Goal: Task Accomplishment & Management: Use online tool/utility

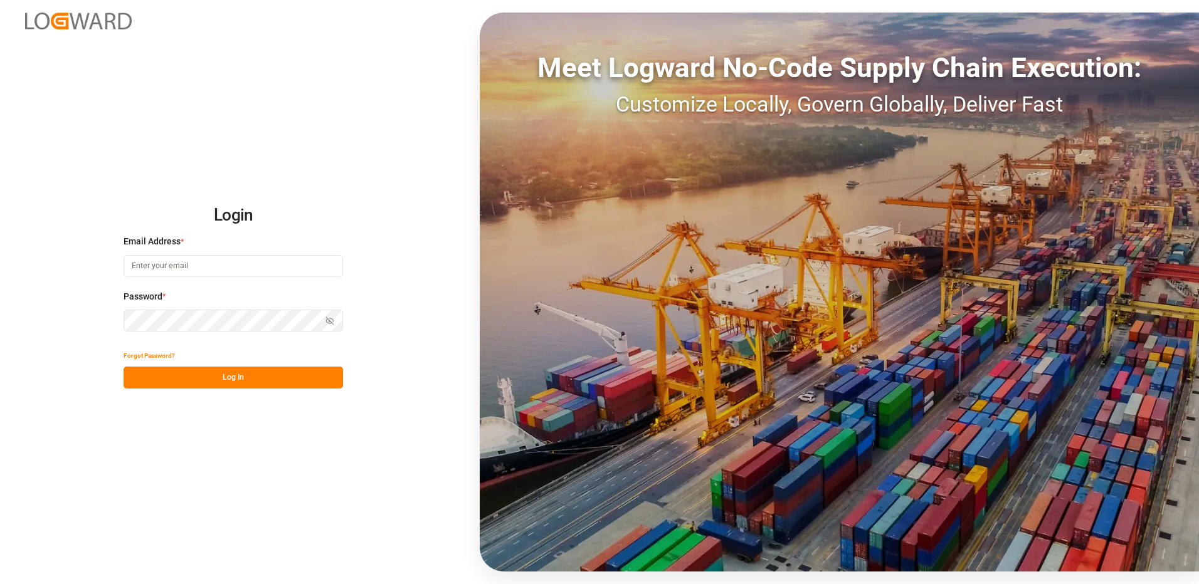
type input "[EMAIL_ADDRESS][DOMAIN_NAME]"
click at [221, 382] on button "Log In" at bounding box center [233, 378] width 219 height 22
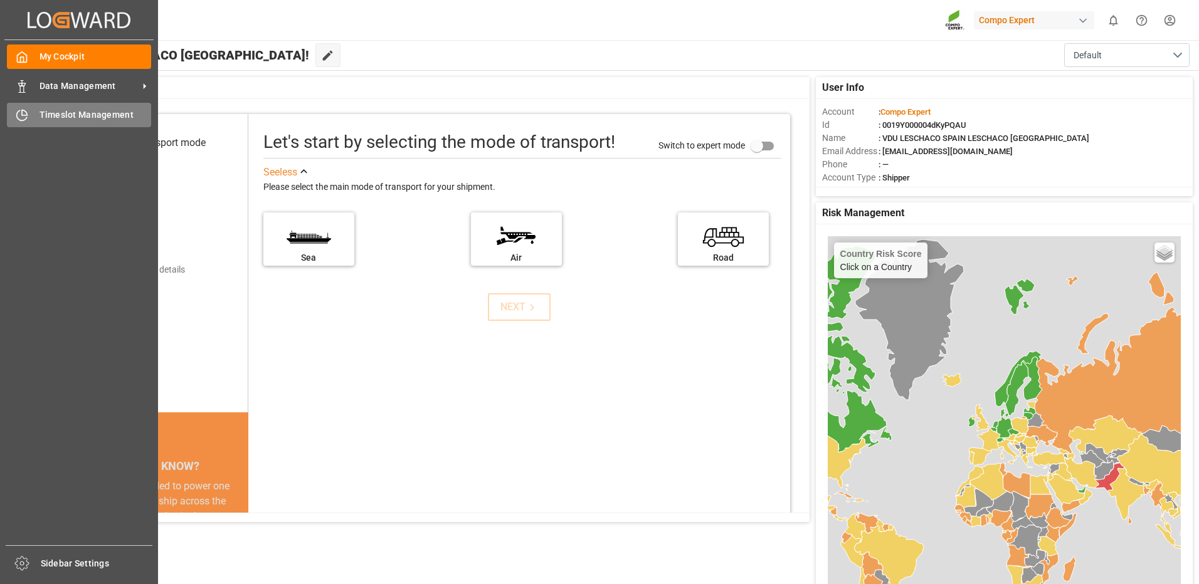
click at [79, 122] on span "Timeslot Management" at bounding box center [96, 114] width 112 height 13
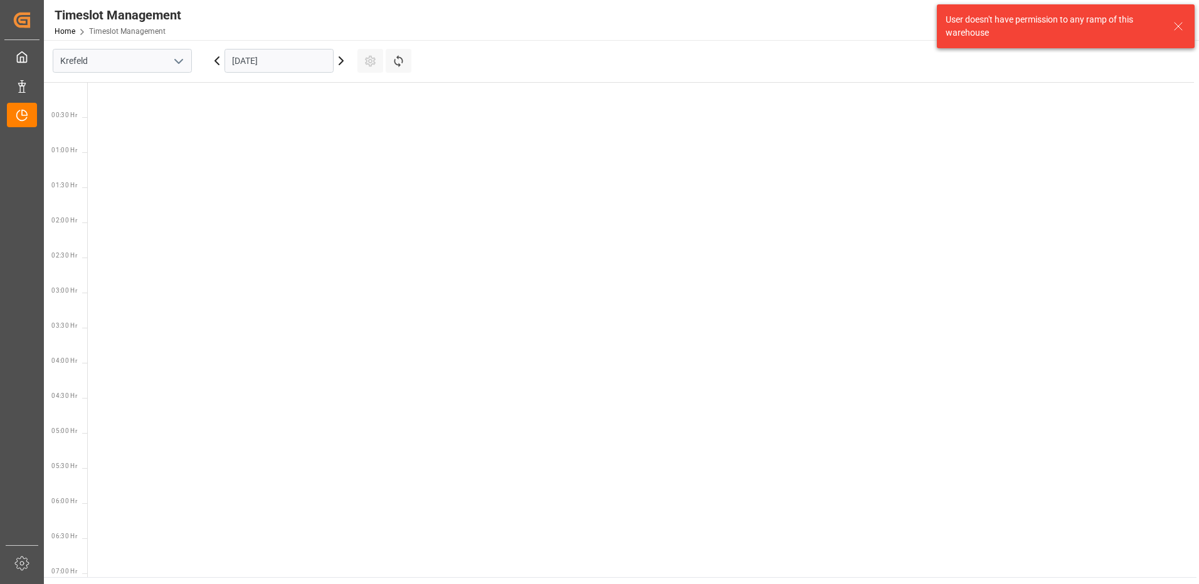
scroll to position [721, 0]
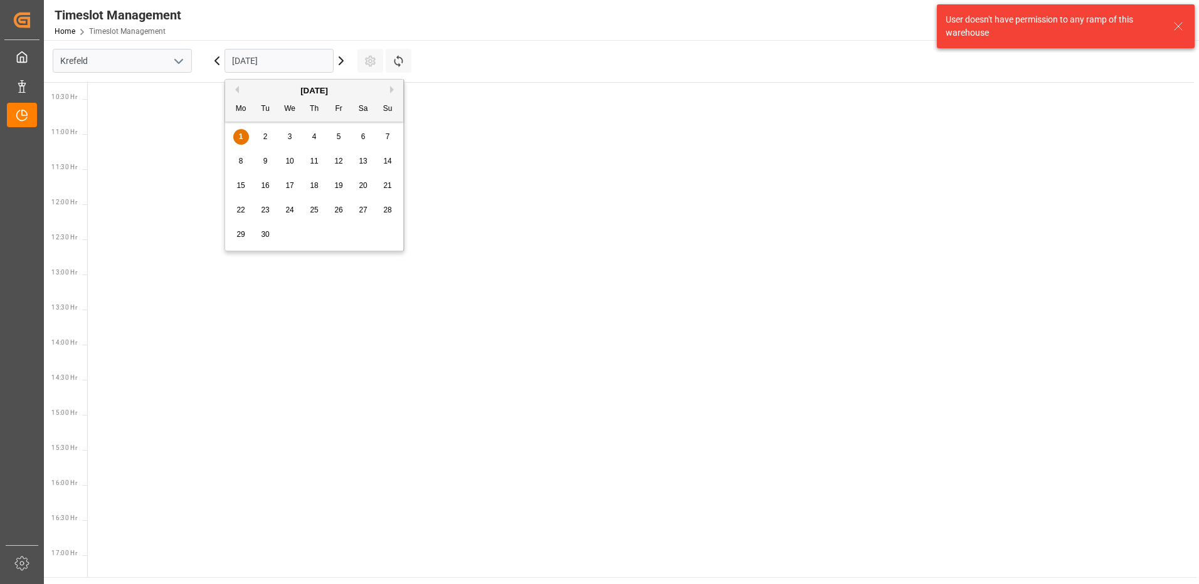
click at [298, 60] on input "[DATE]" at bounding box center [278, 61] width 109 height 24
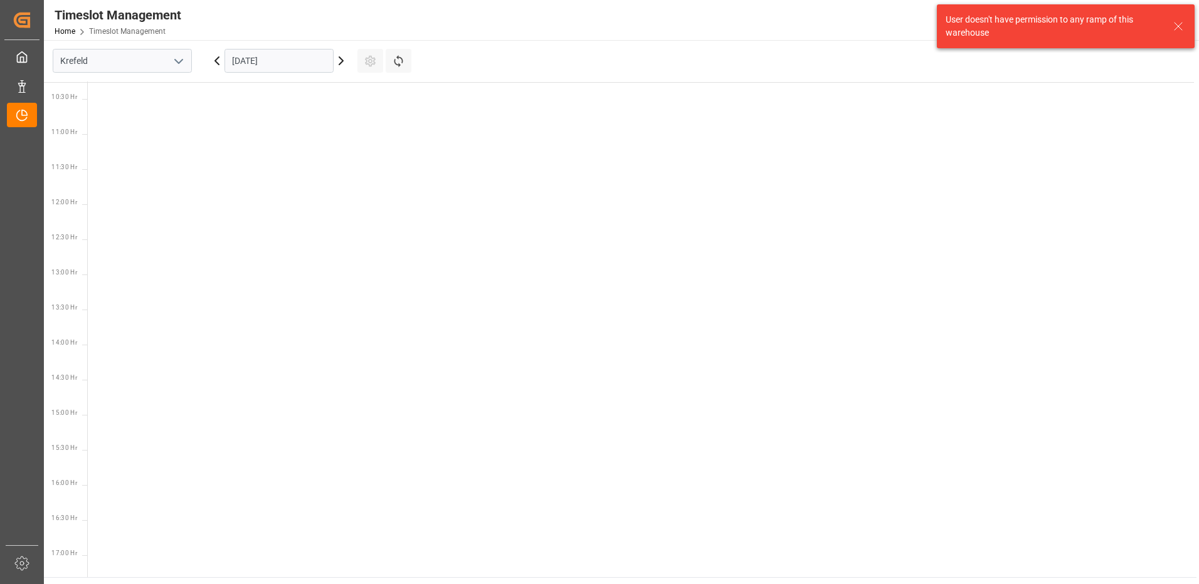
click at [169, 70] on button "open menu" at bounding box center [178, 60] width 19 height 19
click at [103, 143] on div "La Vall d [PERSON_NAME]" at bounding box center [122, 145] width 138 height 28
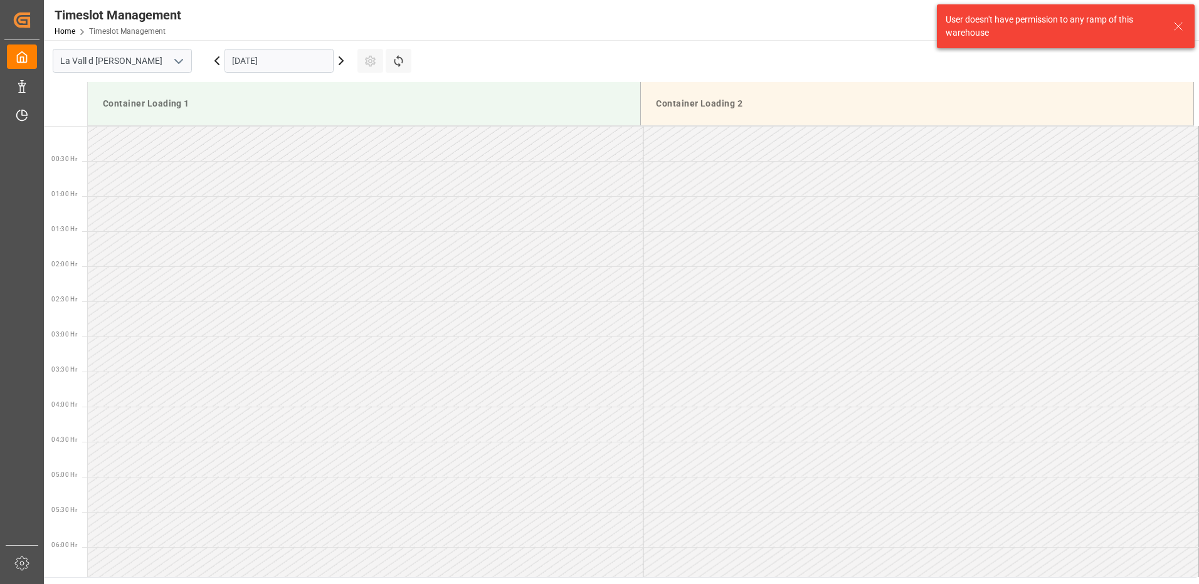
scroll to position [764, 0]
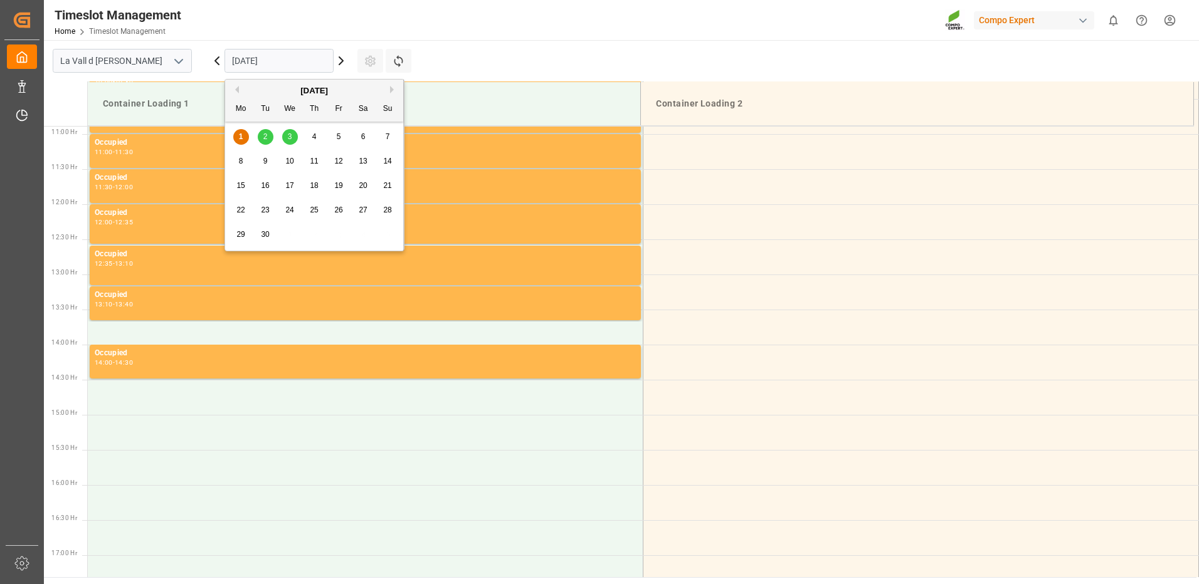
click at [327, 62] on input "[DATE]" at bounding box center [278, 61] width 109 height 24
click at [232, 159] on div "8 9 10 11 12 13 14" at bounding box center [314, 161] width 171 height 24
click at [239, 162] on span "8" at bounding box center [241, 161] width 4 height 9
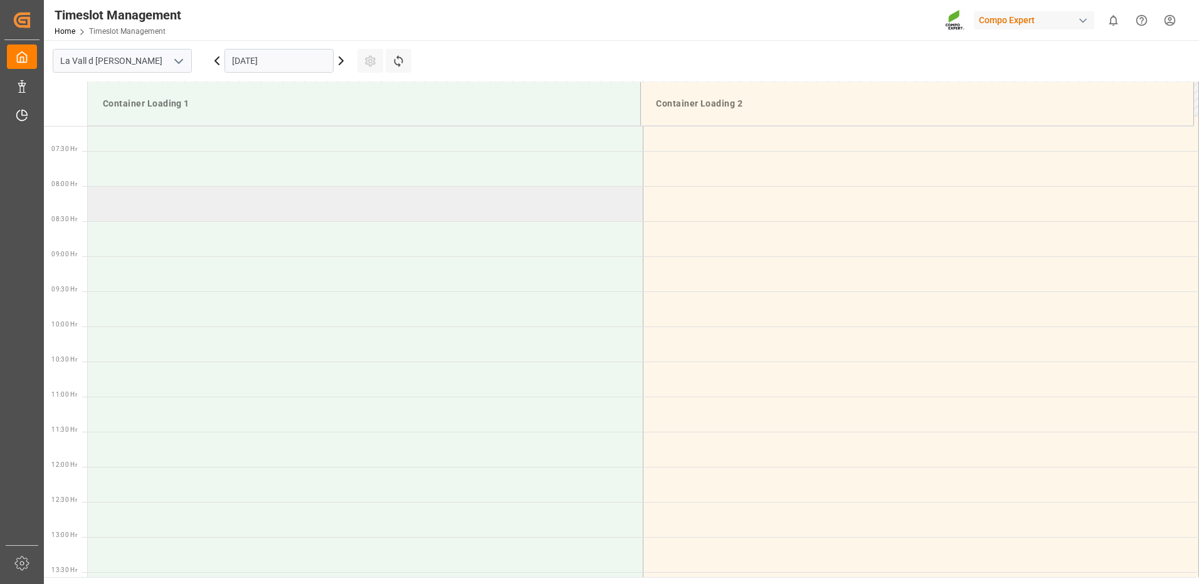
scroll to position [564, 0]
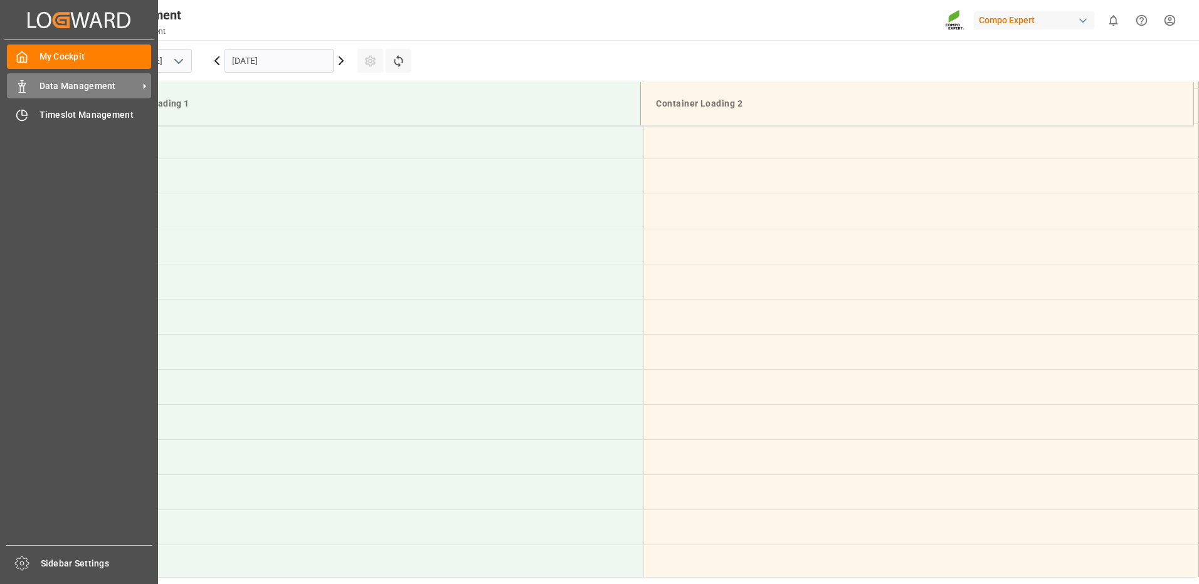
click at [113, 87] on span "Data Management" at bounding box center [89, 86] width 99 height 13
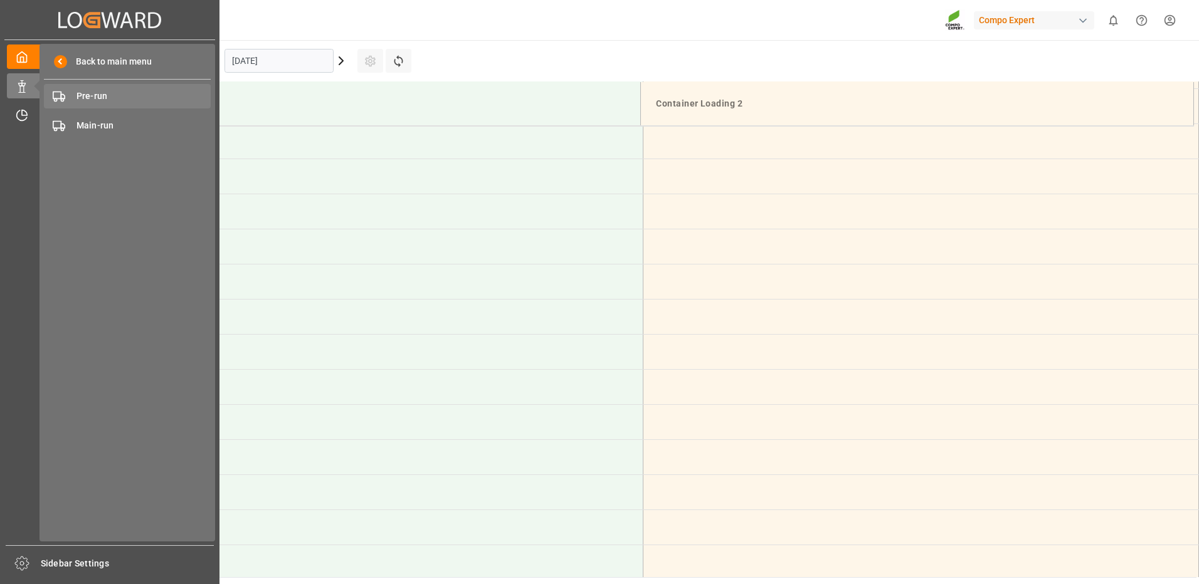
click at [101, 96] on span "Pre-run" at bounding box center [144, 96] width 135 height 13
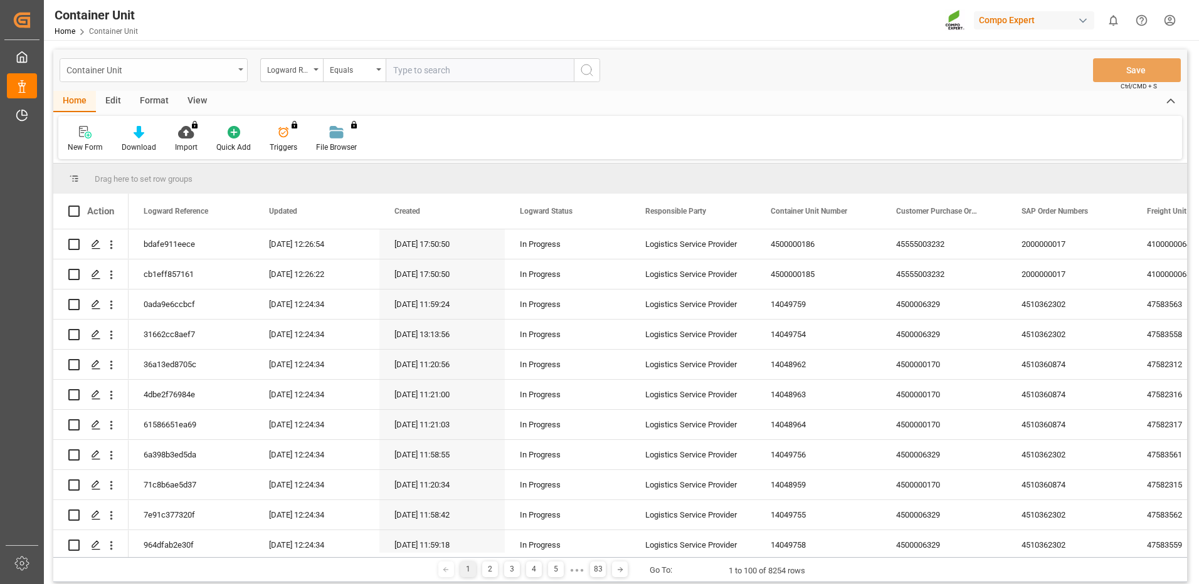
click at [214, 71] on div "Container Unit" at bounding box center [149, 69] width 167 height 16
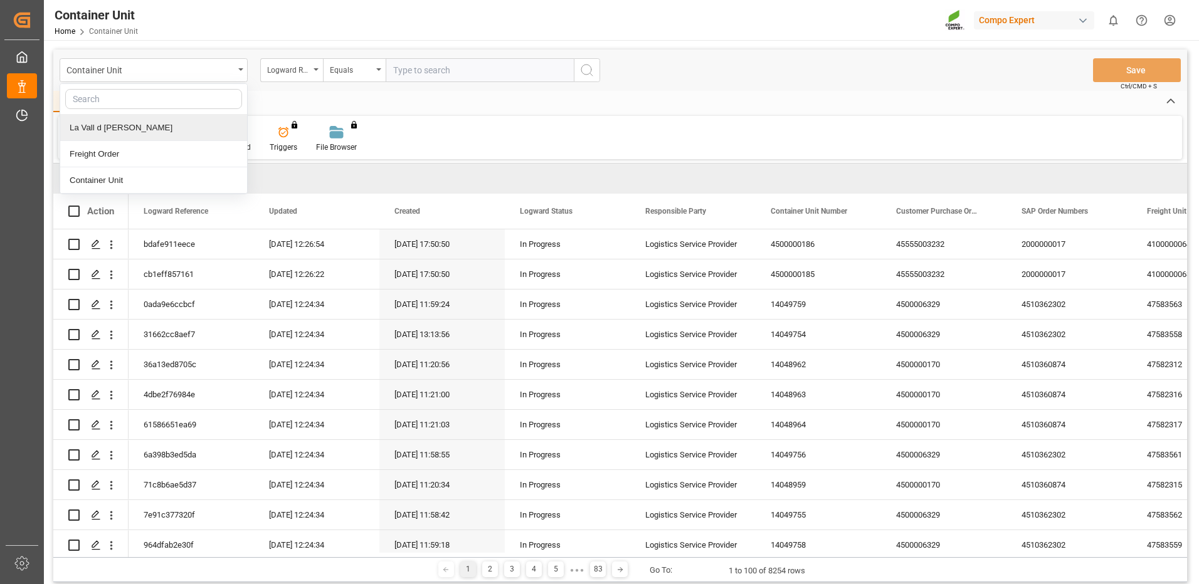
click at [105, 124] on div "La Vall d [PERSON_NAME]" at bounding box center [153, 128] width 187 height 26
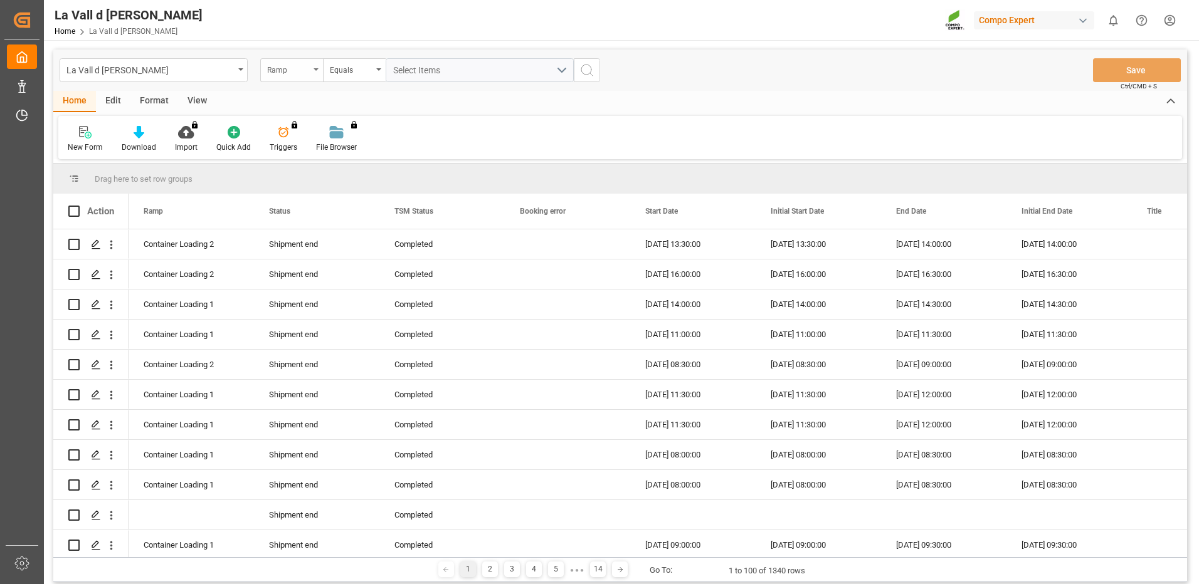
click at [314, 73] on div "Ramp" at bounding box center [291, 70] width 63 height 24
type input "sap"
click at [302, 130] on div "SAP Order Number" at bounding box center [354, 128] width 187 height 26
click at [364, 64] on div "Equals" at bounding box center [351, 68] width 43 height 14
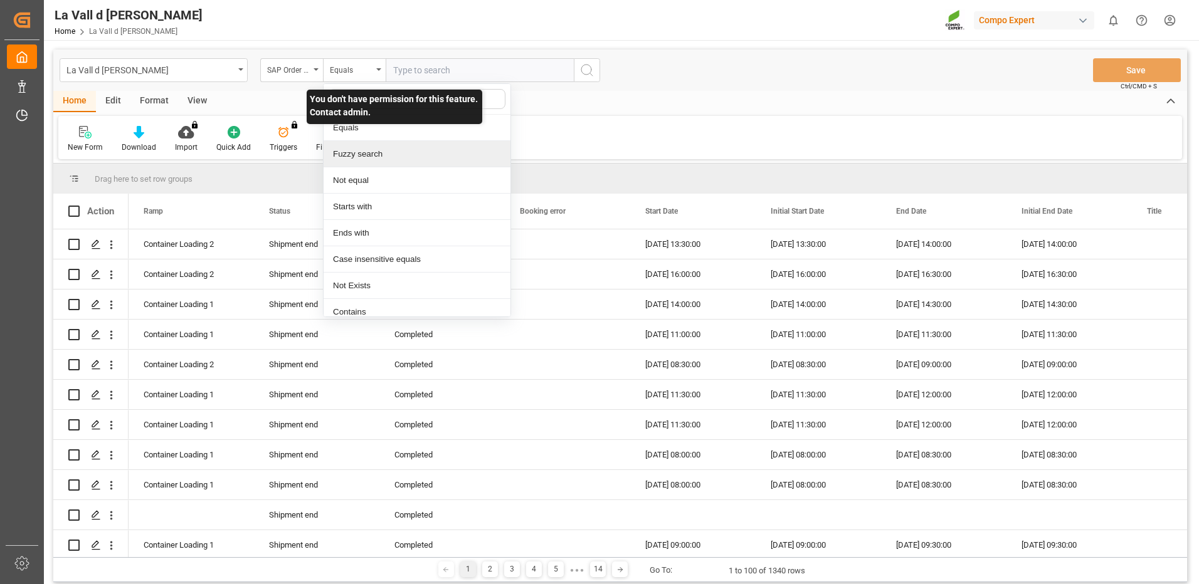
click at [356, 147] on div "Fuzzy search" at bounding box center [417, 154] width 187 height 26
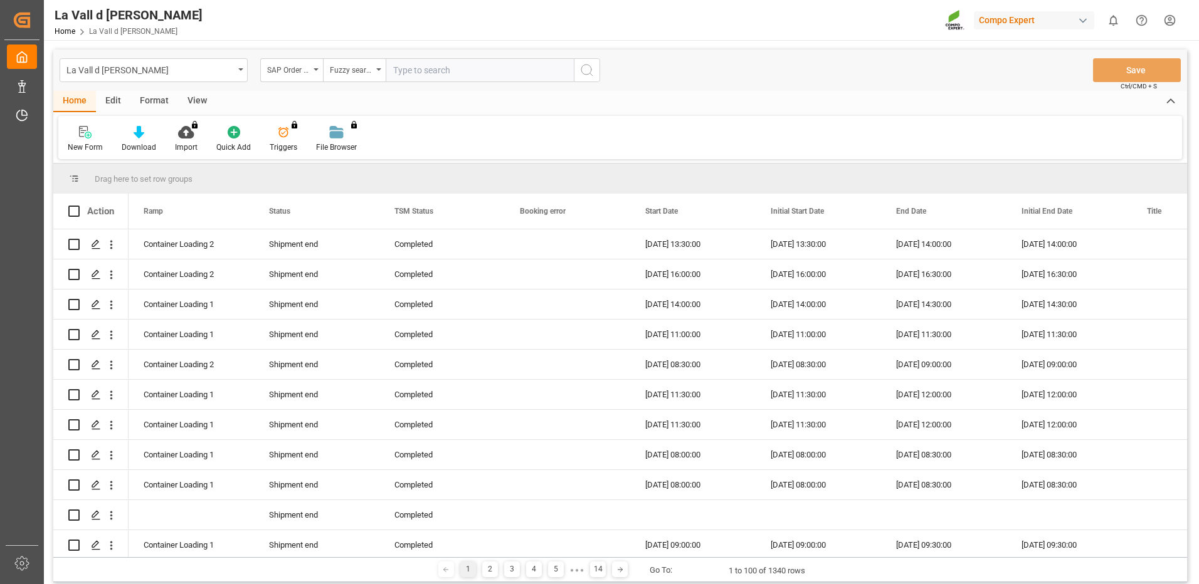
click at [442, 78] on input "text" at bounding box center [480, 70] width 188 height 24
paste input "4510363252"
type input "4510363252"
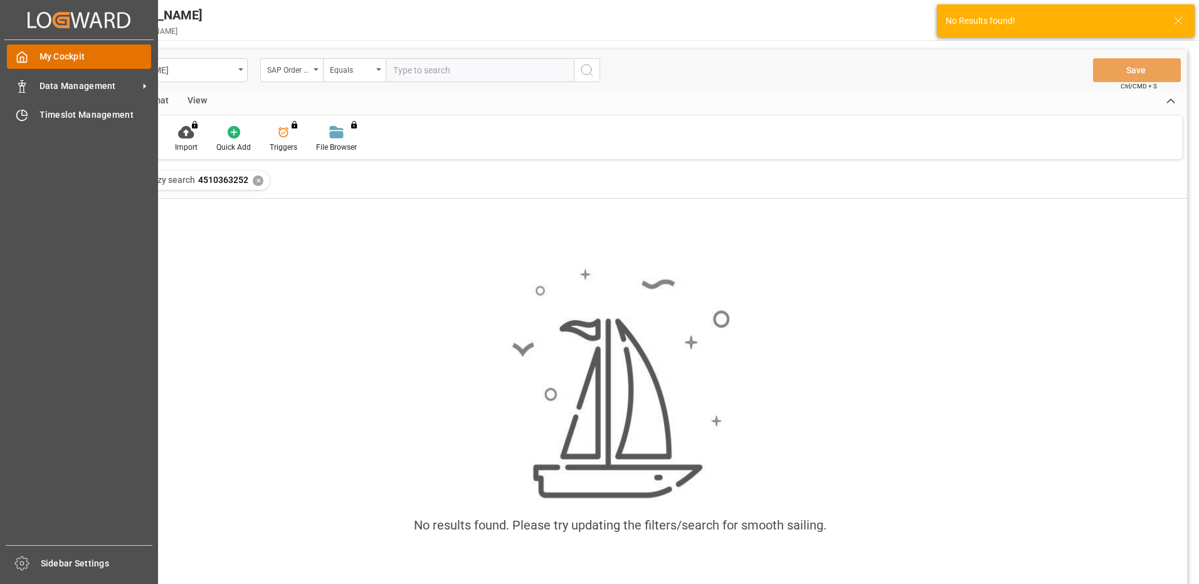
click at [34, 55] on div "My Cockpit My Cockpit" at bounding box center [79, 57] width 144 height 24
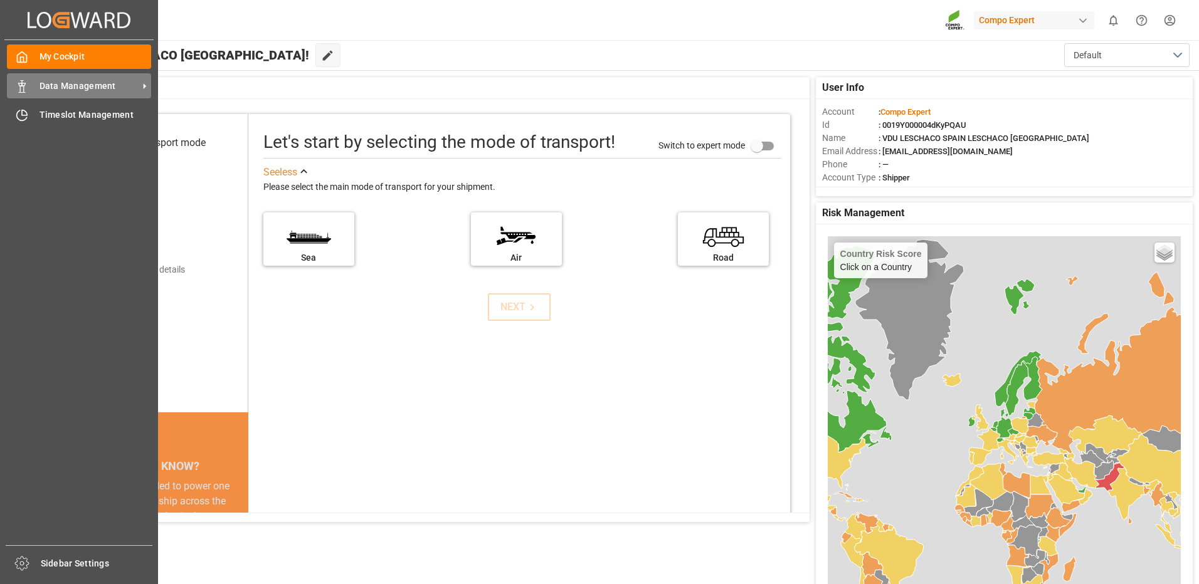
click at [88, 85] on span "Data Management" at bounding box center [89, 86] width 99 height 13
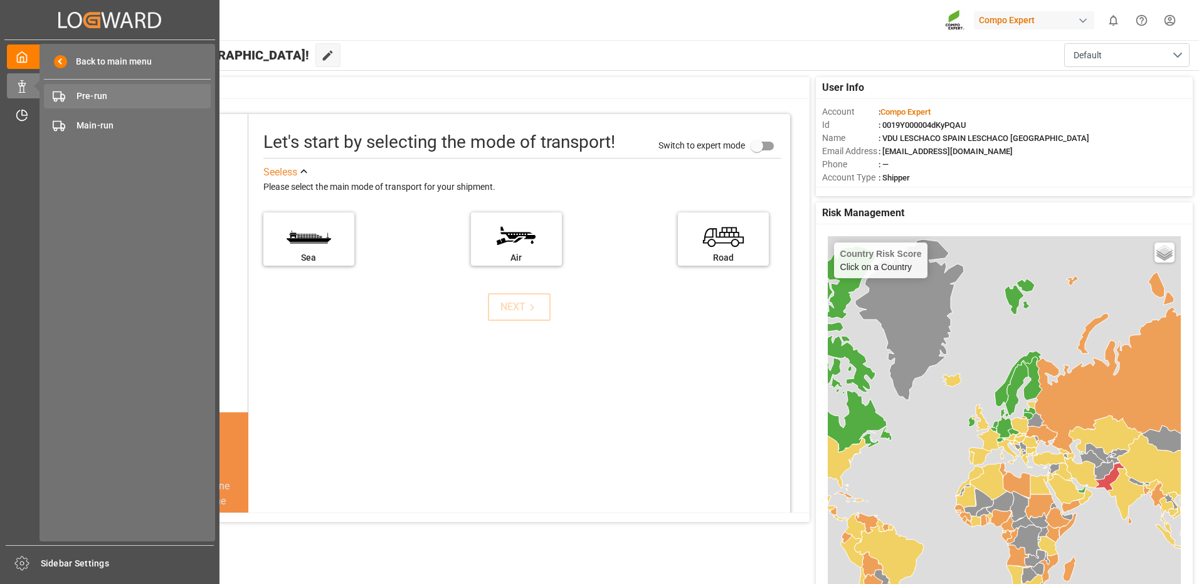
click at [97, 93] on span "Pre-run" at bounding box center [144, 96] width 135 height 13
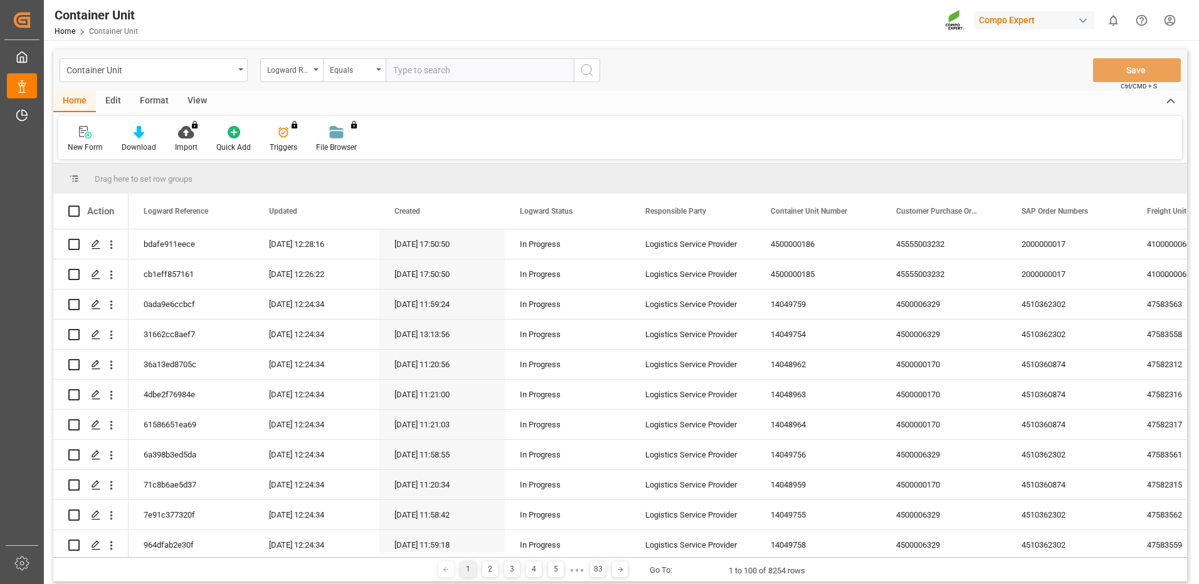
click at [315, 75] on div "Logward Reference" at bounding box center [291, 70] width 63 height 24
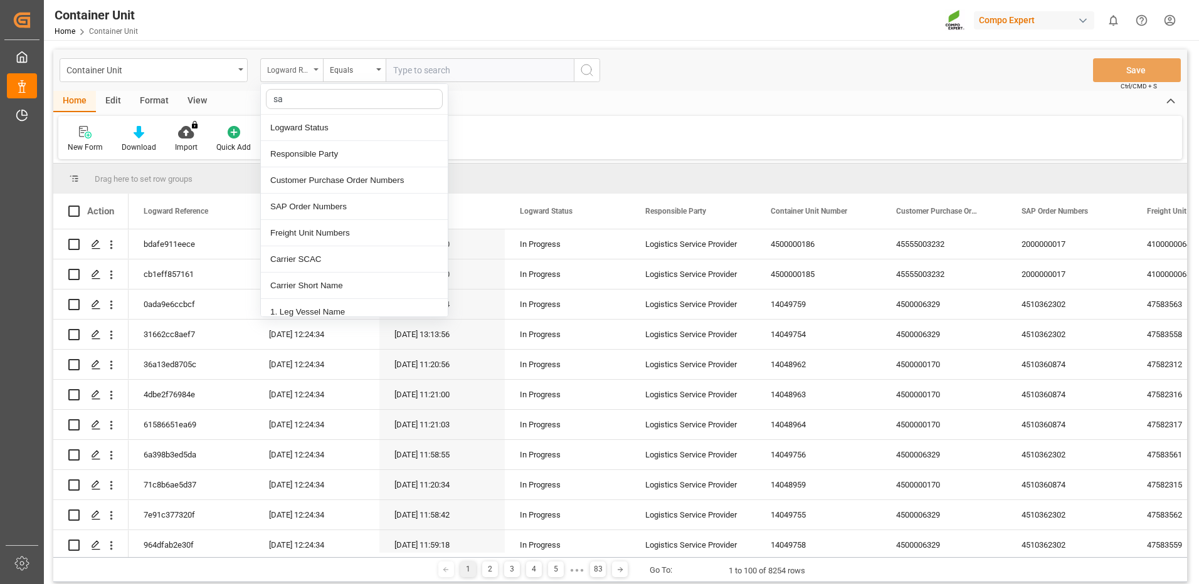
type input "sap"
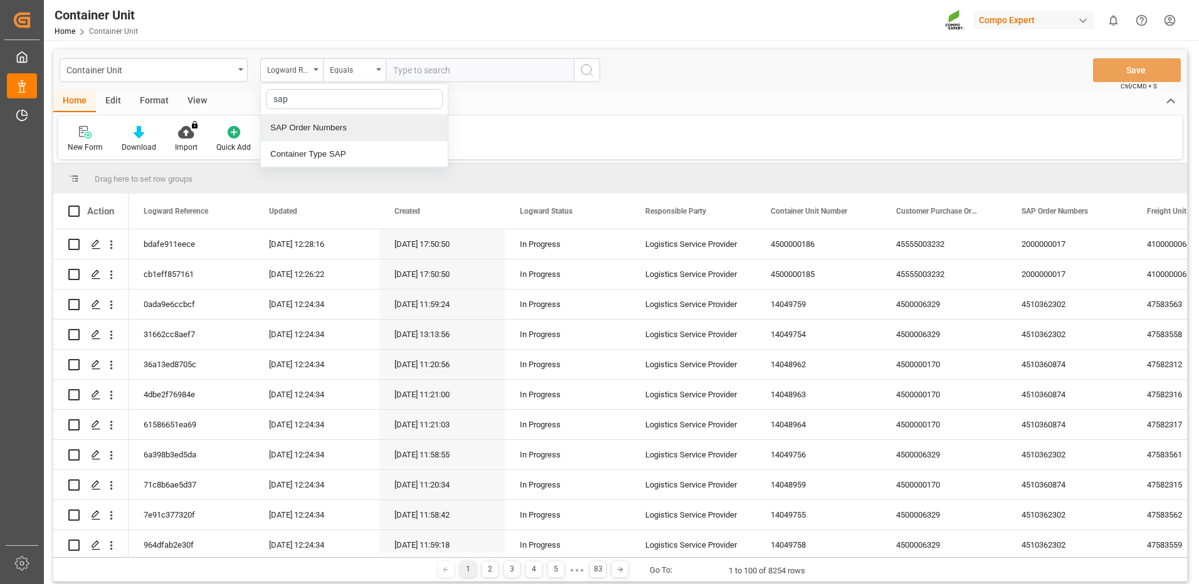
click at [302, 119] on div "SAP Order Numbers" at bounding box center [354, 128] width 187 height 26
click at [372, 69] on div "Equals" at bounding box center [351, 68] width 43 height 14
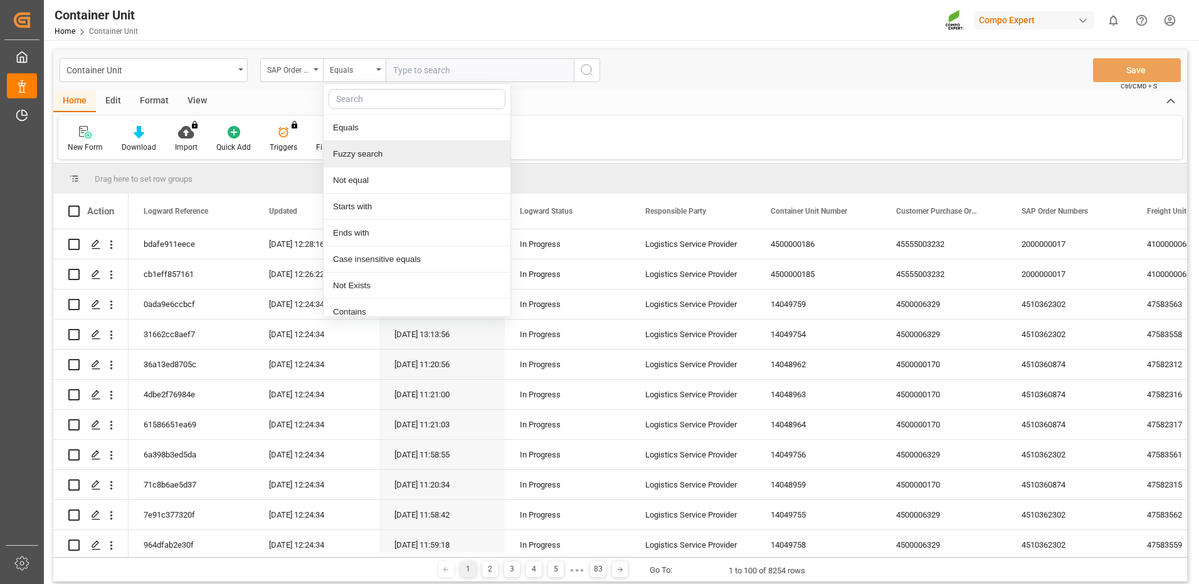
click at [339, 155] on div "Fuzzy search" at bounding box center [417, 154] width 187 height 26
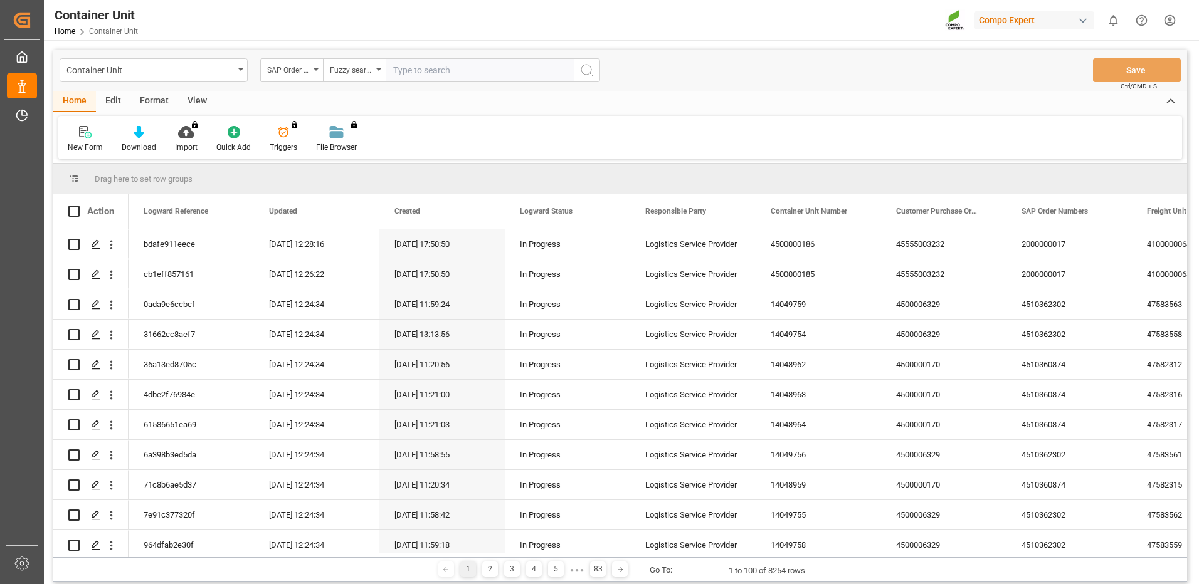
click at [448, 75] on input "text" at bounding box center [480, 70] width 188 height 24
paste input "4510363252"
type input "4510363252"
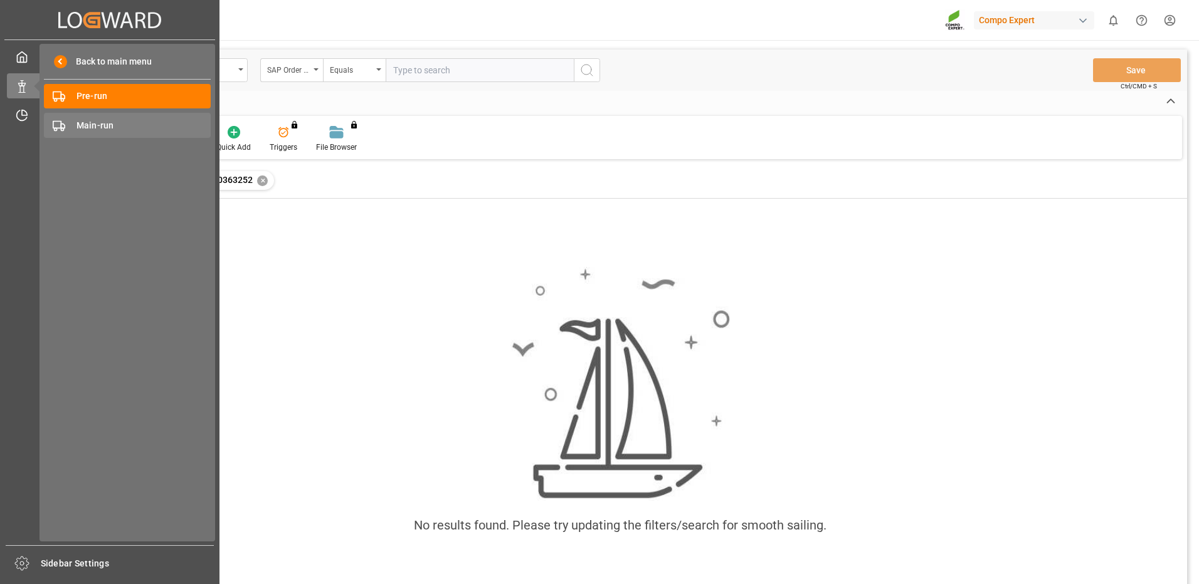
click at [108, 128] on span "Main-run" at bounding box center [144, 125] width 135 height 13
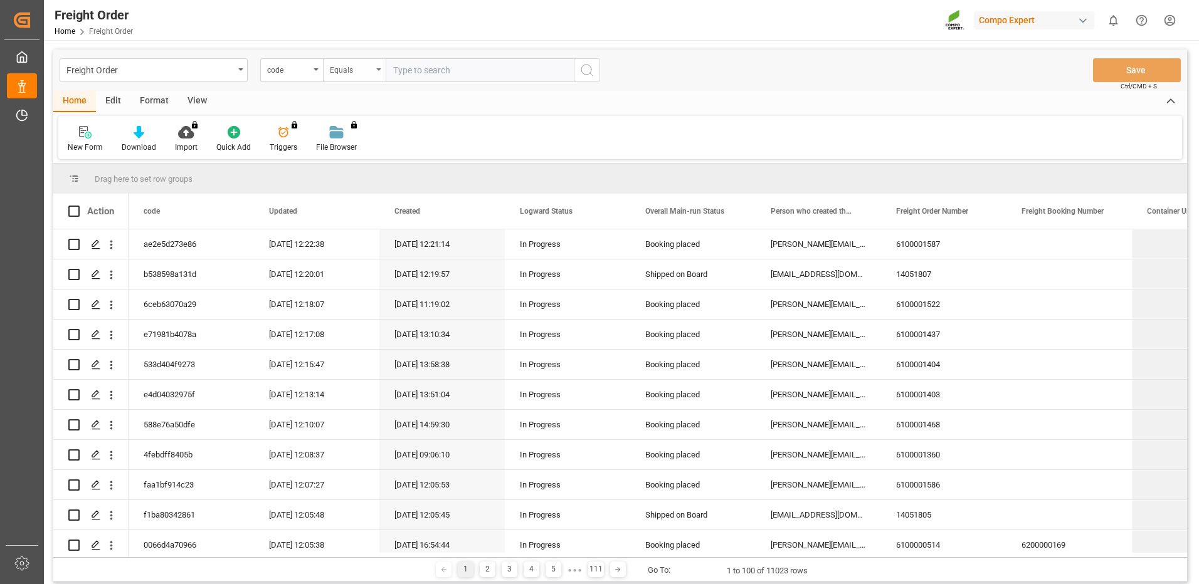
click at [333, 71] on div "Equals" at bounding box center [351, 68] width 43 height 14
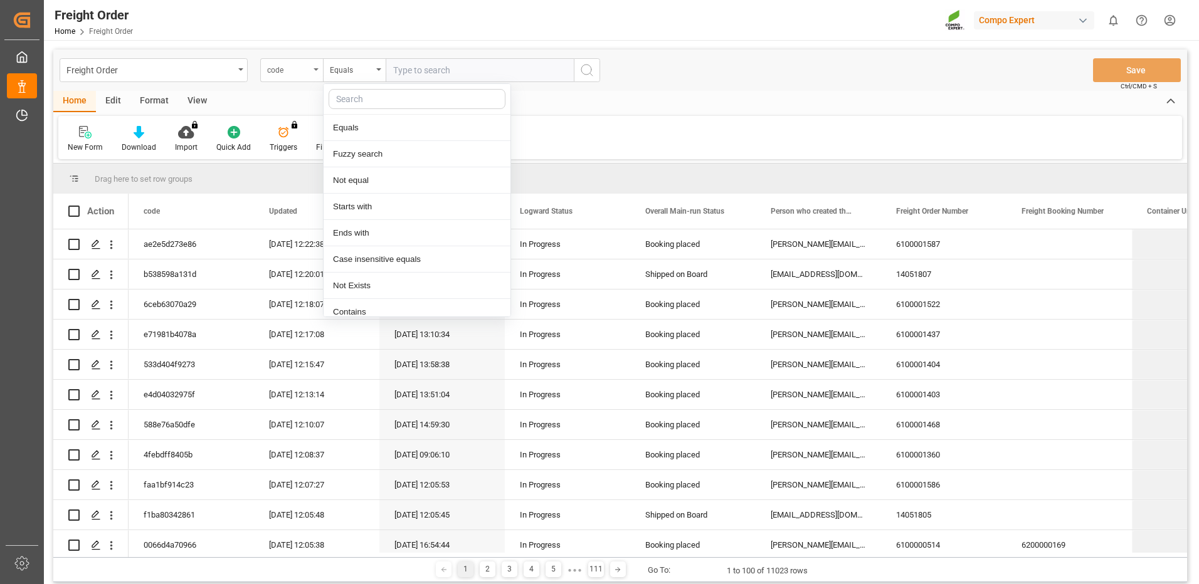
click at [317, 70] on icon "open menu" at bounding box center [316, 69] width 5 height 3
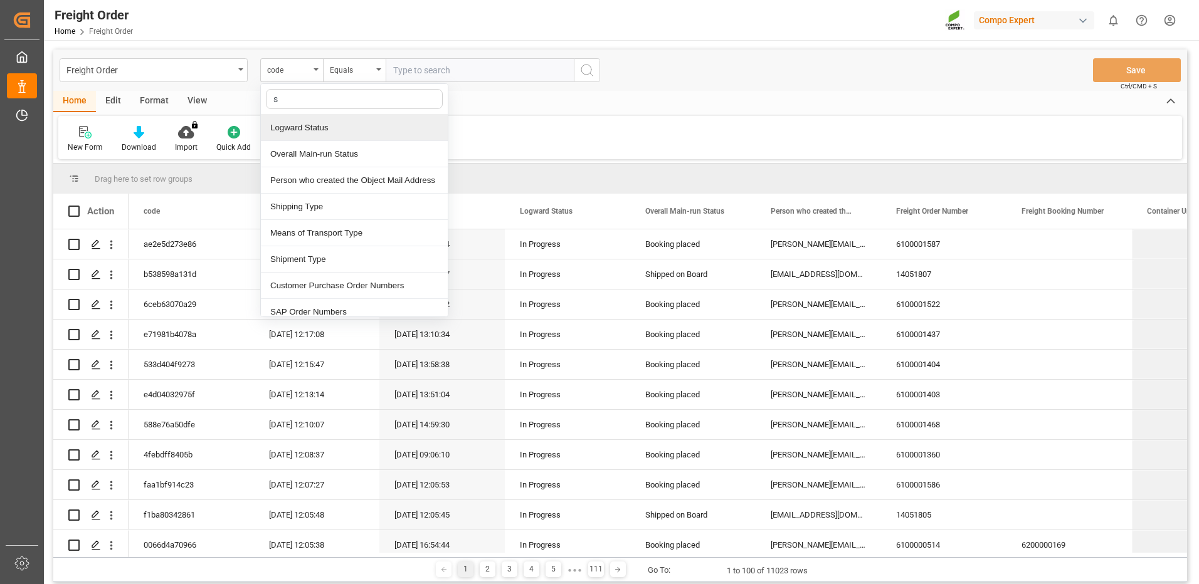
type input "sa"
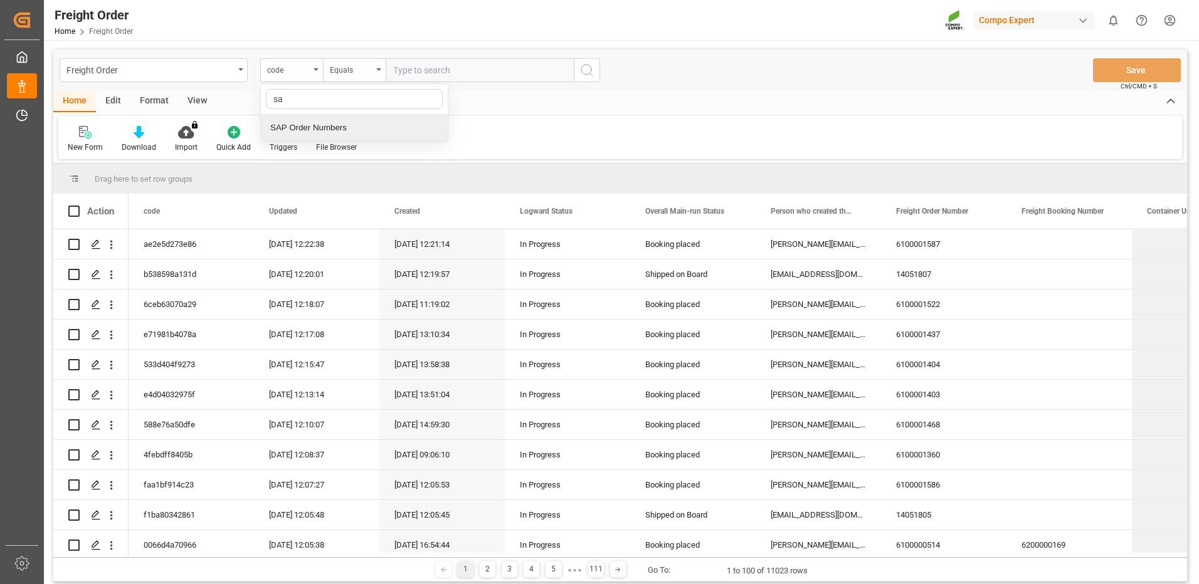
click at [306, 125] on div "SAP Order Numbers" at bounding box center [354, 128] width 187 height 26
click at [351, 65] on div "Equals" at bounding box center [351, 68] width 43 height 14
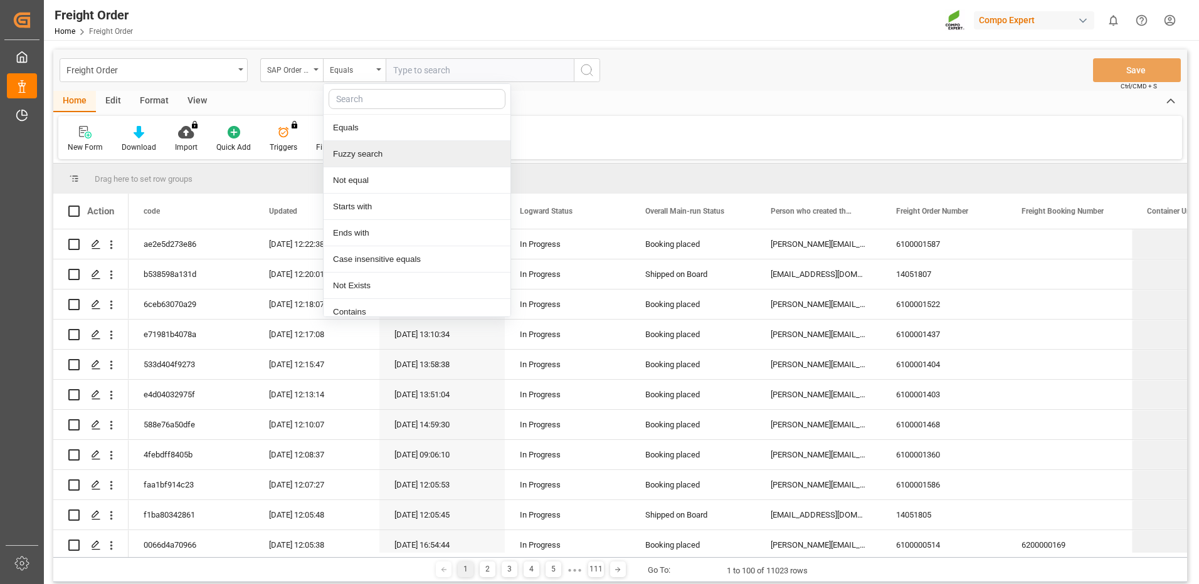
click at [364, 159] on div "Fuzzy search" at bounding box center [417, 154] width 187 height 26
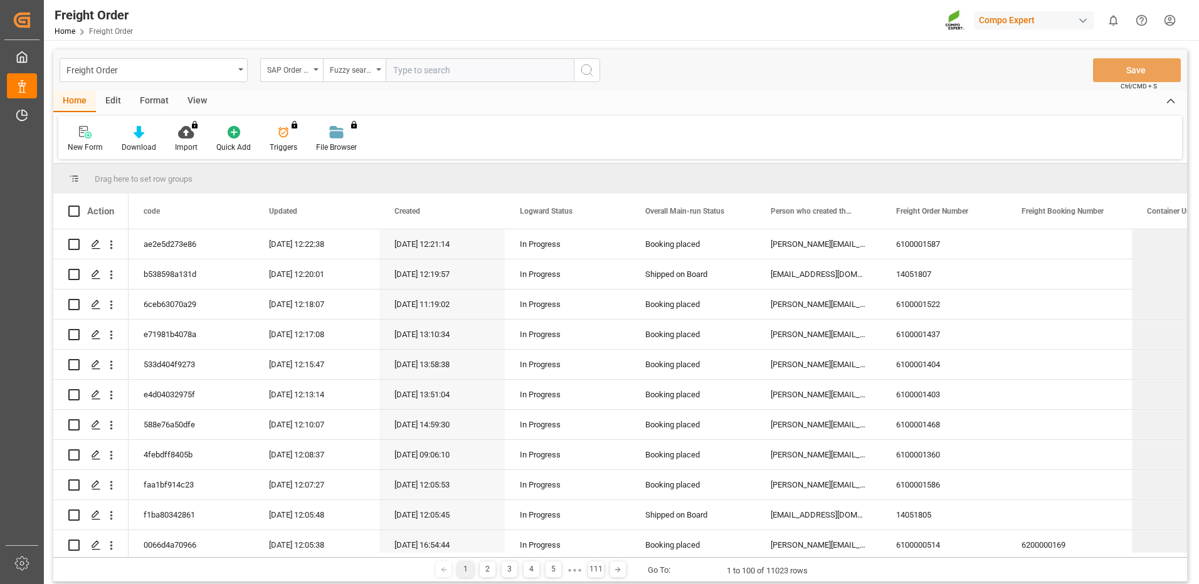
click at [446, 66] on input "text" at bounding box center [480, 70] width 188 height 24
paste input "1405 0541"
click at [417, 70] on input "1405 0541" at bounding box center [480, 70] width 188 height 24
type input "14050541"
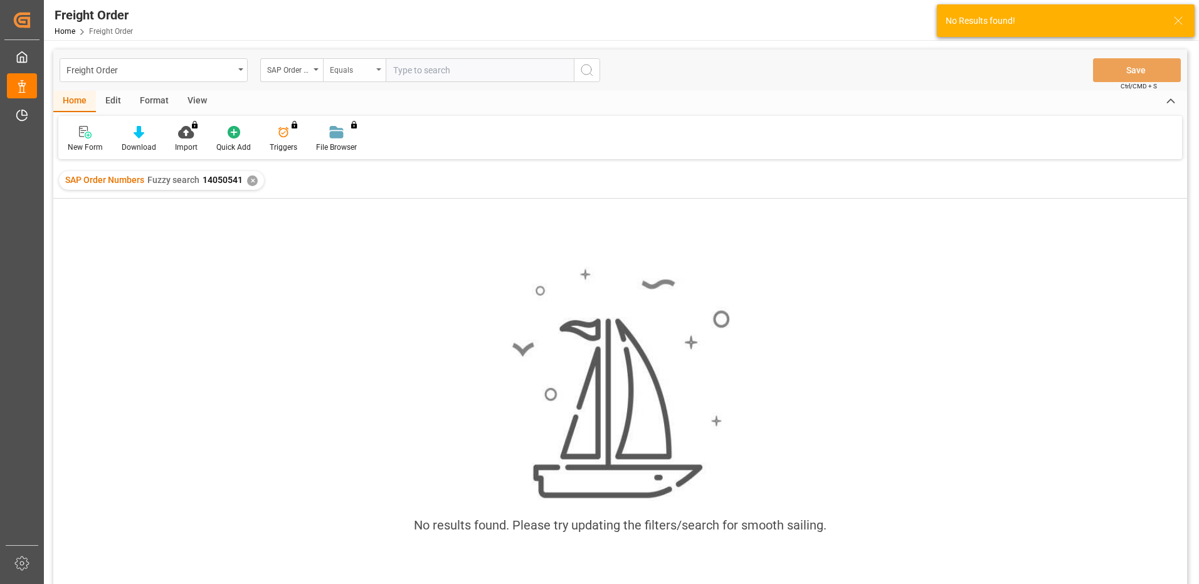
click at [355, 75] on div "Equals" at bounding box center [351, 68] width 43 height 14
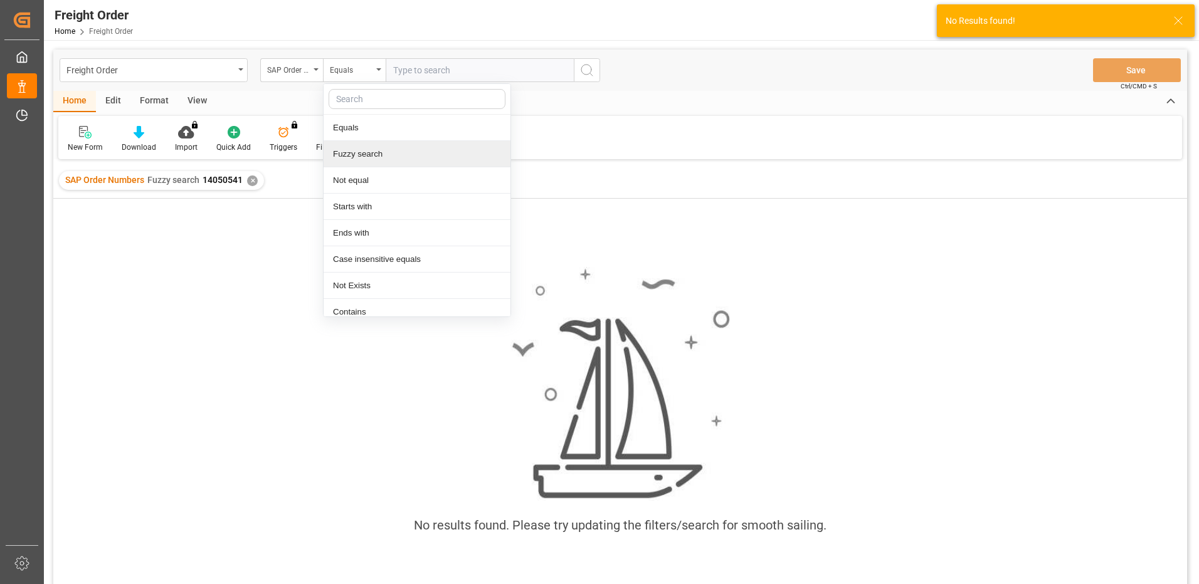
click at [376, 152] on div "Fuzzy search" at bounding box center [417, 154] width 187 height 26
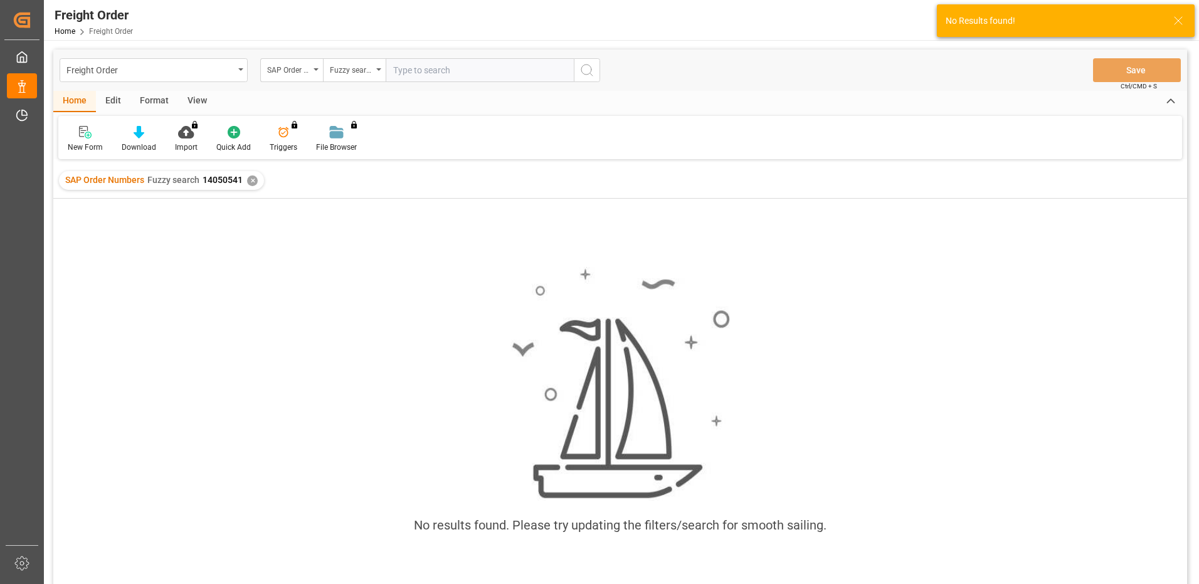
click at [425, 75] on input "text" at bounding box center [480, 70] width 188 height 24
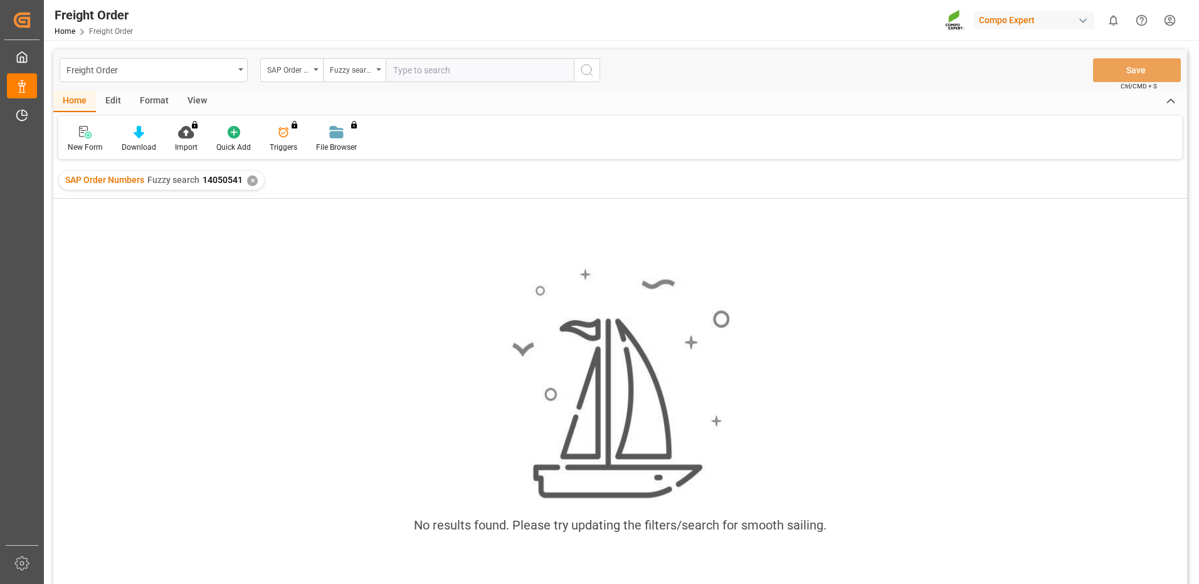
paste input "1405 0541"
drag, startPoint x: 416, startPoint y: 70, endPoint x: 427, endPoint y: 82, distance: 16.0
click at [418, 70] on input "1405 0541" at bounding box center [480, 70] width 188 height 24
type input "14050541"
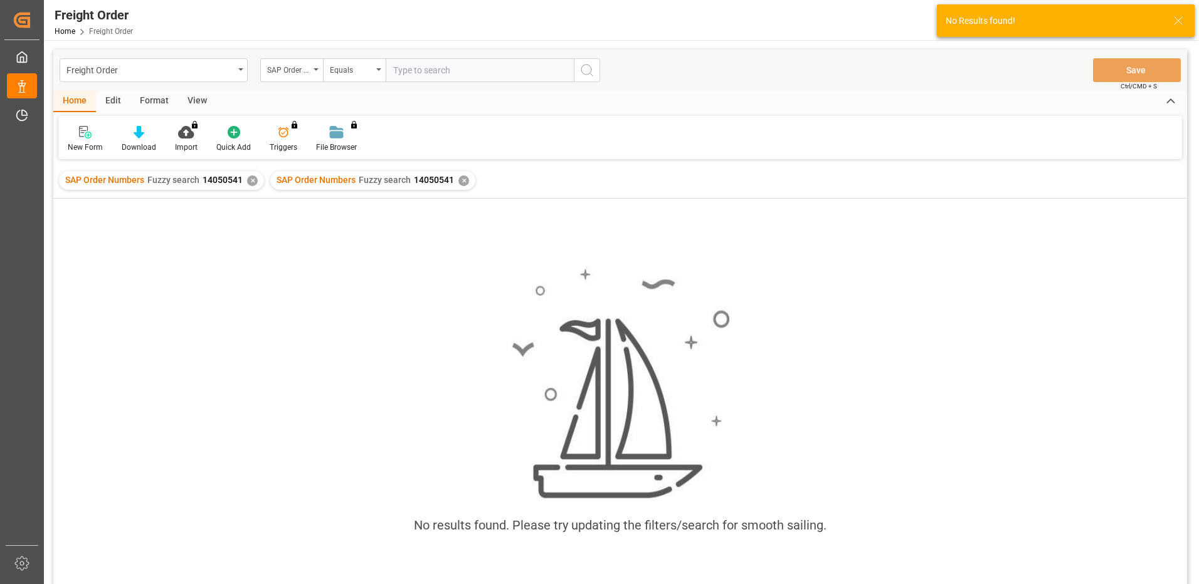
click at [467, 176] on div "SAP Order Numbers Fuzzy search 14050541 ✕" at bounding box center [372, 180] width 205 height 19
click at [461, 182] on div "✕" at bounding box center [463, 181] width 11 height 11
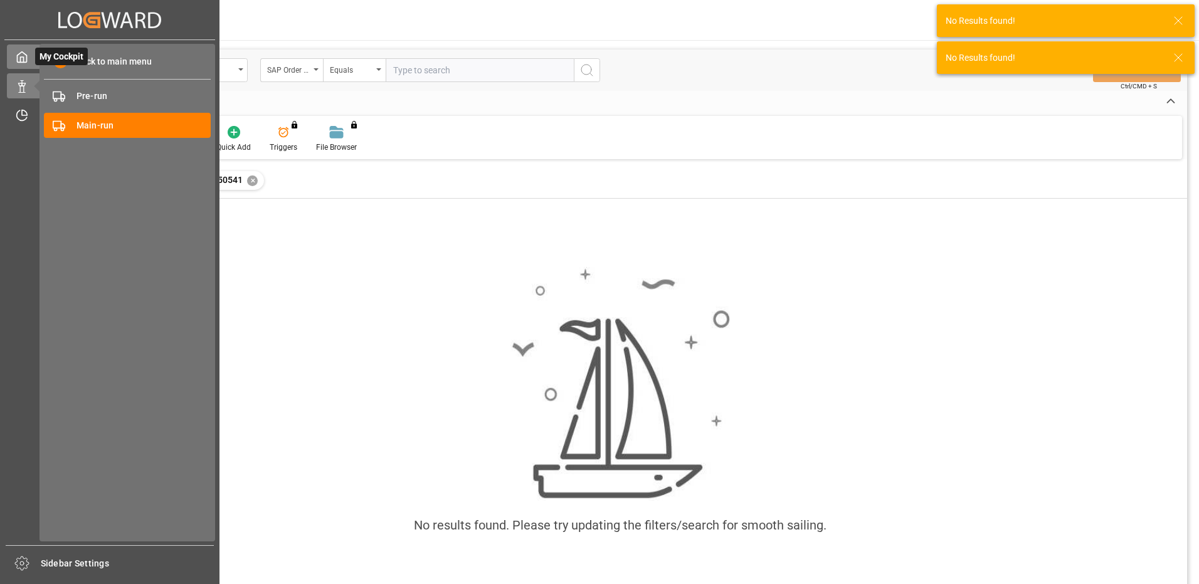
click at [14, 60] on div at bounding box center [17, 56] width 21 height 13
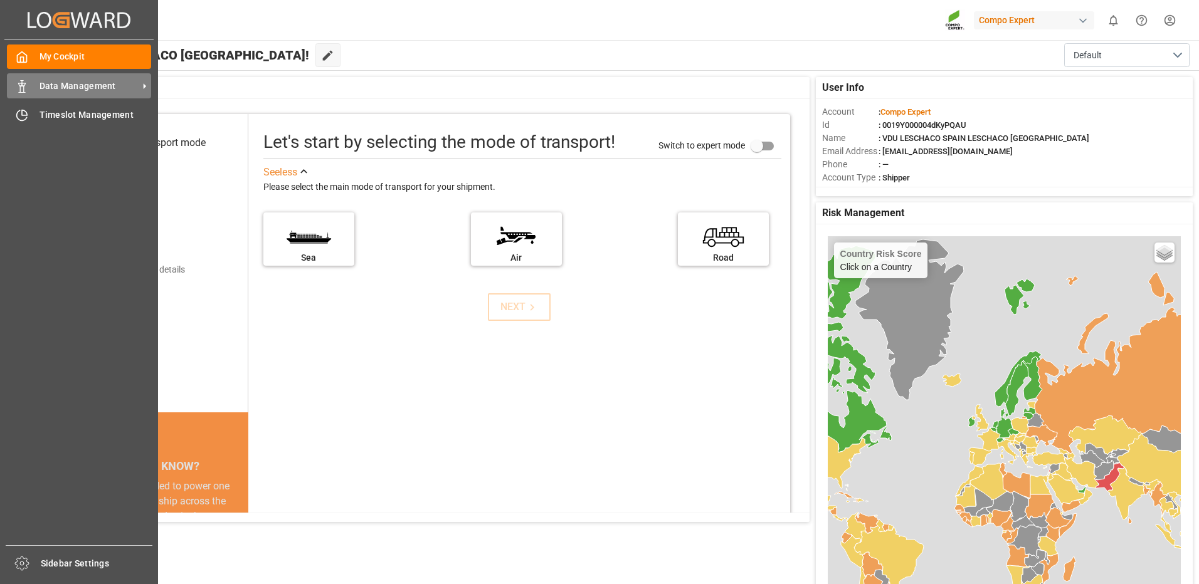
click at [123, 85] on span "Data Management" at bounding box center [89, 86] width 99 height 13
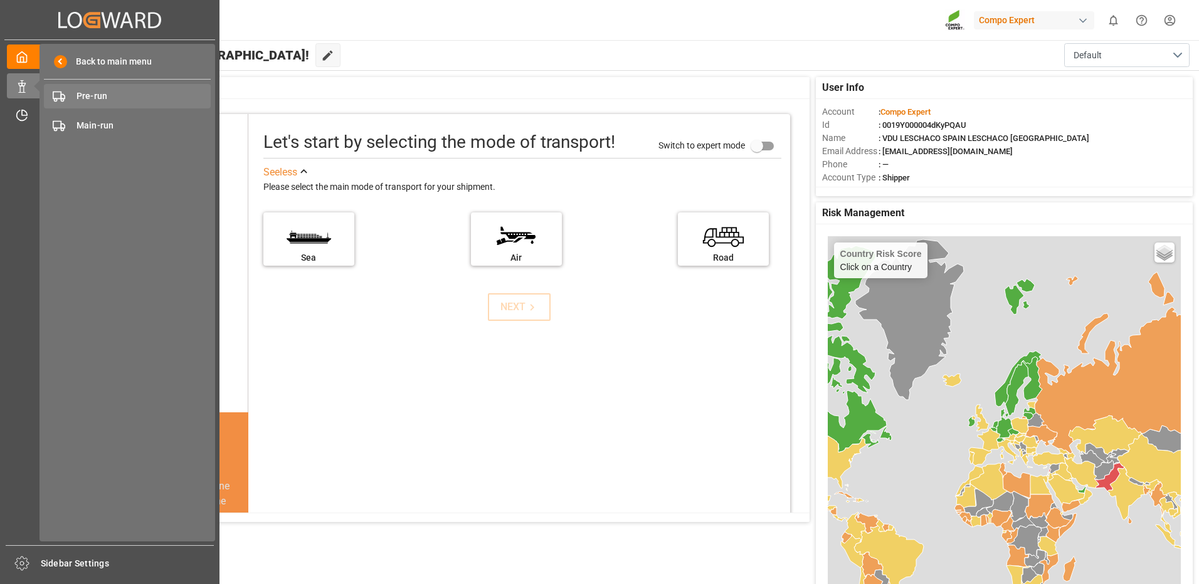
click at [65, 101] on icon at bounding box center [59, 96] width 13 height 13
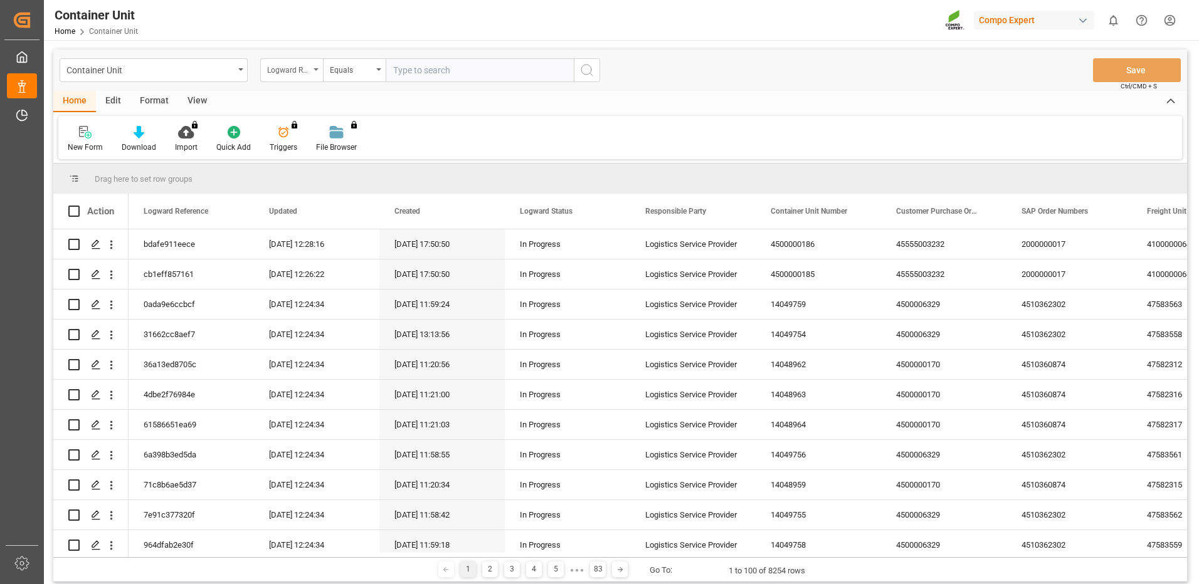
click at [305, 61] on div "Logward Reference" at bounding box center [288, 68] width 43 height 14
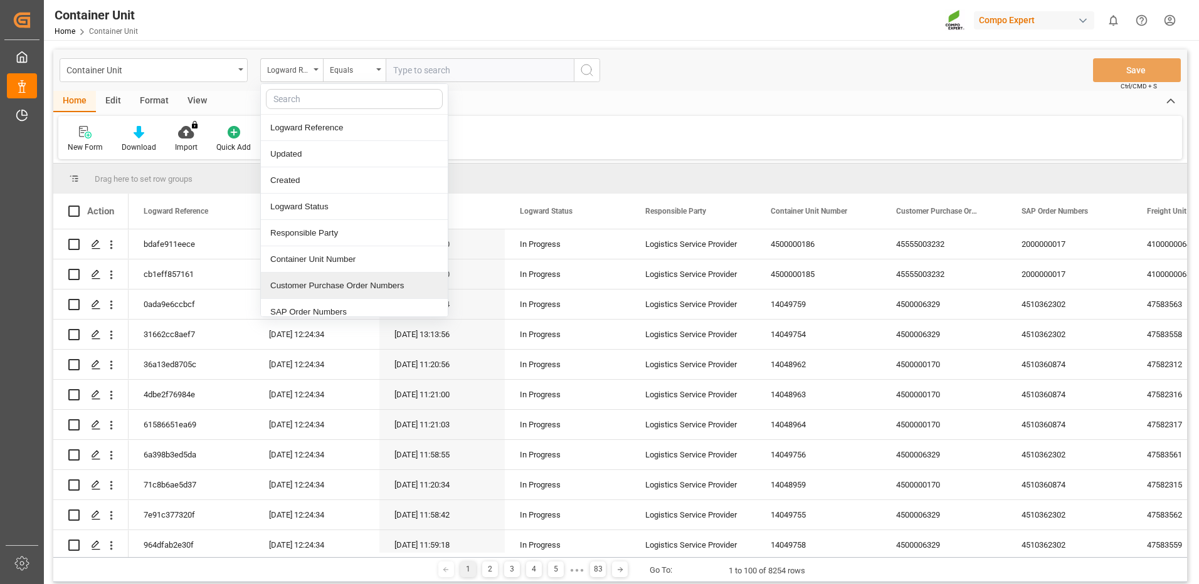
click at [332, 282] on div "Customer Purchase Order Numbers" at bounding box center [354, 286] width 187 height 26
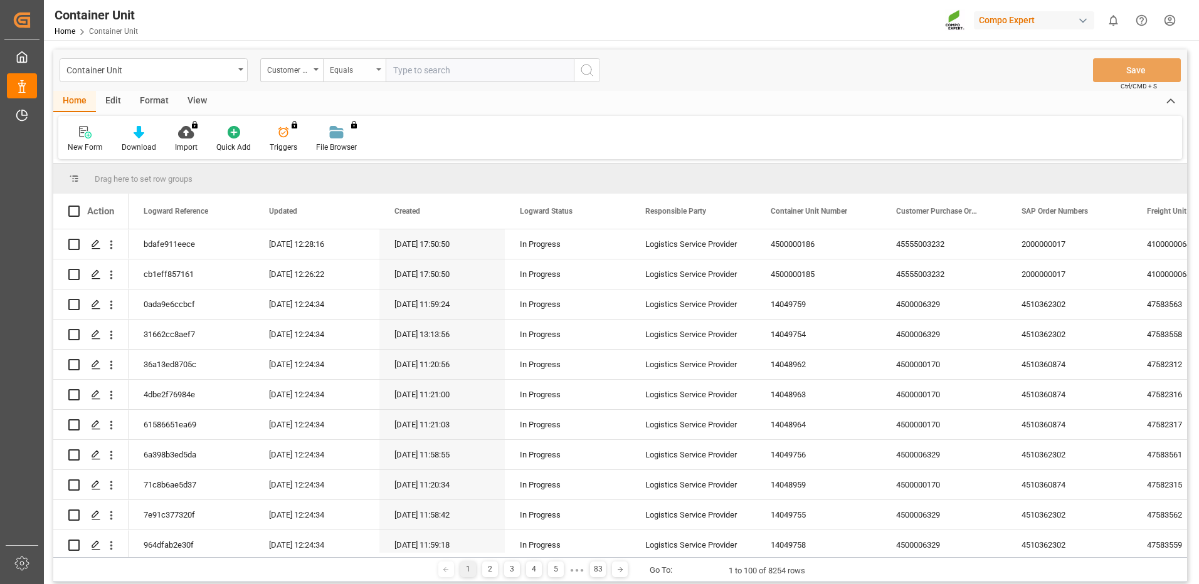
click at [377, 66] on div "Equals" at bounding box center [354, 70] width 63 height 24
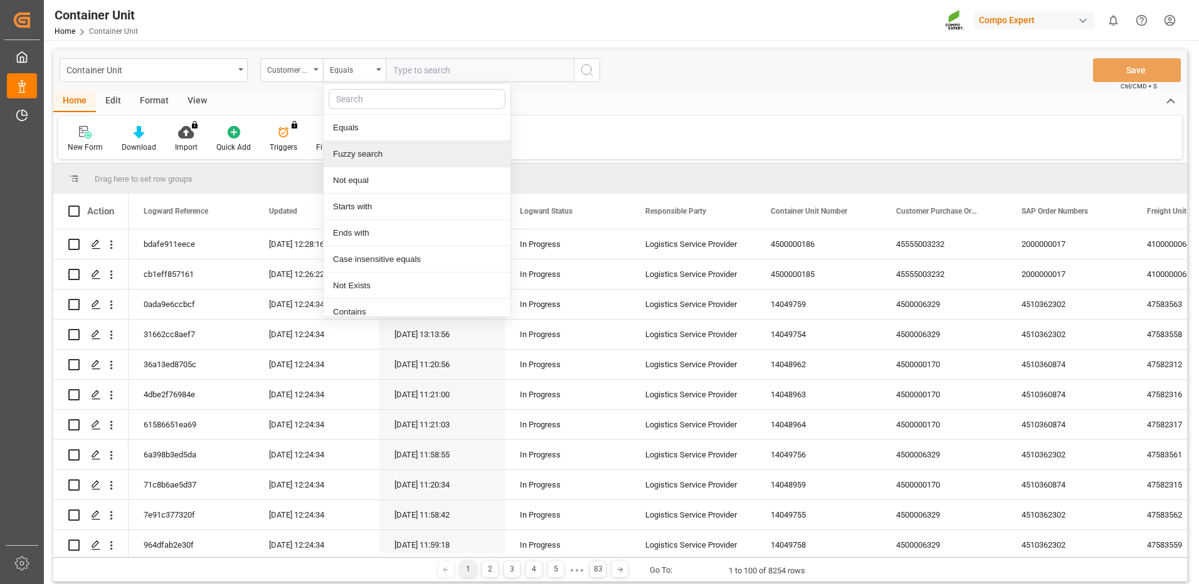
click at [359, 153] on div "Fuzzy search" at bounding box center [417, 154] width 187 height 26
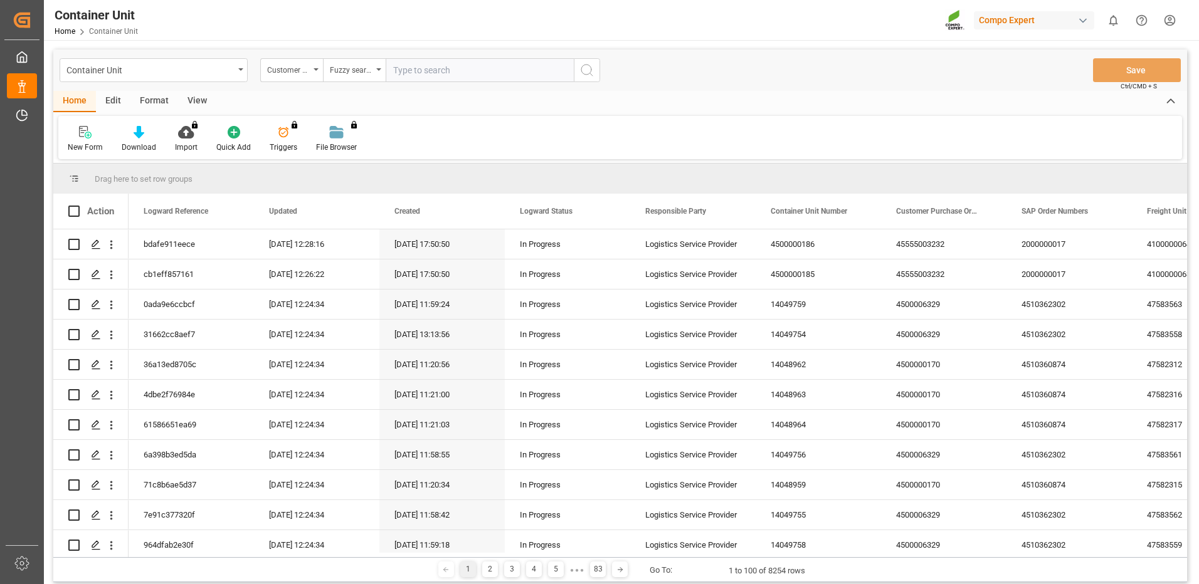
click at [418, 78] on input "text" at bounding box center [480, 70] width 188 height 24
paste input "0005741047"
type input "0005741047"
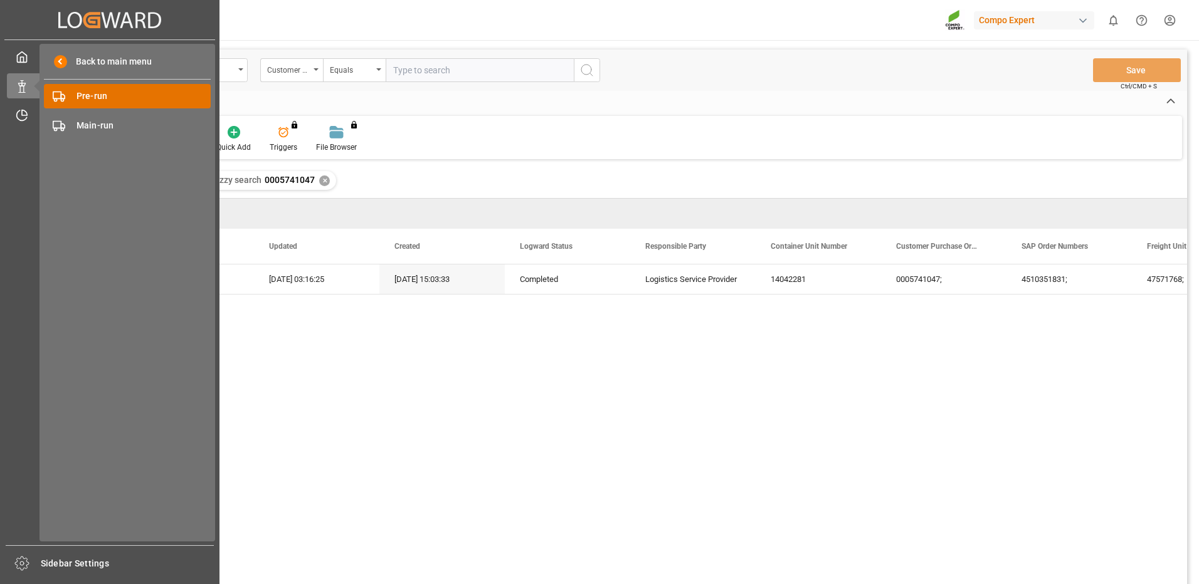
click at [96, 90] on span "Pre-run" at bounding box center [144, 96] width 135 height 13
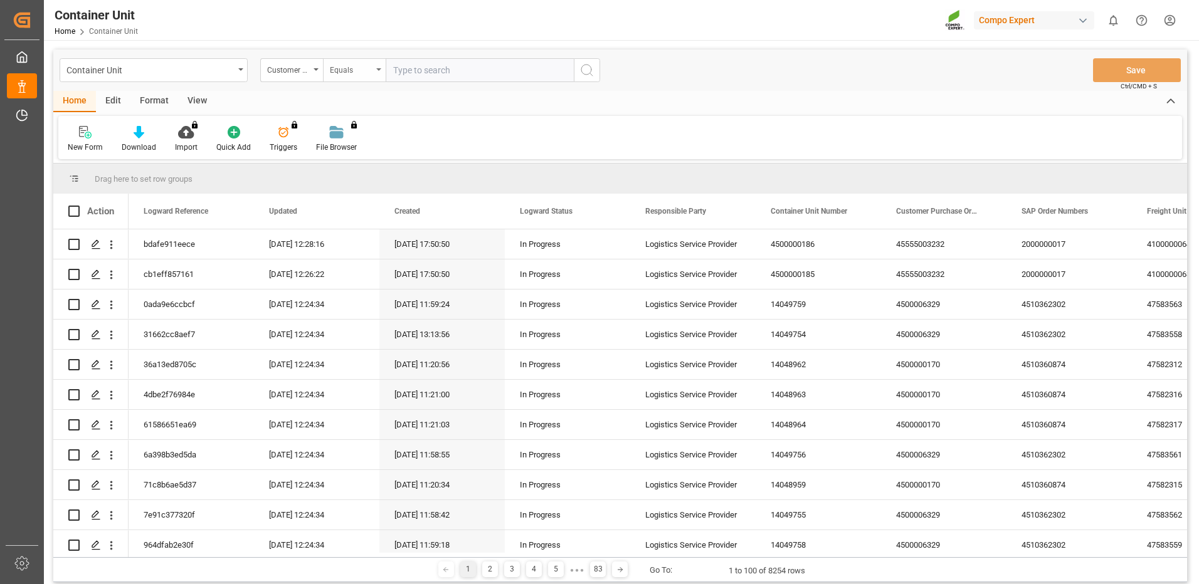
click at [377, 66] on div "Equals" at bounding box center [354, 70] width 63 height 24
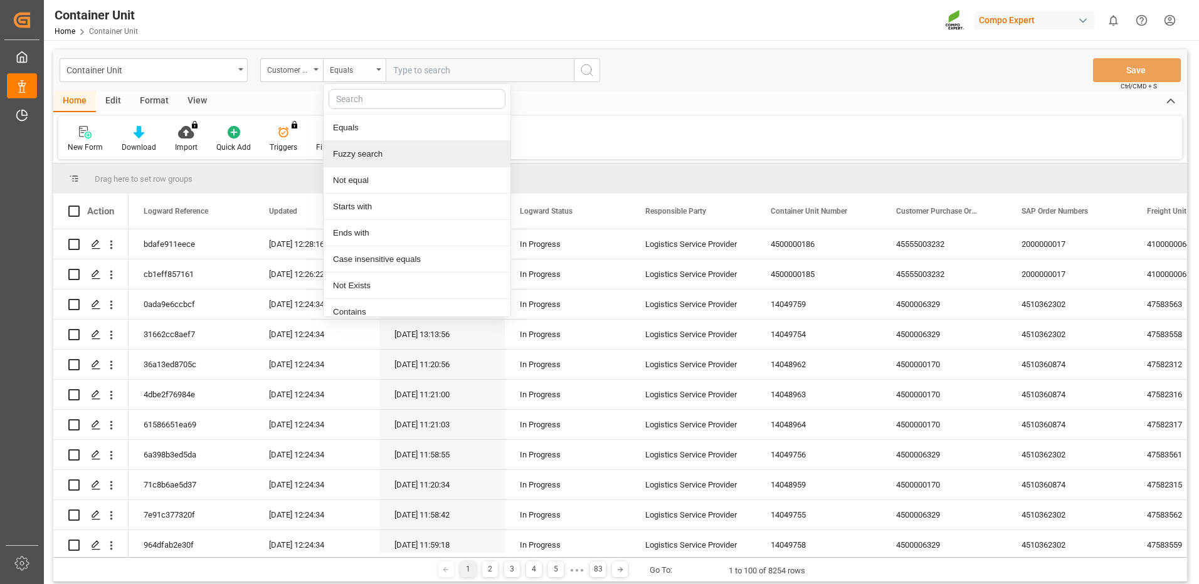
click at [364, 159] on div "Fuzzy search" at bounding box center [417, 154] width 187 height 26
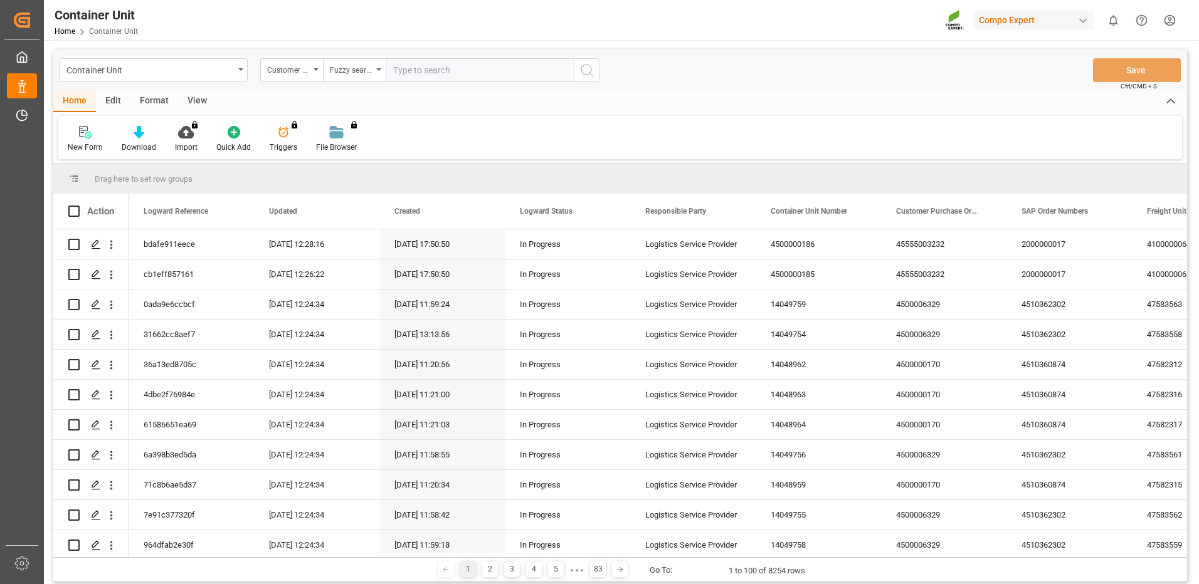
click at [437, 70] on input "text" at bounding box center [480, 70] width 188 height 24
paste input "4510363252"
type input "4510363252"
click at [305, 65] on div "Customer Purchase Order Numbers" at bounding box center [288, 68] width 43 height 14
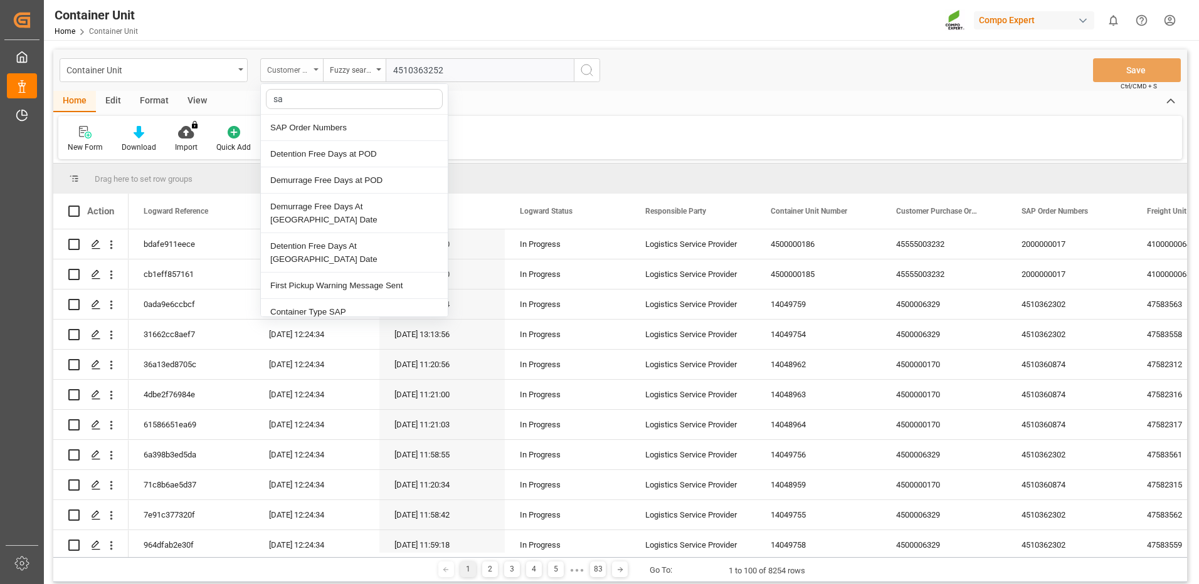
type input "sap"
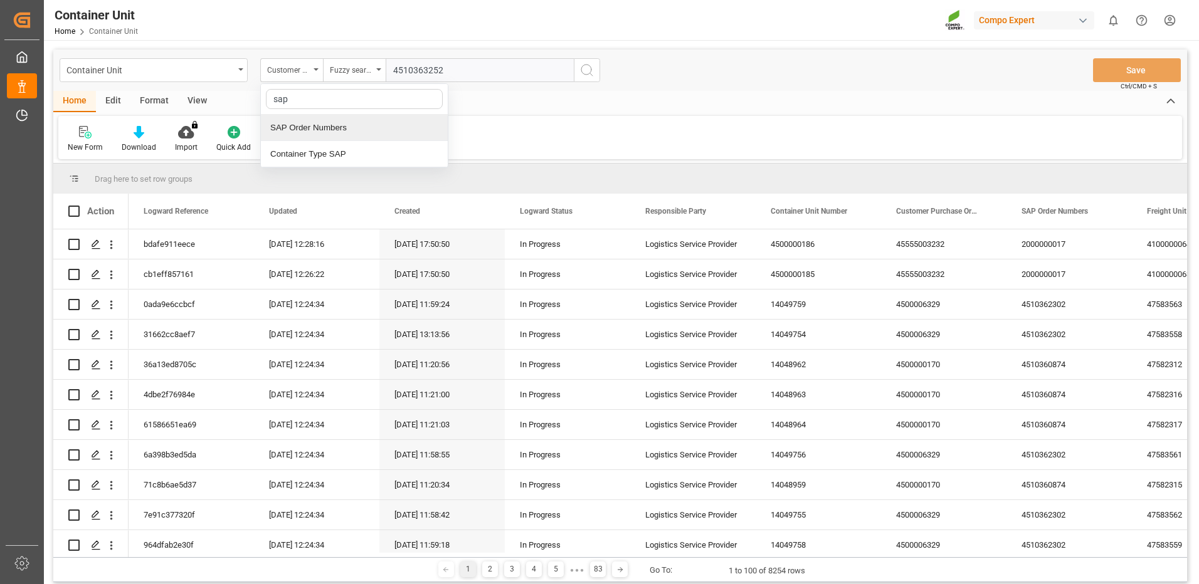
click at [323, 127] on div "SAP Order Numbers" at bounding box center [354, 128] width 187 height 26
click at [517, 70] on input "text" at bounding box center [480, 70] width 188 height 24
click at [366, 58] on div "Equals" at bounding box center [354, 70] width 63 height 24
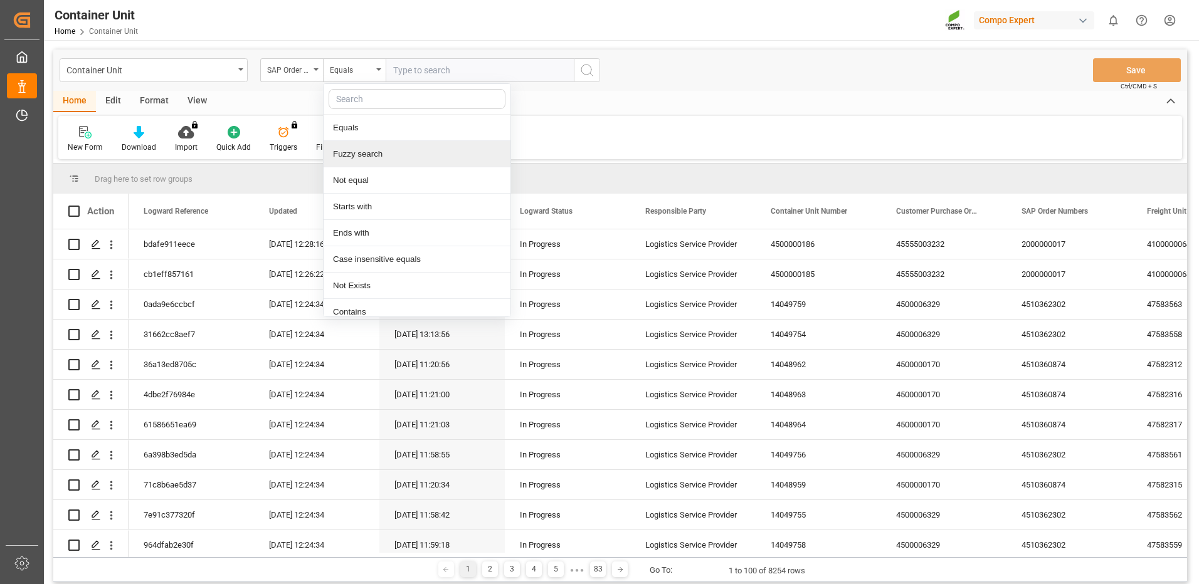
click at [383, 156] on div "Fuzzy search" at bounding box center [417, 154] width 187 height 26
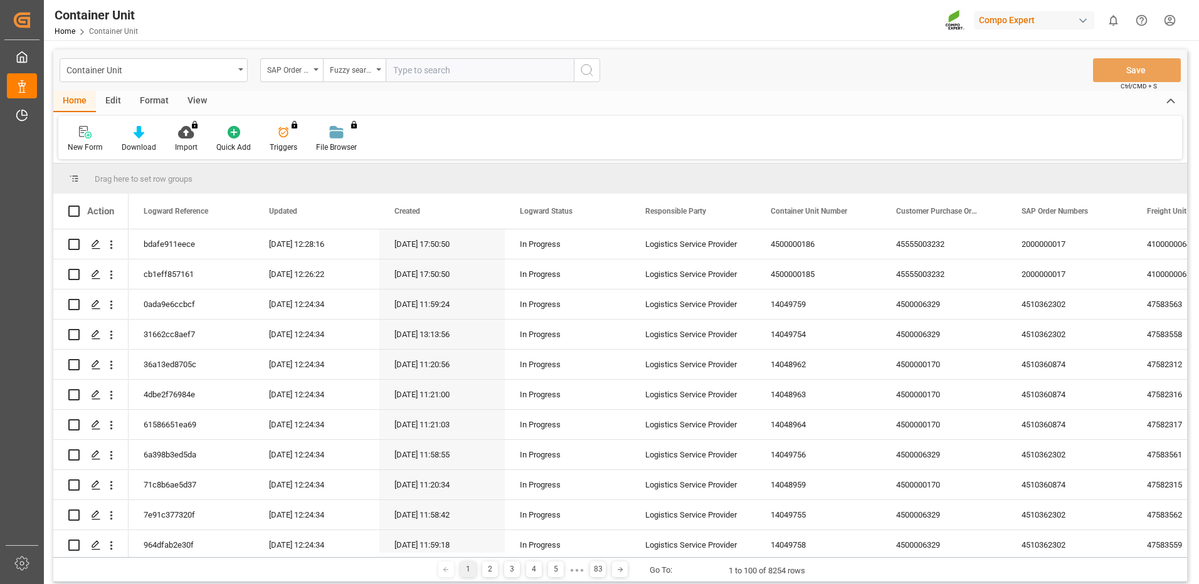
drag, startPoint x: 429, startPoint y: 95, endPoint x: 434, endPoint y: 88, distance: 9.0
click at [429, 95] on div "Home Edit Format View" at bounding box center [620, 101] width 1134 height 21
click at [437, 82] on div "Container Unit SAP Order Numbers Fuzzy search Save Ctrl/CMD + S" at bounding box center [620, 70] width 1134 height 41
drag, startPoint x: 437, startPoint y: 80, endPoint x: 433, endPoint y: 73, distance: 8.4
click at [435, 75] on input "text" at bounding box center [480, 70] width 188 height 24
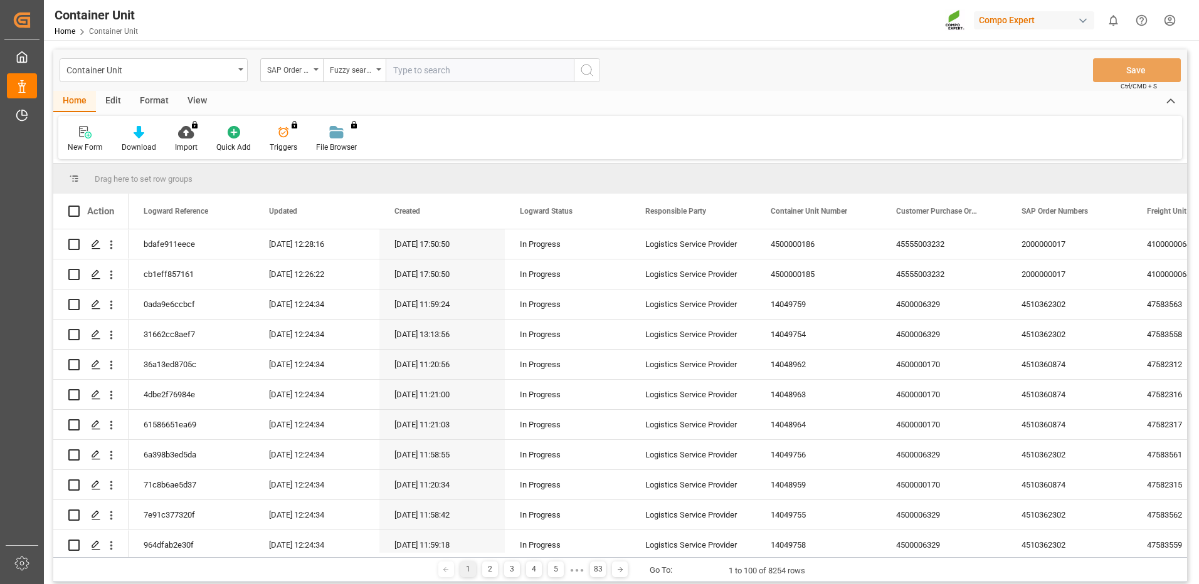
click at [433, 73] on input "text" at bounding box center [480, 70] width 188 height 24
paste input "4510363252"
type input "4510363252"
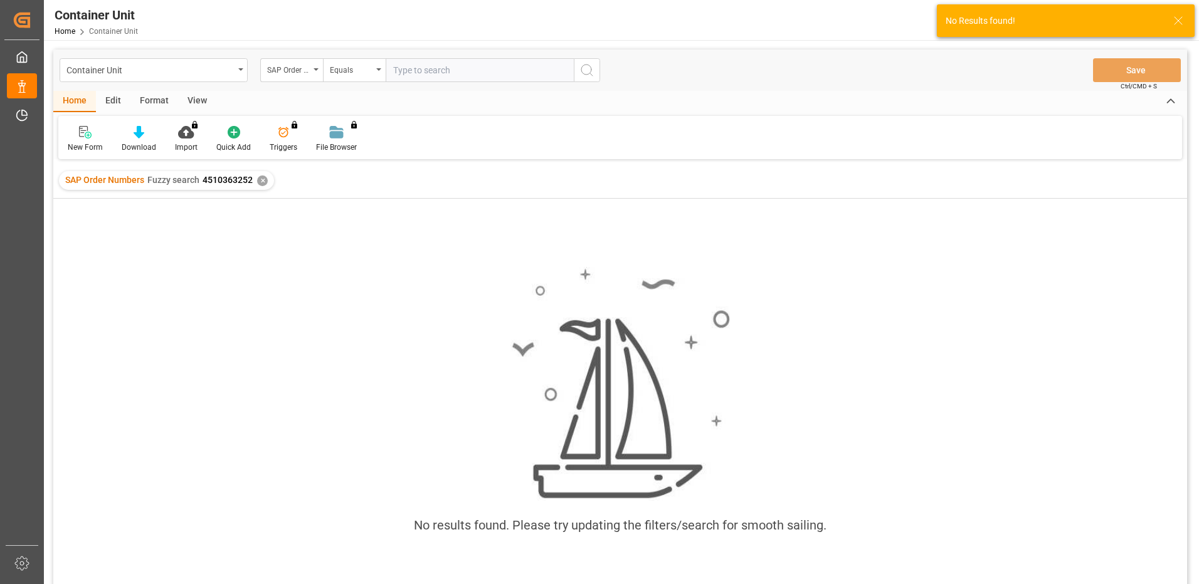
click at [259, 184] on div "✕" at bounding box center [262, 181] width 11 height 11
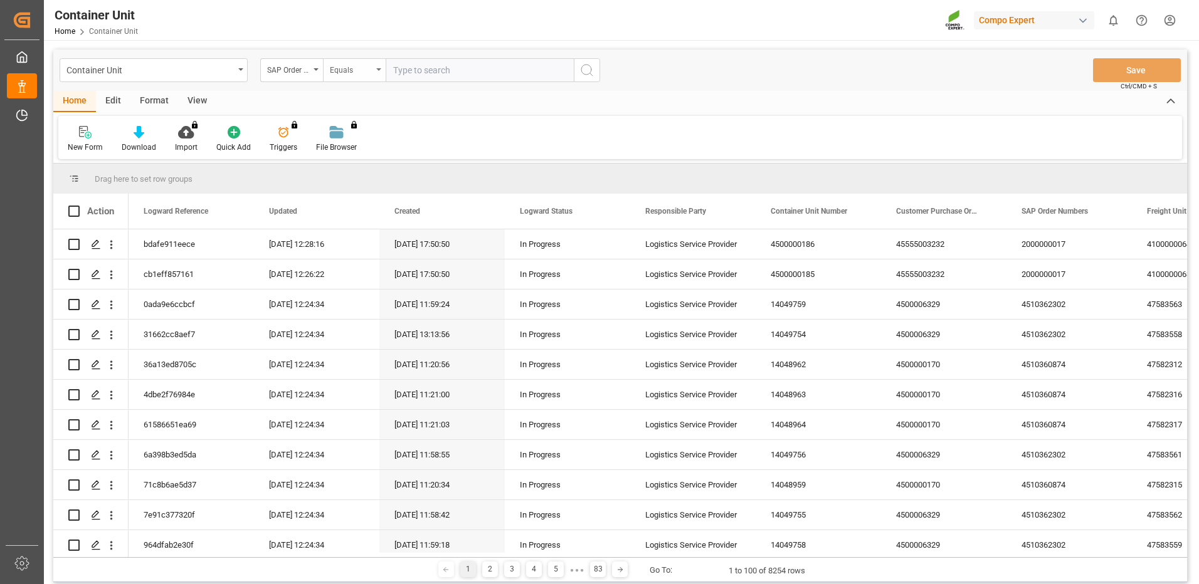
click at [375, 71] on div "Equals" at bounding box center [354, 70] width 63 height 24
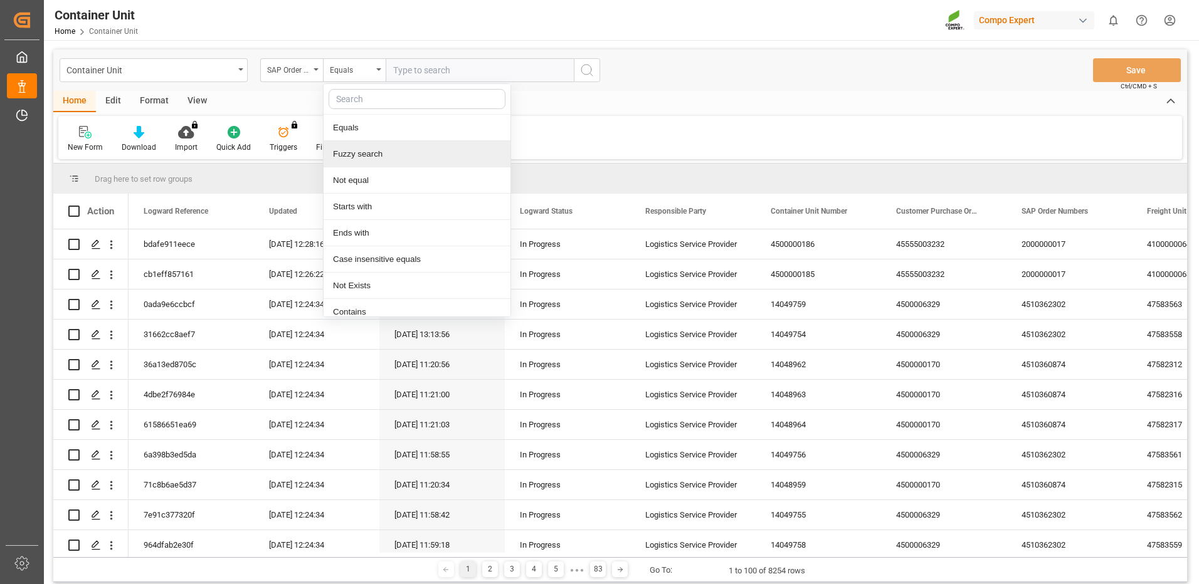
click at [389, 162] on div "Fuzzy search" at bounding box center [417, 154] width 187 height 26
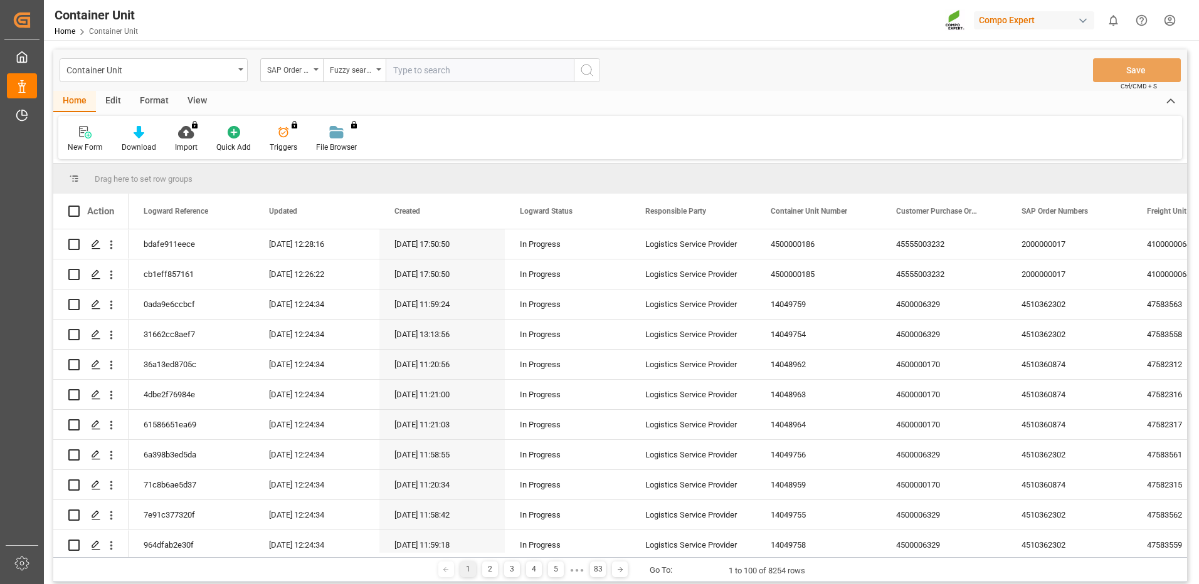
click at [472, 57] on div "Container Unit SAP Order Numbers Fuzzy search Save Ctrl/CMD + S" at bounding box center [620, 70] width 1134 height 41
click at [457, 64] on input "text" at bounding box center [480, 70] width 188 height 24
paste input "2000000896"
type input "2000000896"
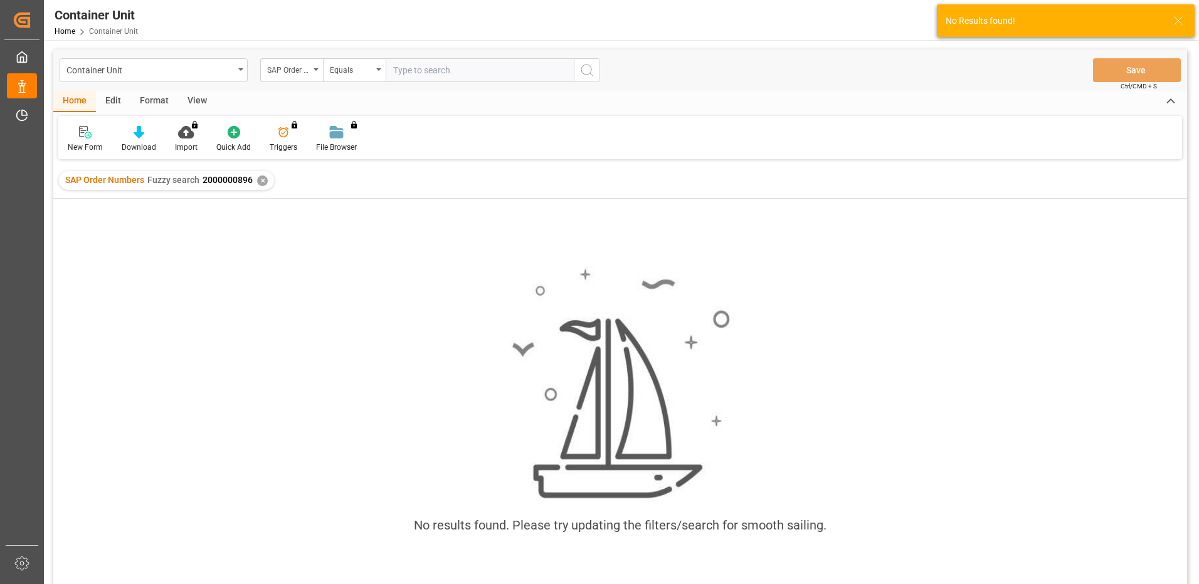
click at [260, 178] on div "✕" at bounding box center [262, 181] width 11 height 11
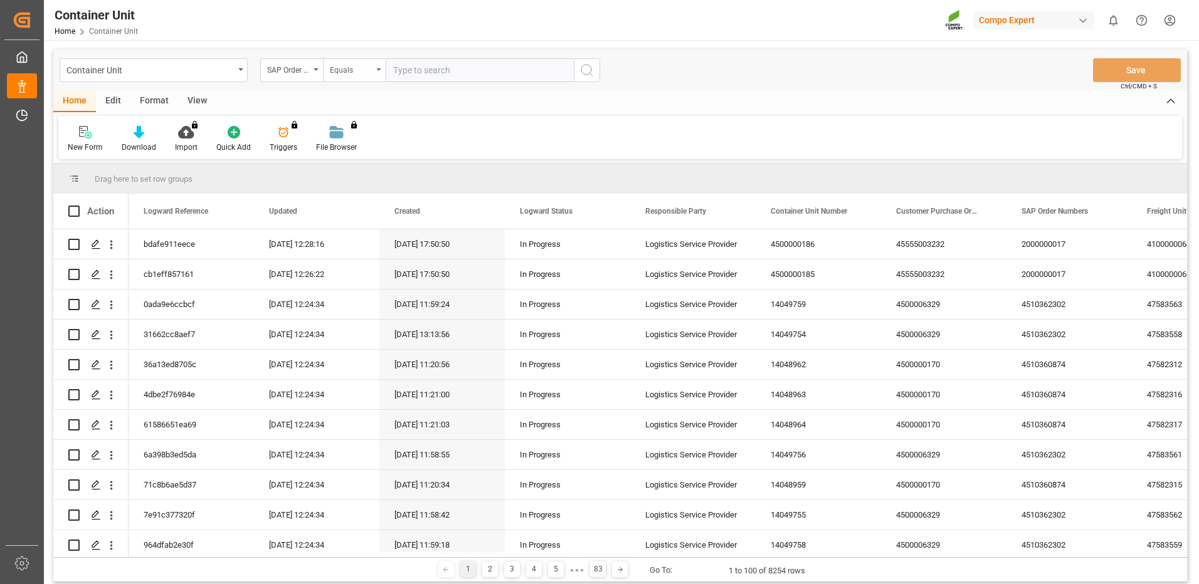
click at [360, 72] on div "Equals" at bounding box center [351, 68] width 43 height 14
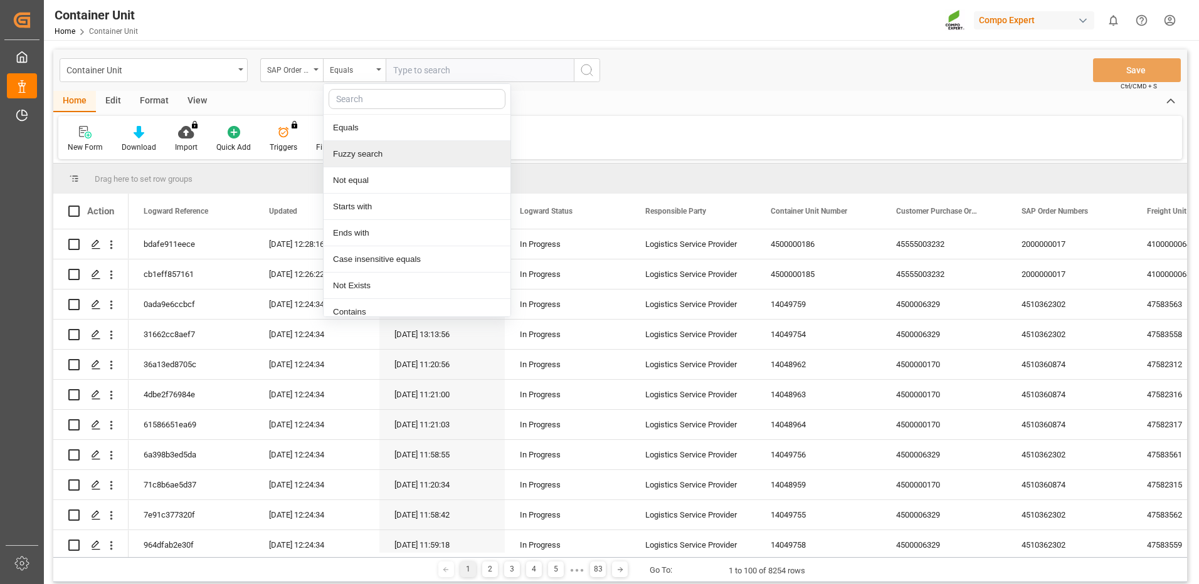
click at [346, 151] on div "Fuzzy search" at bounding box center [417, 154] width 187 height 26
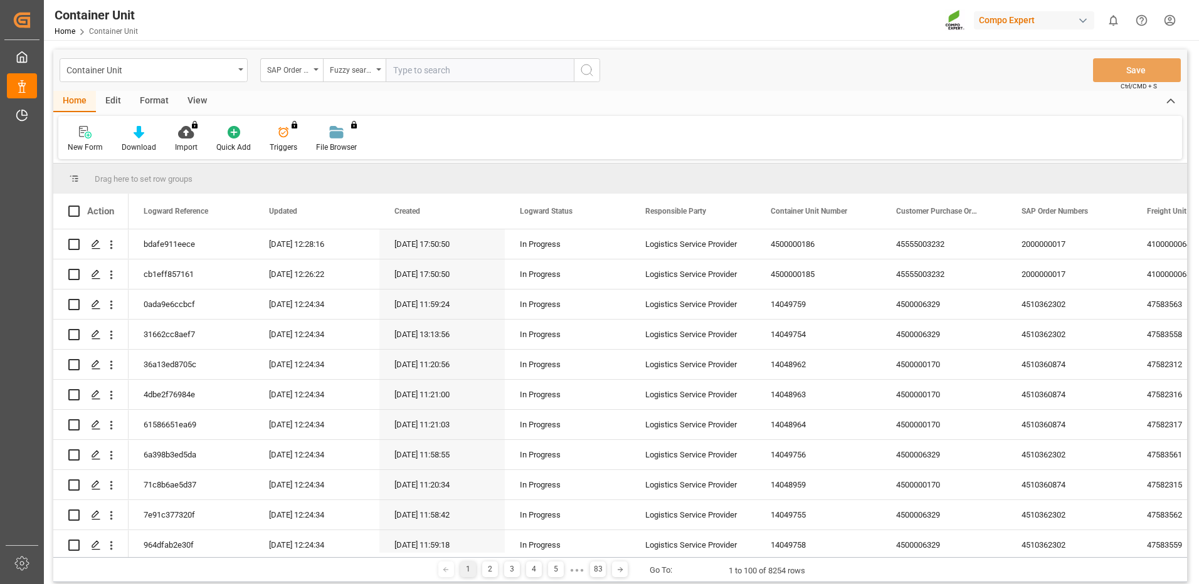
click at [439, 67] on input "text" at bounding box center [480, 70] width 188 height 24
paste input "2000000896"
type input "2000000896"
click at [422, 73] on input "2000000896" at bounding box center [480, 70] width 188 height 24
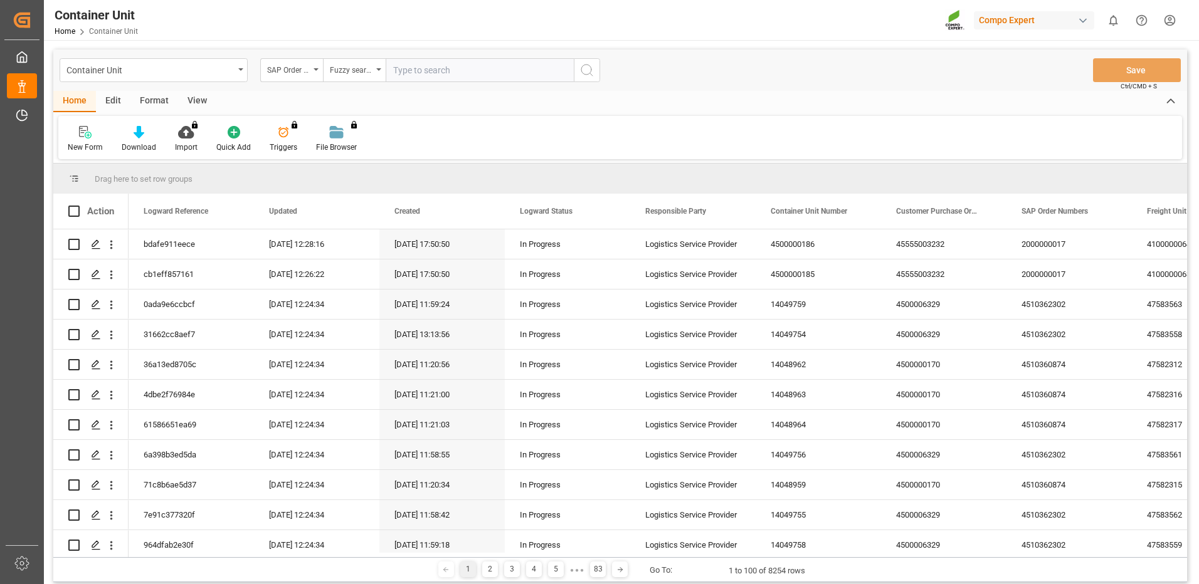
click at [460, 77] on input "text" at bounding box center [480, 70] width 188 height 24
paste input "4510363252"
type input "4510363252"
click at [585, 73] on icon "search button" at bounding box center [586, 70] width 15 height 15
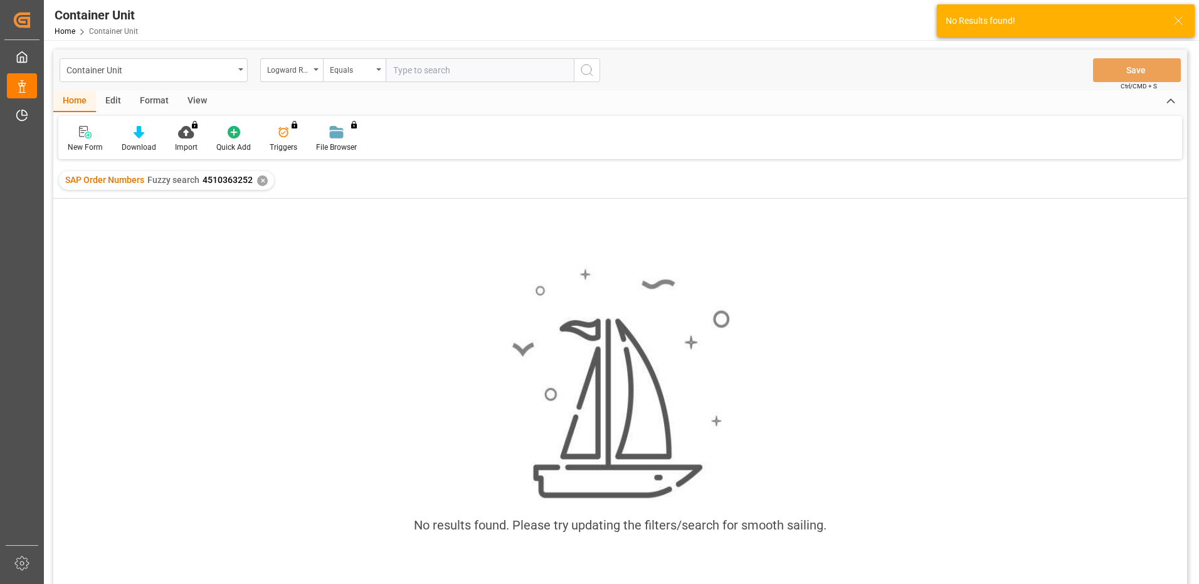
click at [259, 186] on div "SAP Order Numbers Fuzzy search 4510363252 ✕" at bounding box center [166, 180] width 215 height 19
click at [268, 179] on div "SAP Order Numbers Fuzzy search 4510363252 ✕" at bounding box center [166, 180] width 215 height 19
click at [260, 179] on div "✕" at bounding box center [262, 181] width 11 height 11
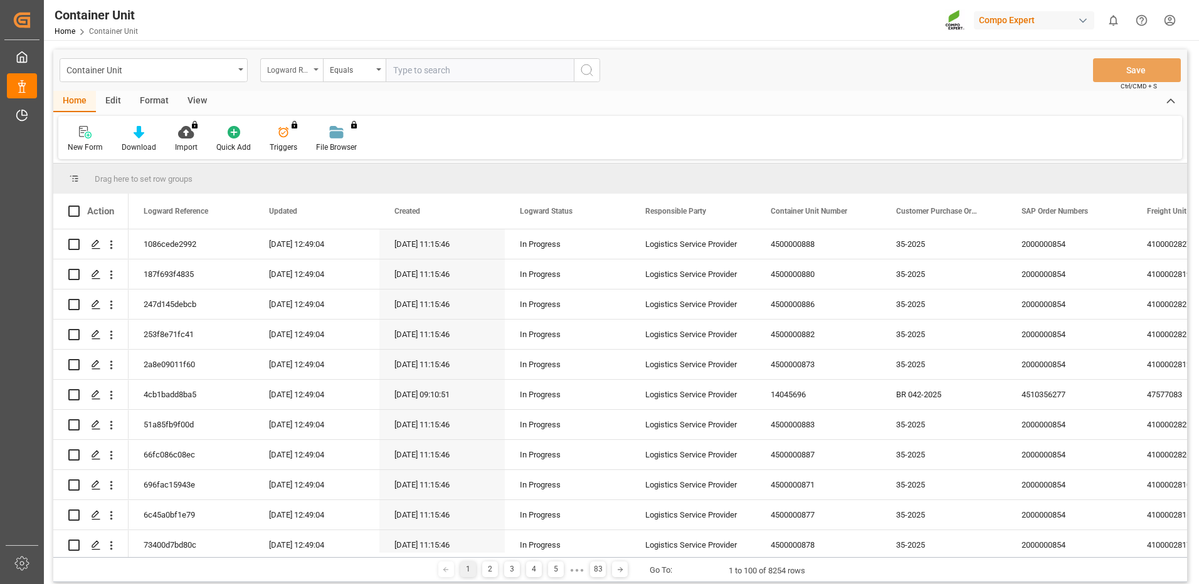
click at [303, 71] on div "Logward Reference" at bounding box center [288, 68] width 43 height 14
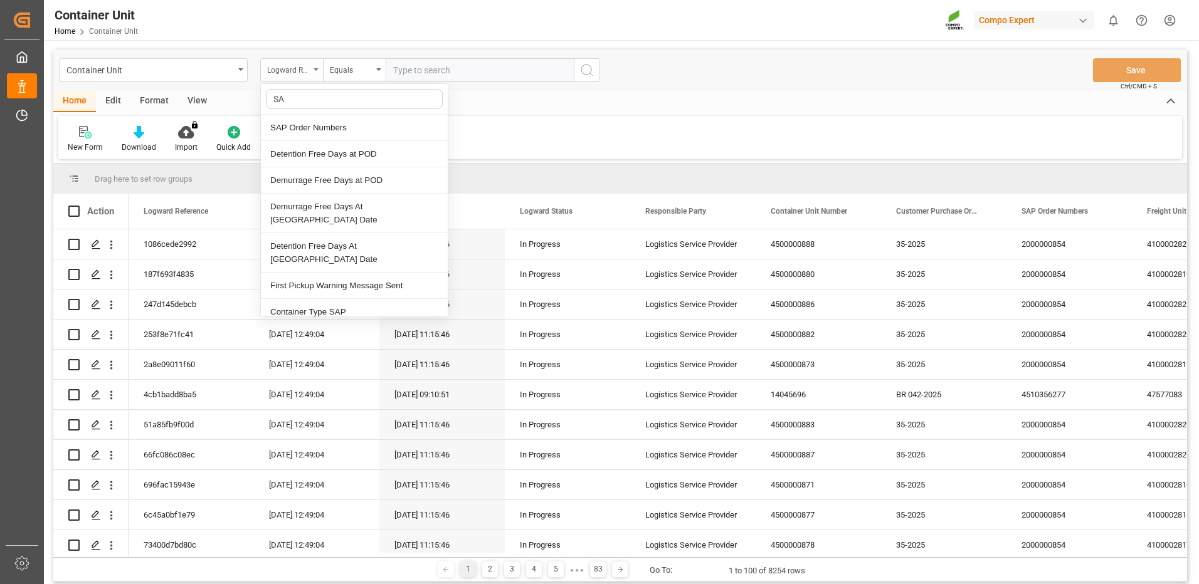
type input "SAP"
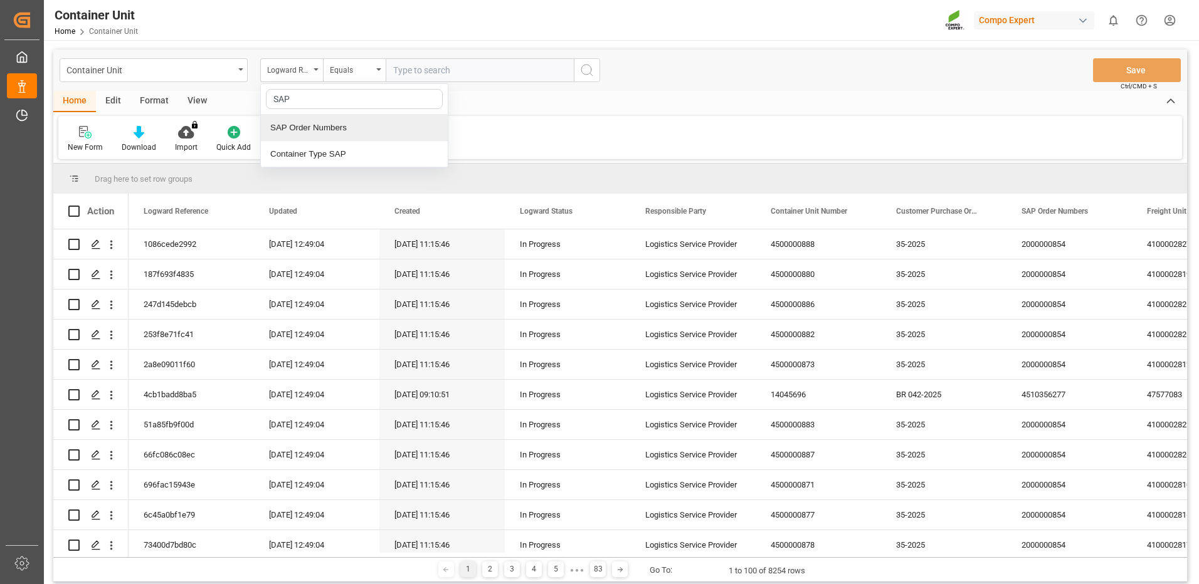
click at [316, 126] on div "SAP Order Numbers" at bounding box center [354, 128] width 187 height 26
click at [367, 75] on div "Equals" at bounding box center [351, 68] width 43 height 14
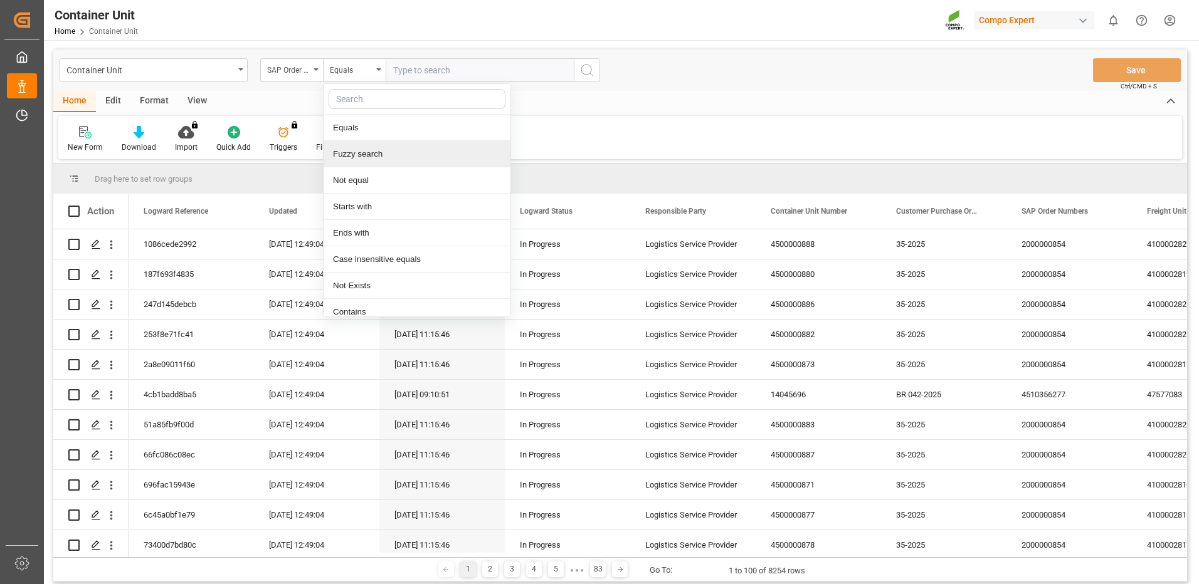
click at [363, 157] on div "Fuzzy search" at bounding box center [417, 154] width 187 height 26
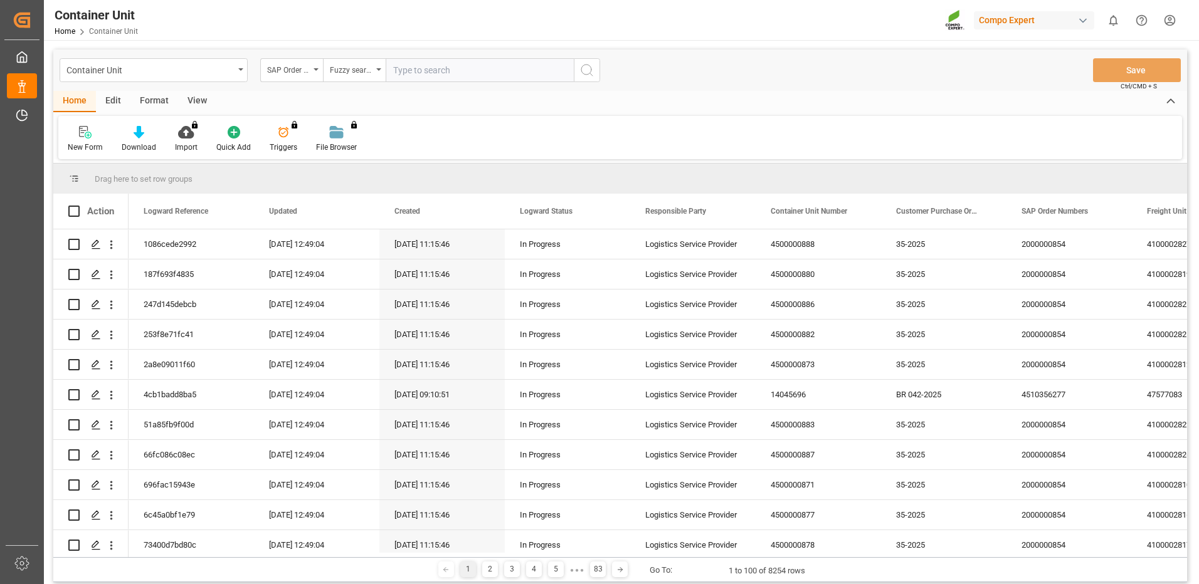
click at [441, 72] on input "text" at bounding box center [480, 70] width 188 height 24
click at [518, 73] on input "text" at bounding box center [480, 70] width 188 height 24
paste input "4510363294"
type input "4510363294"
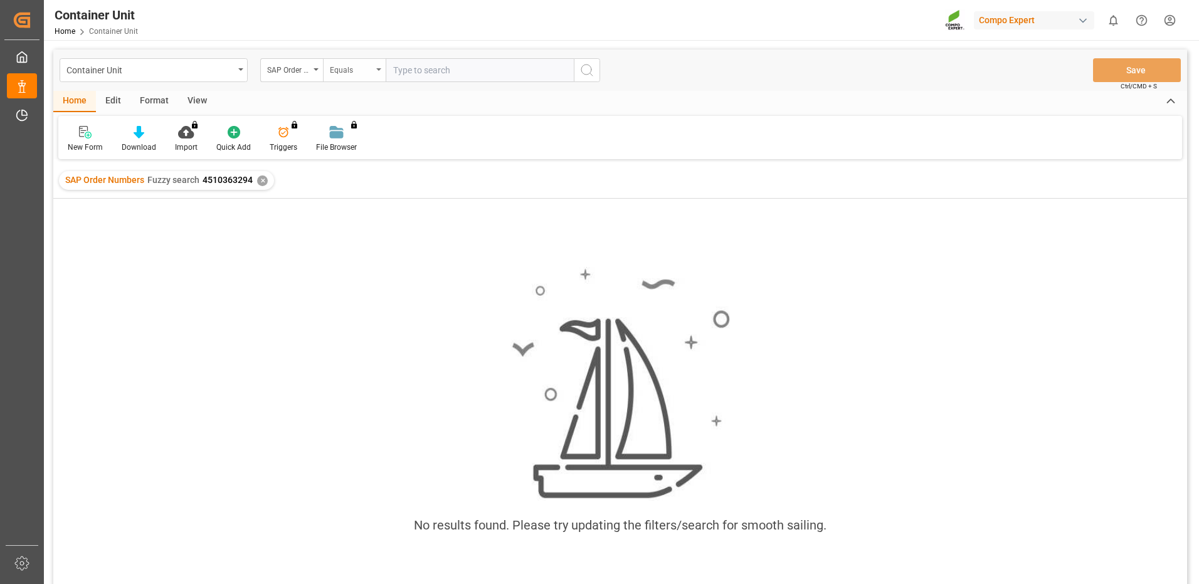
click at [370, 71] on div "Equals" at bounding box center [351, 68] width 43 height 14
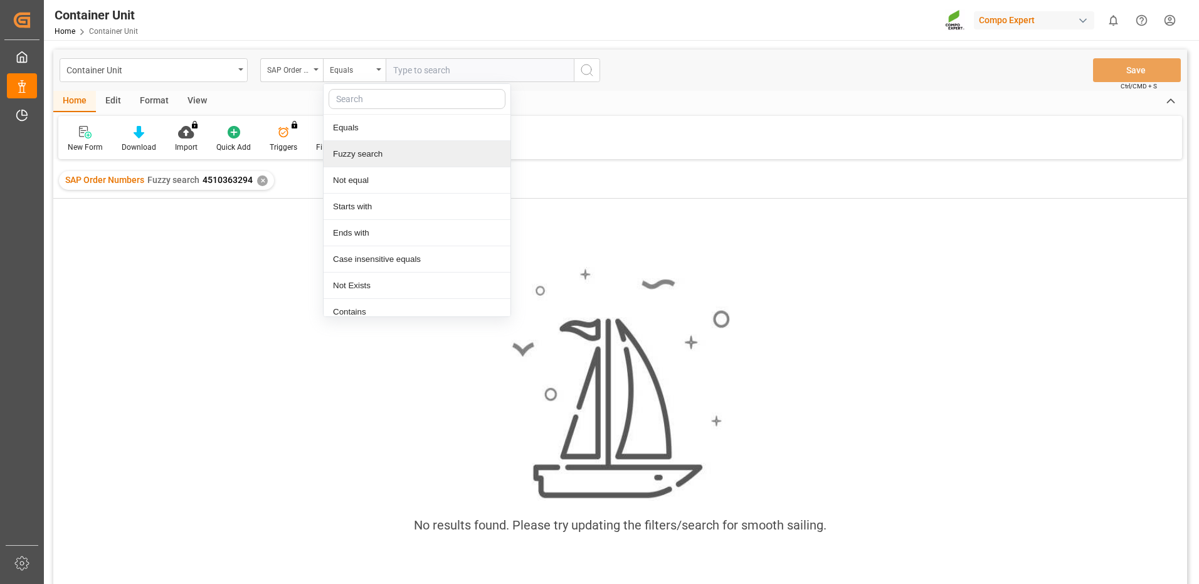
click at [346, 149] on div "Fuzzy search" at bounding box center [417, 154] width 187 height 26
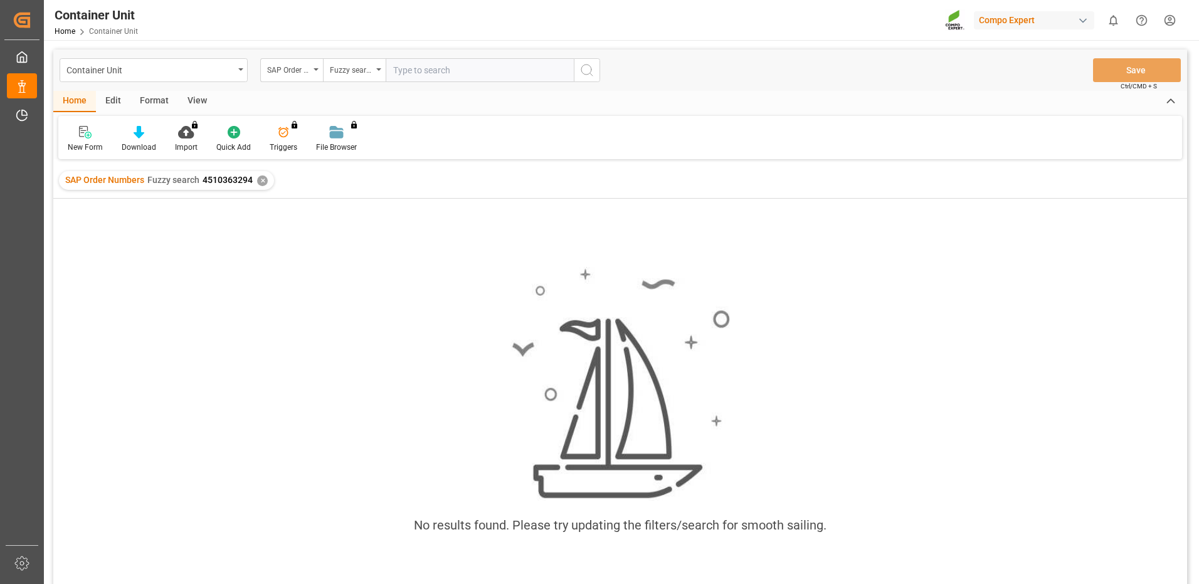
click at [405, 85] on div "Container Unit SAP Order Numbers Fuzzy search Save Ctrl/CMD + S" at bounding box center [620, 70] width 1134 height 41
click at [411, 74] on input "text" at bounding box center [480, 70] width 188 height 24
paste input "4510363298"
type input "4510363298"
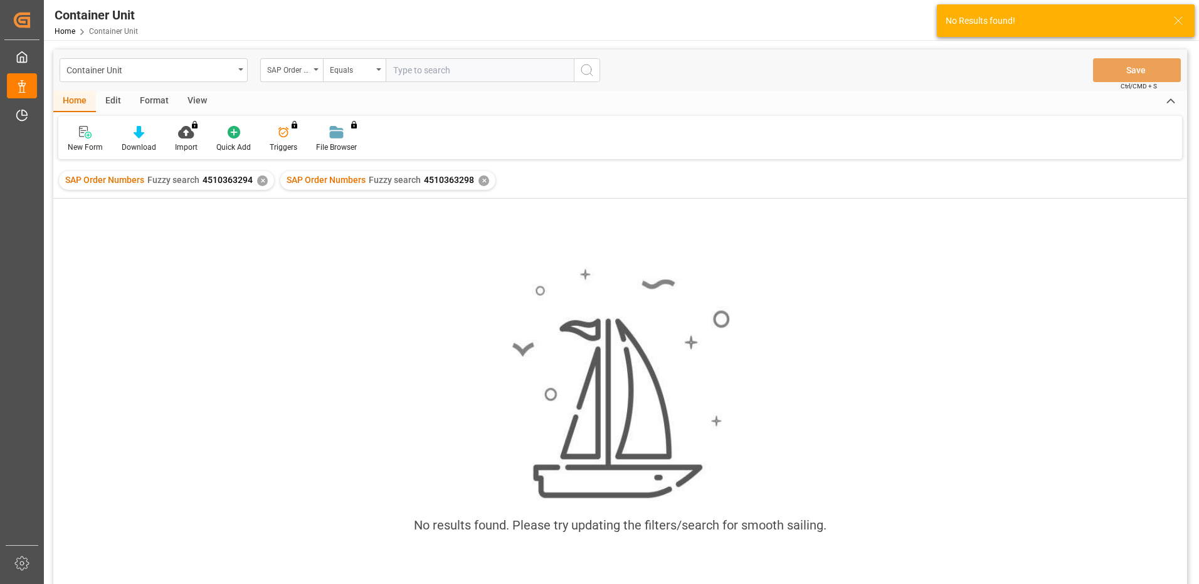
click at [288, 289] on div "No results found. Please try updating the filters/search for smooth sailing." at bounding box center [620, 407] width 1134 height 300
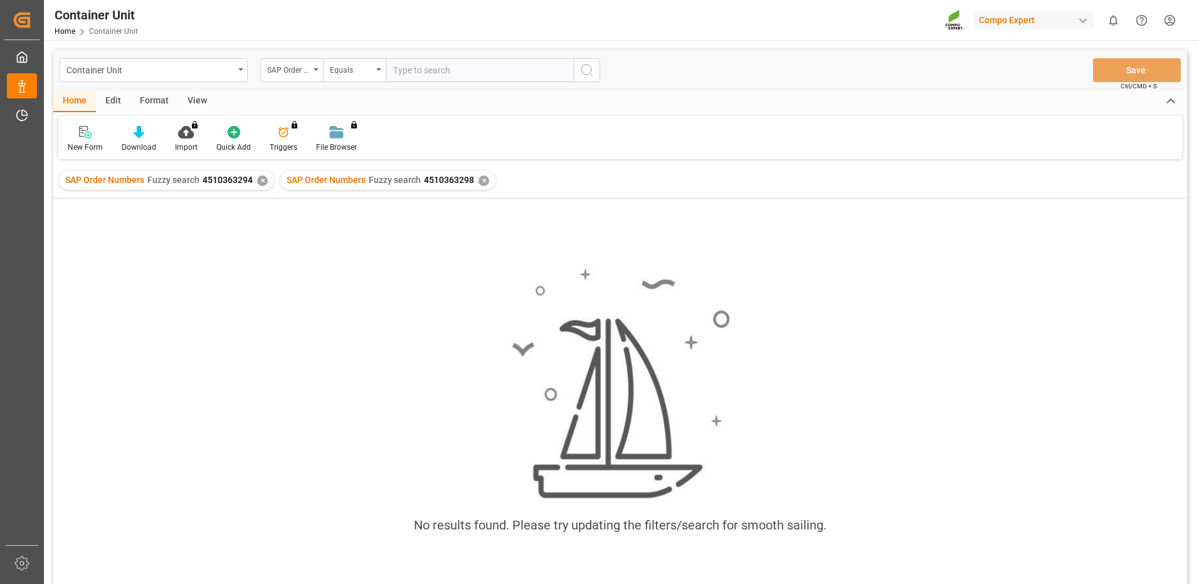
click at [420, 251] on div "No results found. Please try updating the filters/search for smooth sailing." at bounding box center [620, 408] width 1134 height 419
click at [267, 177] on div "SAP Order Numbers Fuzzy search 4510363294 ✕" at bounding box center [166, 180] width 215 height 19
click at [260, 181] on div "✕" at bounding box center [262, 181] width 11 height 11
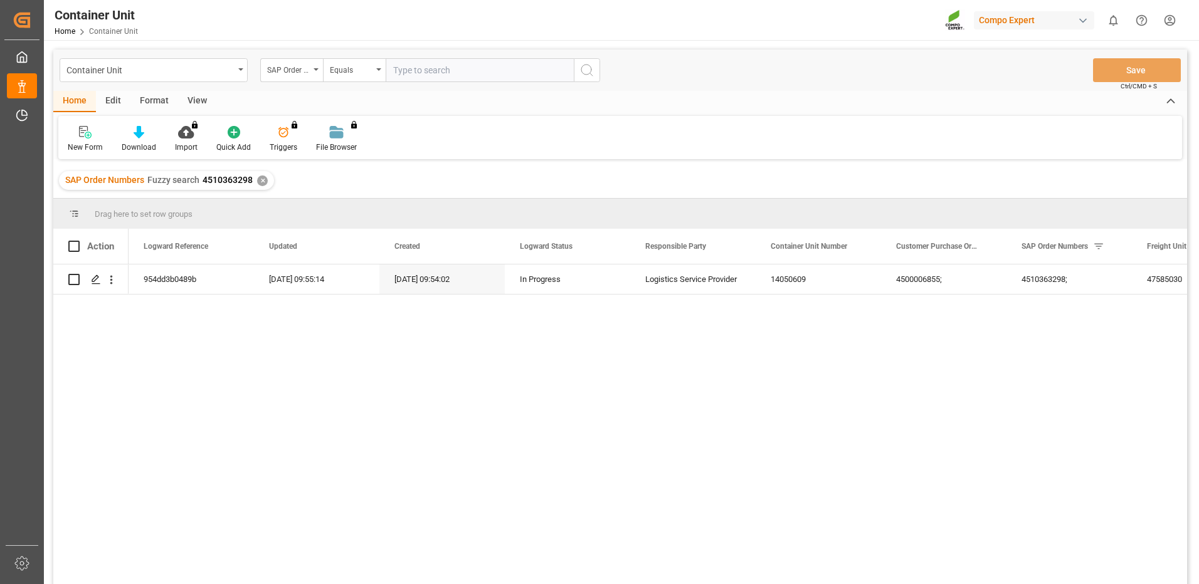
click at [259, 184] on div "✕" at bounding box center [262, 181] width 11 height 11
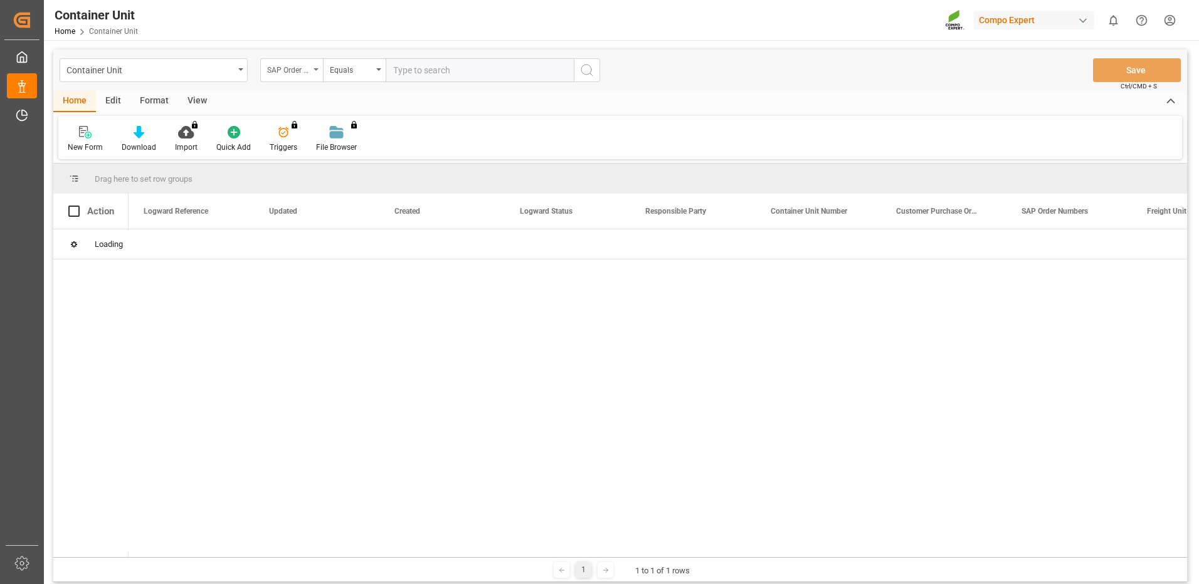
click at [310, 72] on div "SAP Order Numbers" at bounding box center [291, 70] width 63 height 24
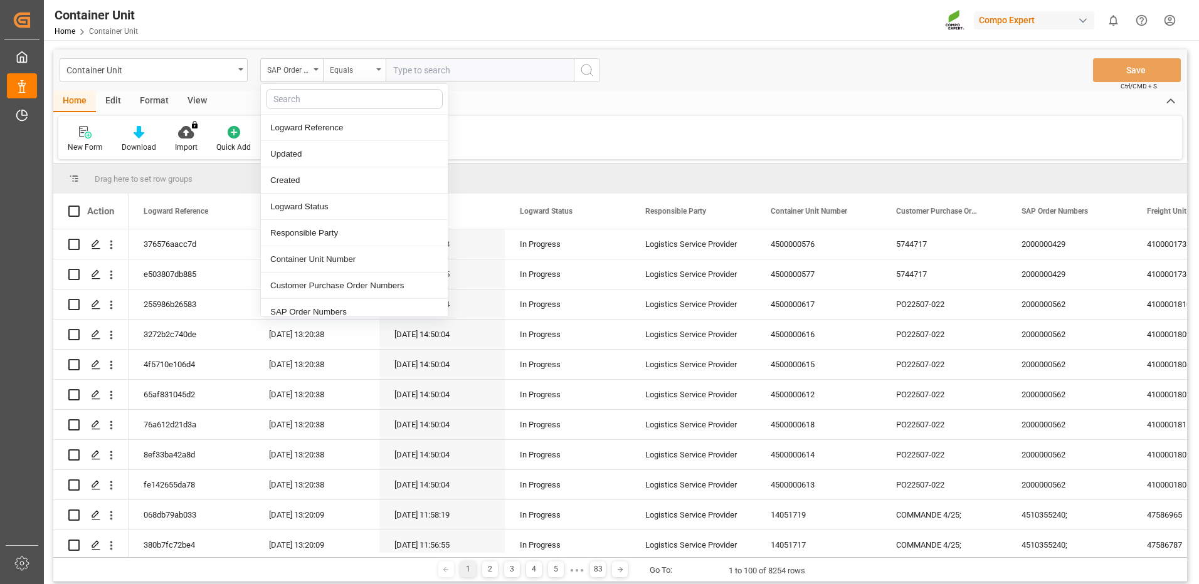
click at [357, 73] on div "Equals" at bounding box center [351, 68] width 43 height 14
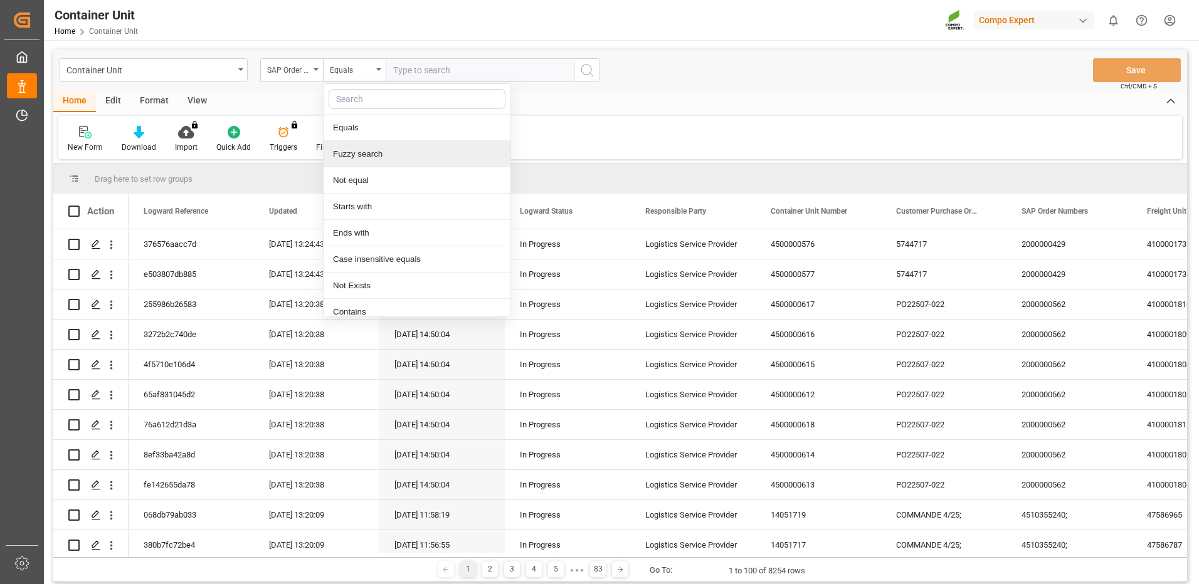
click at [361, 153] on div "Fuzzy search" at bounding box center [417, 154] width 187 height 26
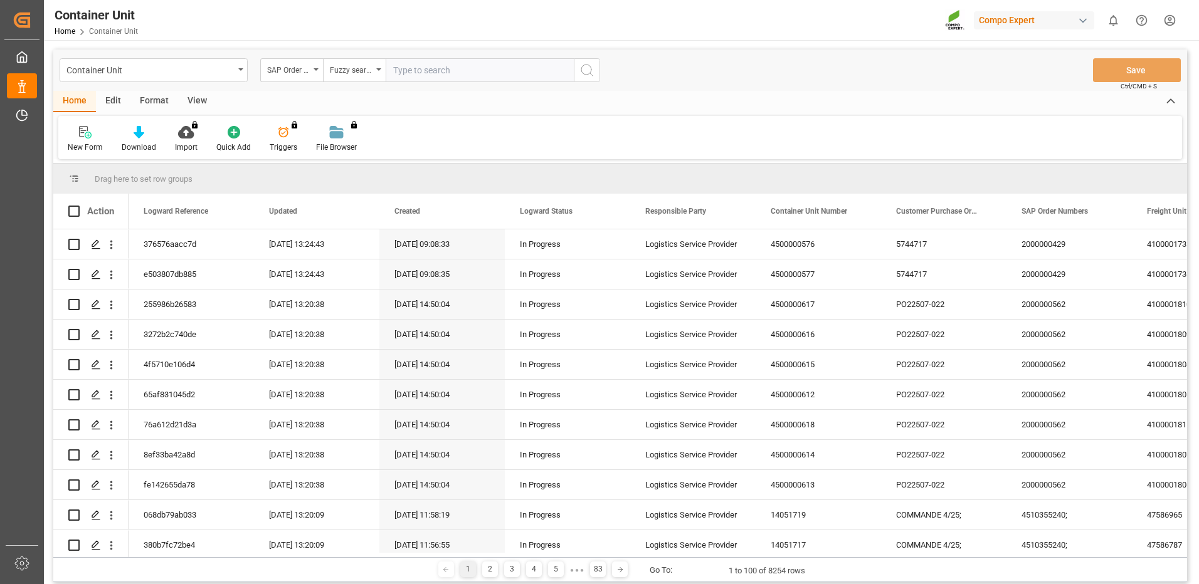
click at [425, 68] on input "text" at bounding box center [480, 70] width 188 height 24
type input "4510363250"
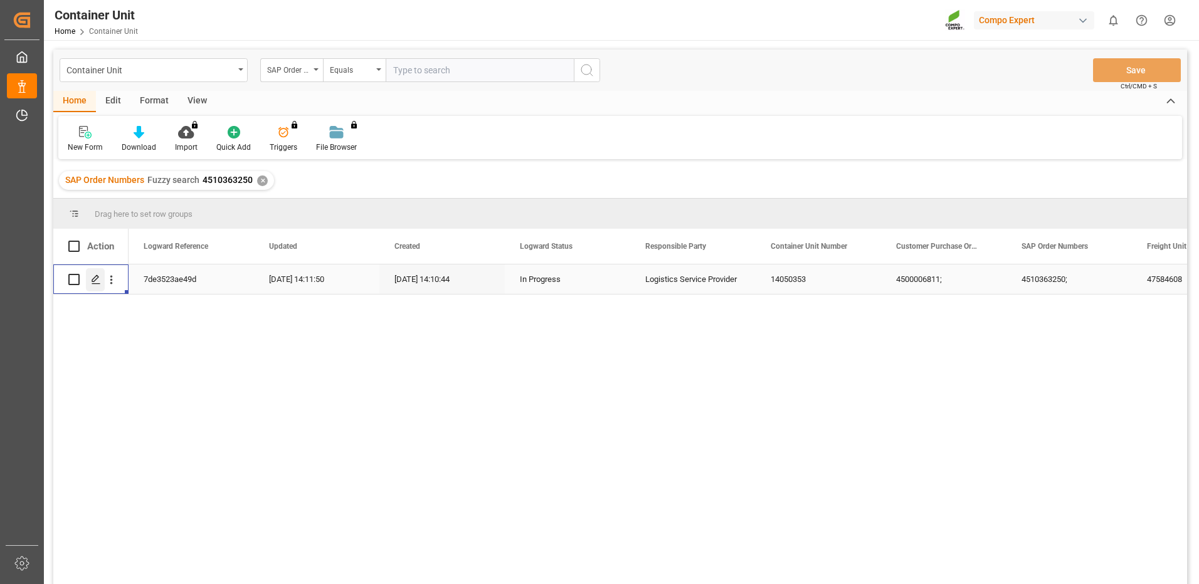
click at [94, 280] on icon "Press SPACE to select this row." at bounding box center [96, 280] width 10 height 10
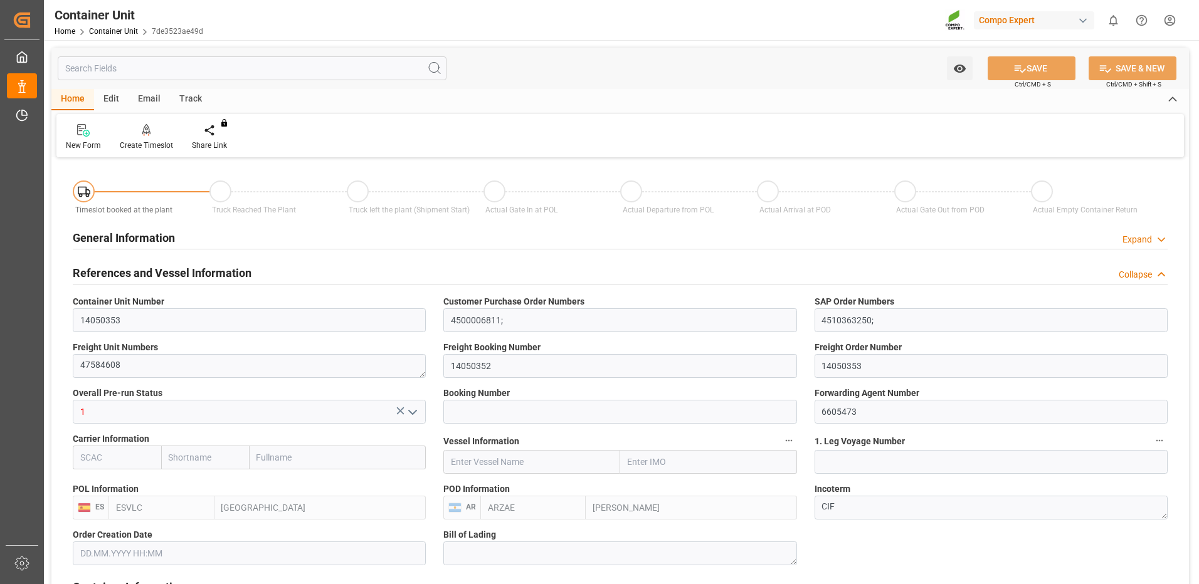
type input "ESVLC"
type input "ARZAE"
type input "0"
type input "20"
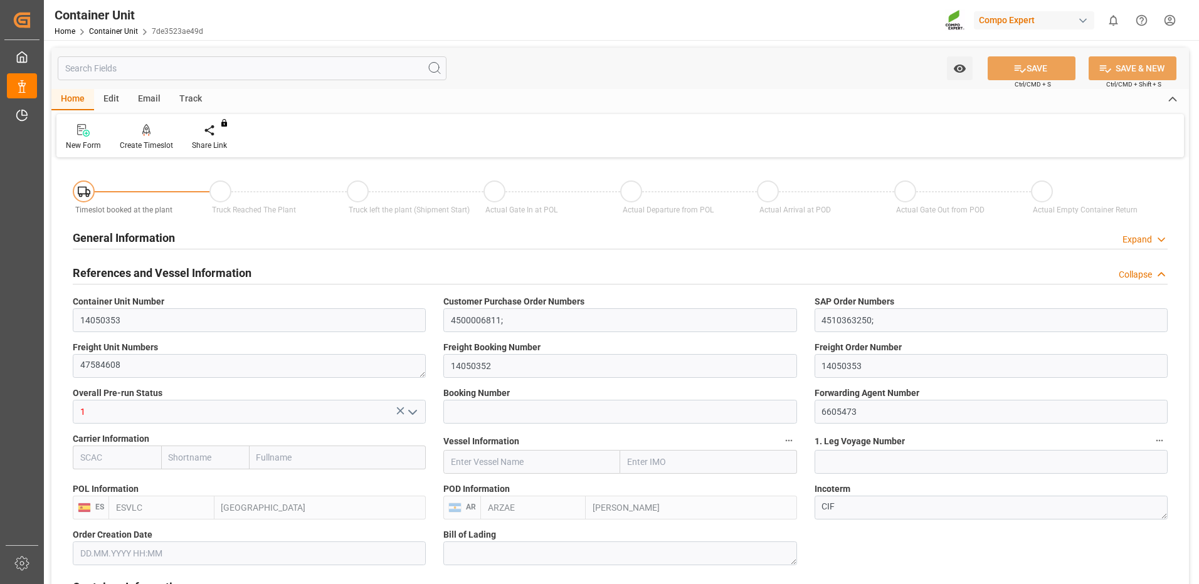
type input "24576"
type input "04.08.2025 14:11"
type input "[DATE]"
click at [148, 141] on div "Create Timeslot" at bounding box center [146, 145] width 53 height 11
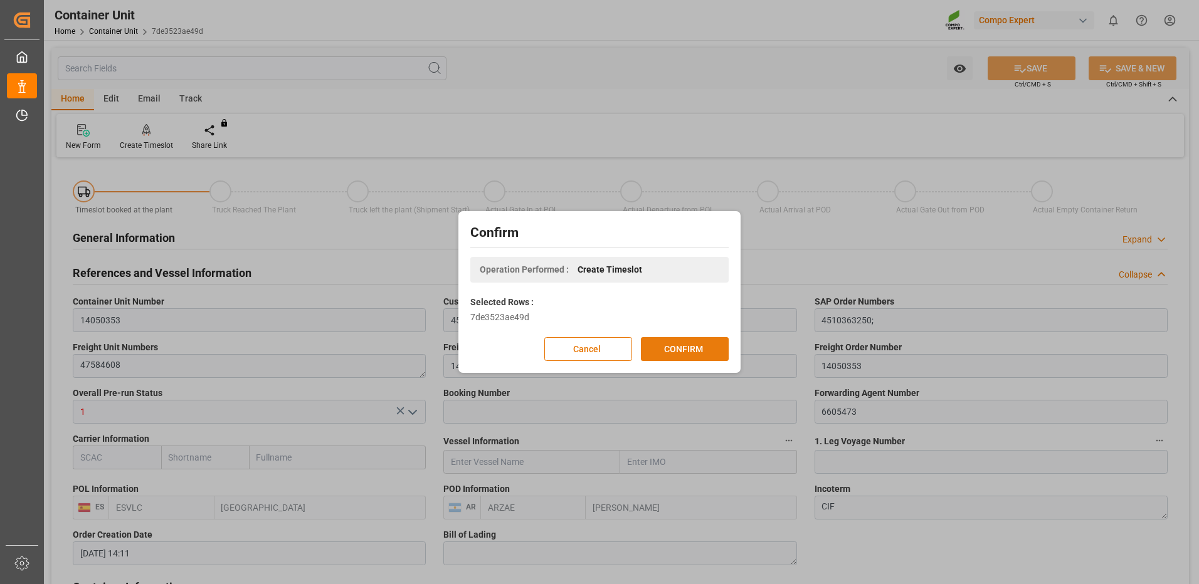
click at [672, 351] on button "CONFIRM" at bounding box center [685, 349] width 88 height 24
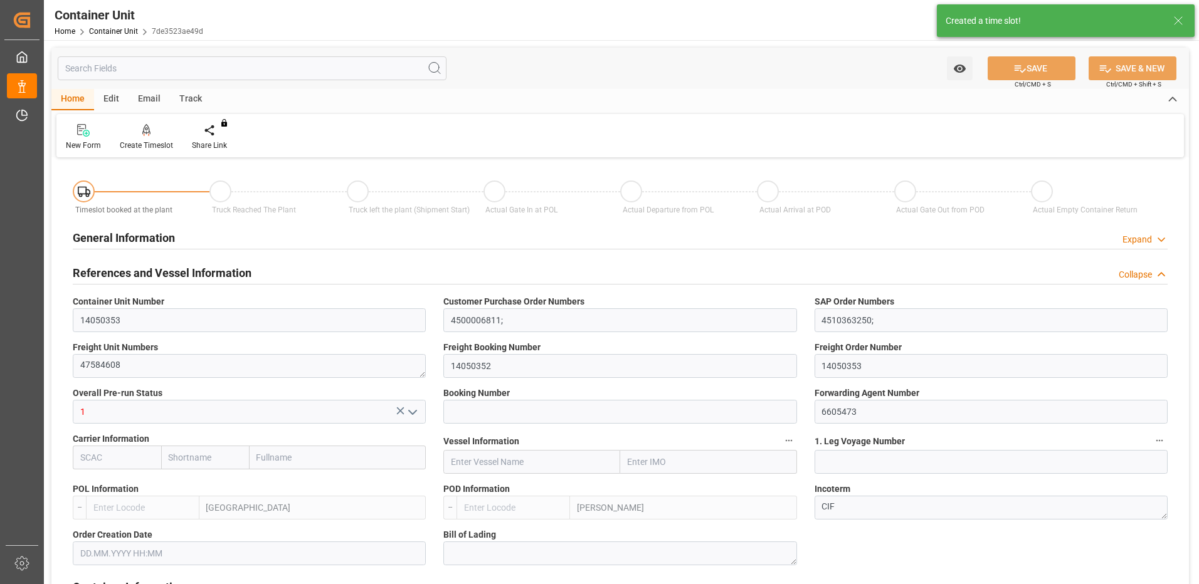
type input "ESVLC"
type input "ARZAE"
type input "7"
type input "0"
type input "8"
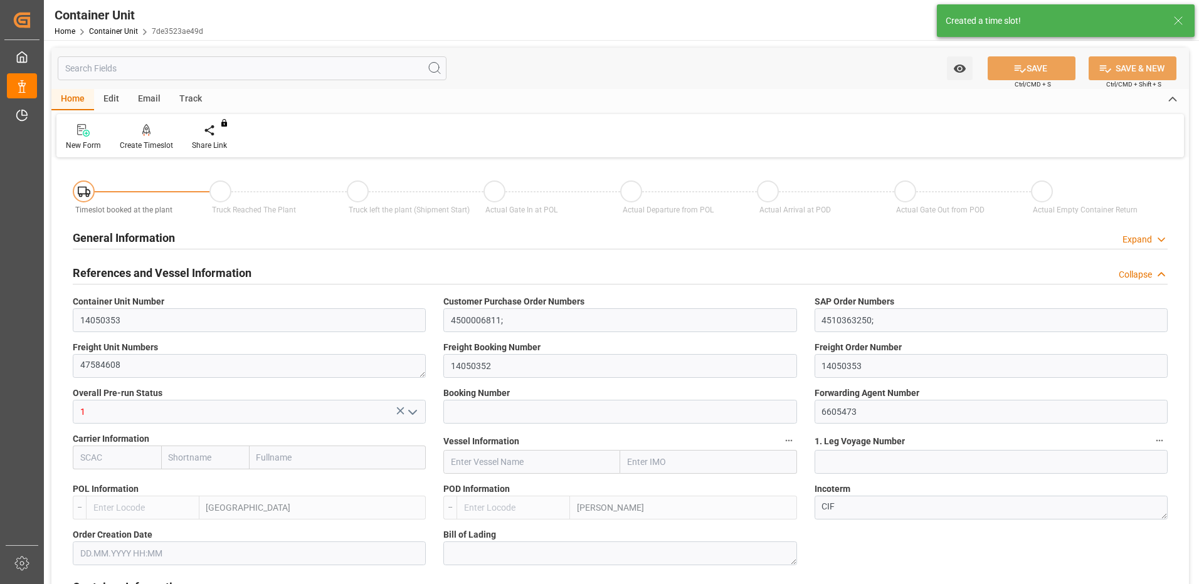
type input "0"
type input "20"
type input "24576"
type input "04.08.2025 14:11"
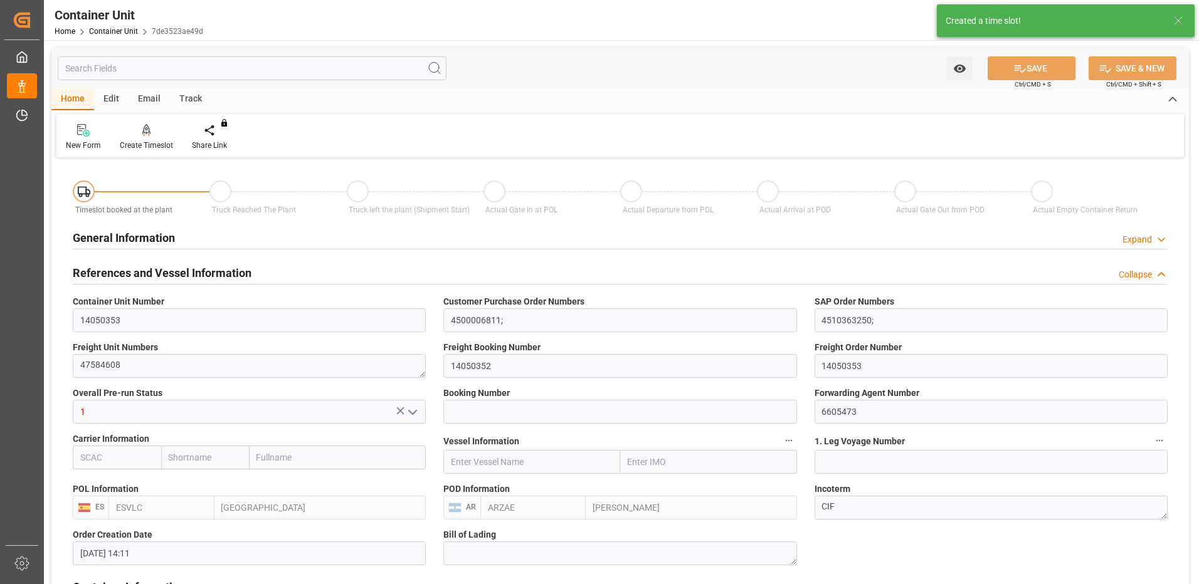
type input "[DATE]"
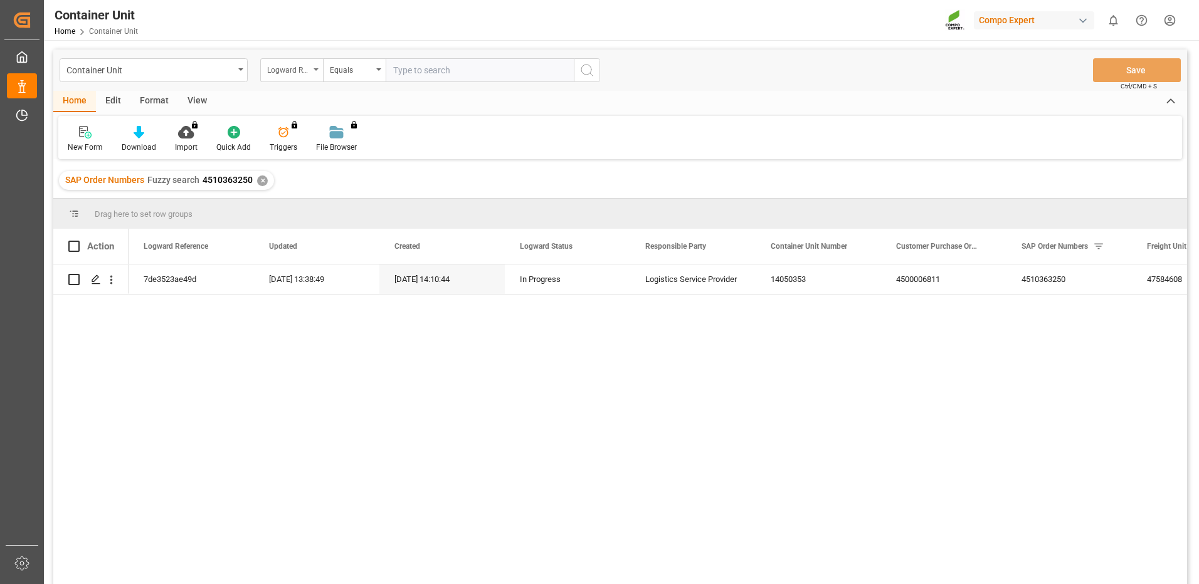
click at [313, 72] on div "Logward Reference" at bounding box center [291, 70] width 63 height 24
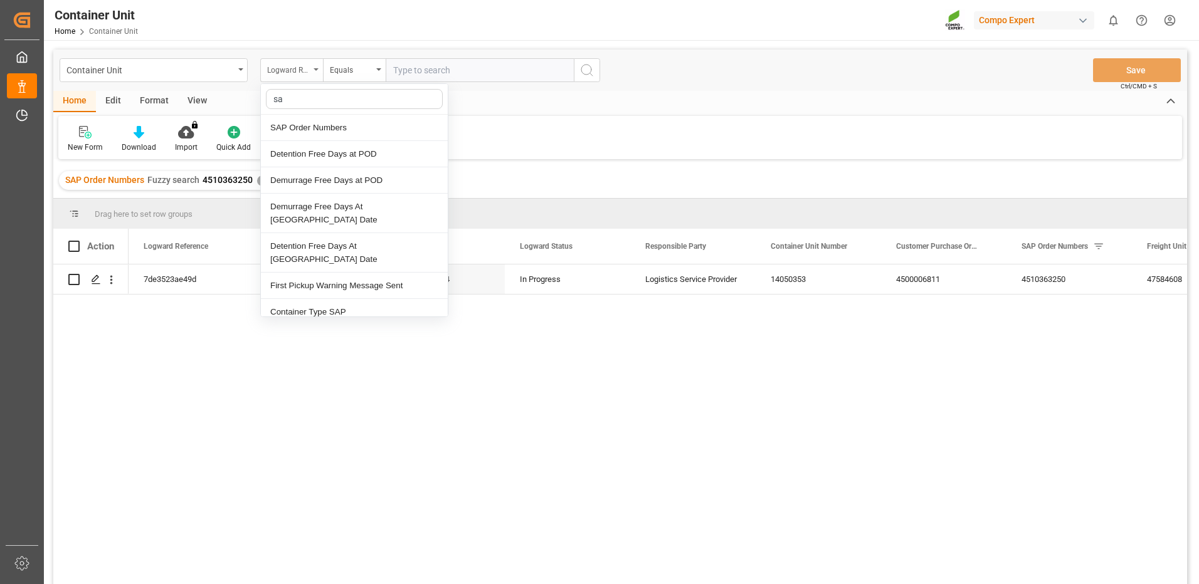
type input "sap"
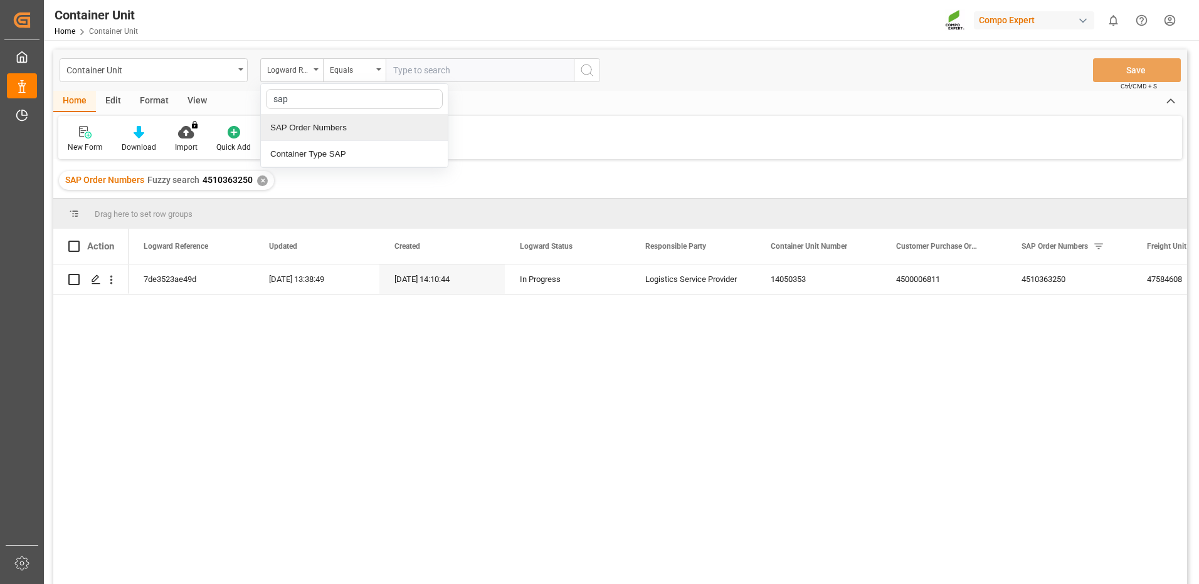
click at [303, 125] on div "SAP Order Numbers" at bounding box center [354, 128] width 187 height 26
drag, startPoint x: 361, startPoint y: 84, endPoint x: 360, endPoint y: 73, distance: 10.7
click at [361, 83] on div "Container Unit SAP Order Numbers Equals Save Ctrl/CMD + S" at bounding box center [620, 70] width 1134 height 41
click at [359, 70] on div "Equals" at bounding box center [351, 68] width 43 height 14
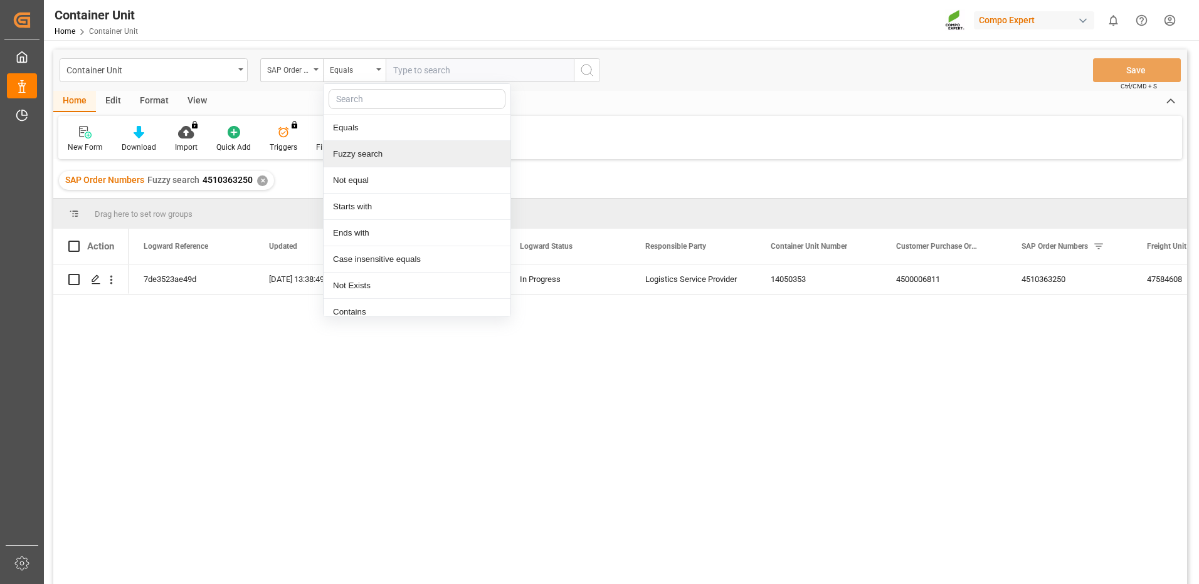
click at [382, 154] on div "Fuzzy search" at bounding box center [417, 154] width 187 height 26
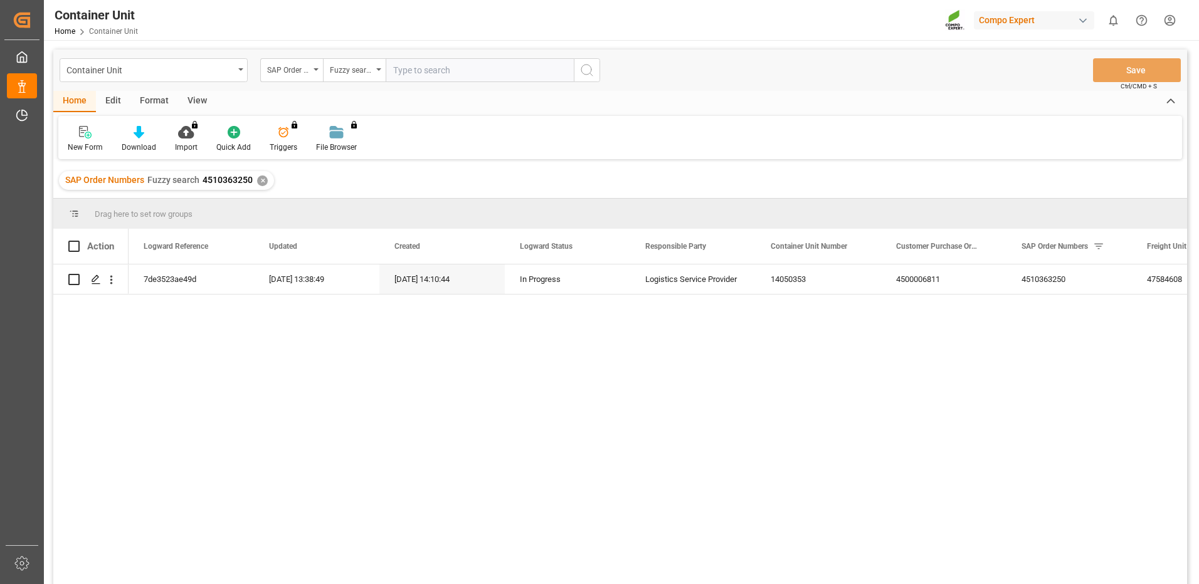
click at [440, 71] on input "text" at bounding box center [480, 70] width 188 height 24
paste input "4510363251"
type input "4510363251"
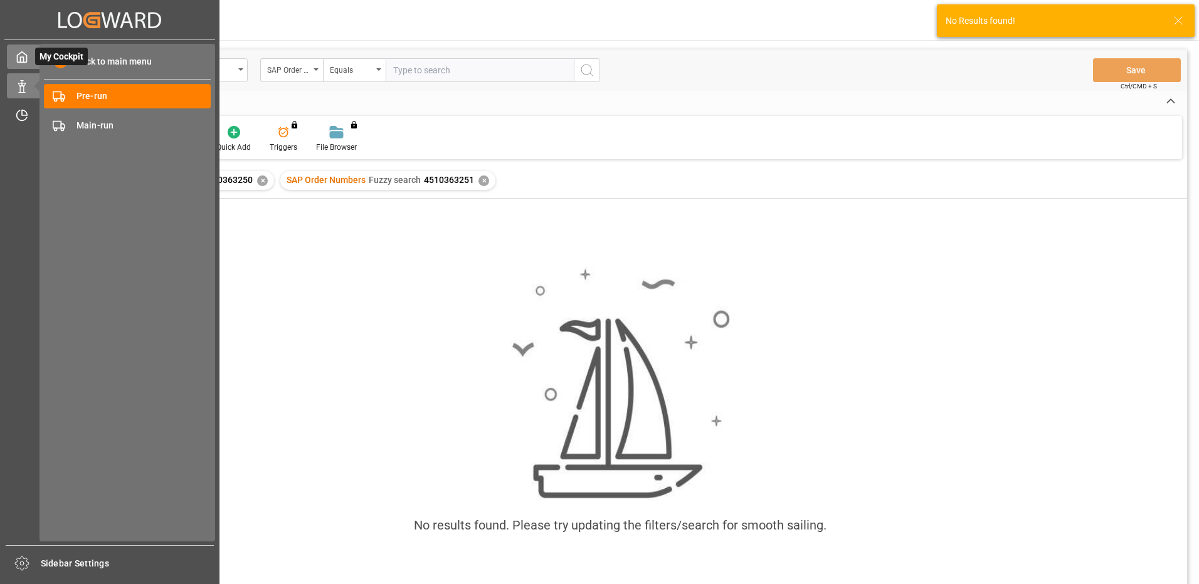
click at [18, 60] on icon at bounding box center [22, 57] width 9 height 11
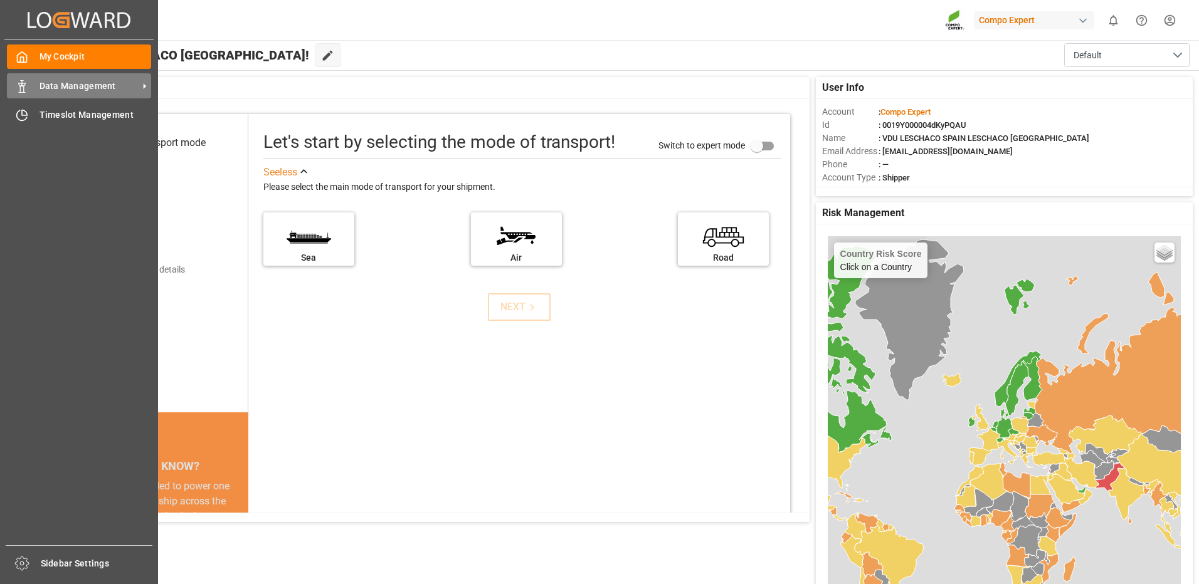
click at [86, 83] on span "Data Management" at bounding box center [89, 86] width 99 height 13
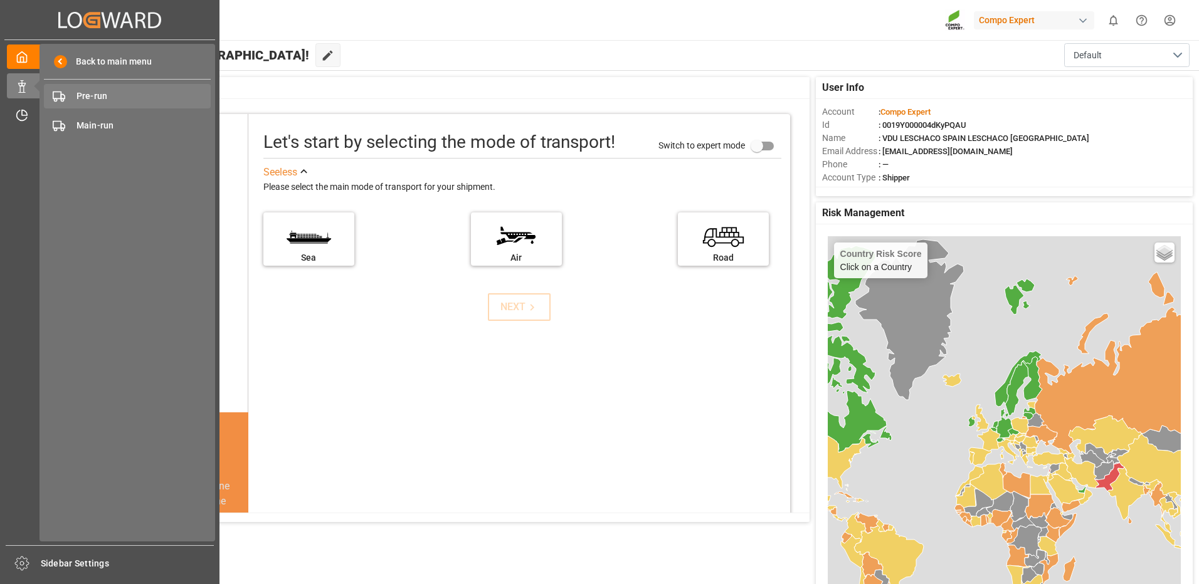
click at [97, 88] on div "Pre-run Pre-run" at bounding box center [127, 96] width 167 height 24
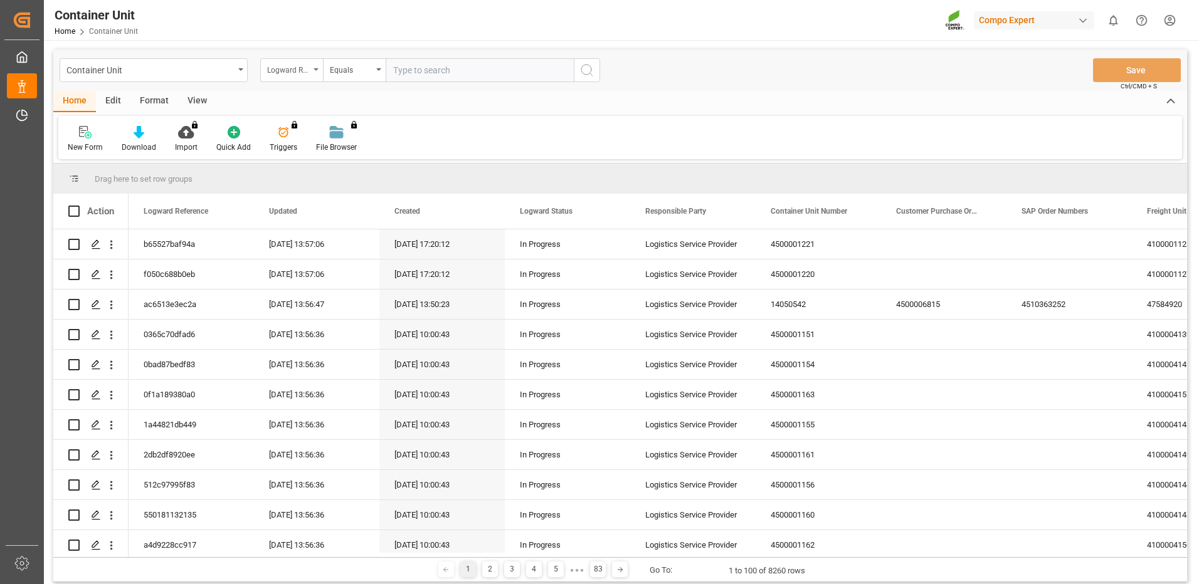
click at [302, 66] on div "Logward Reference" at bounding box center [288, 68] width 43 height 14
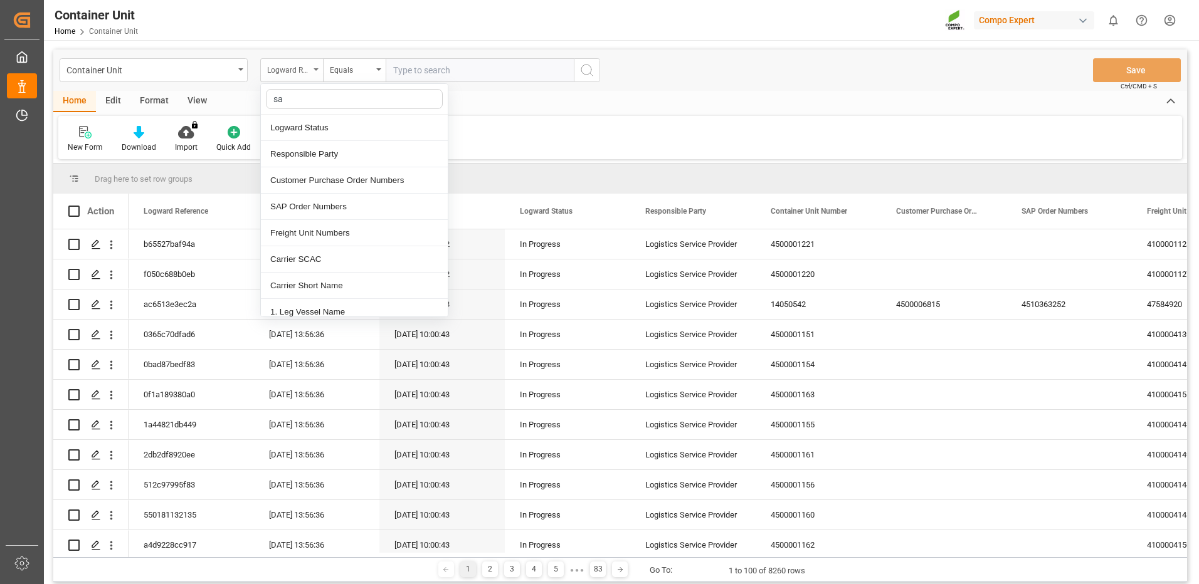
type input "sap"
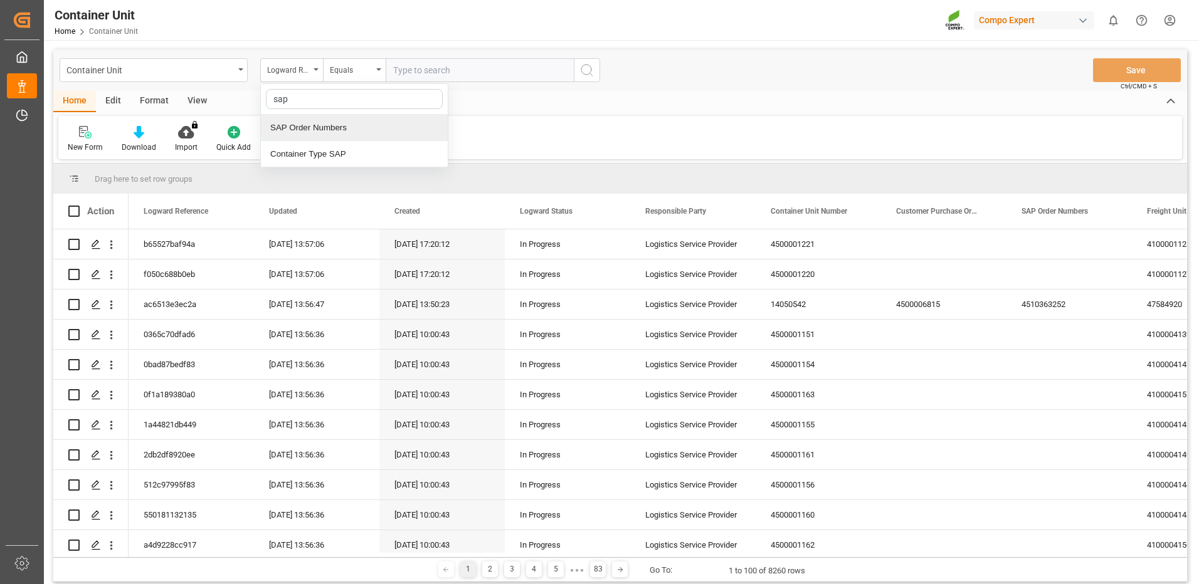
click at [339, 127] on div "SAP Order Numbers" at bounding box center [354, 128] width 187 height 26
click at [351, 76] on div "Equals" at bounding box center [354, 70] width 63 height 24
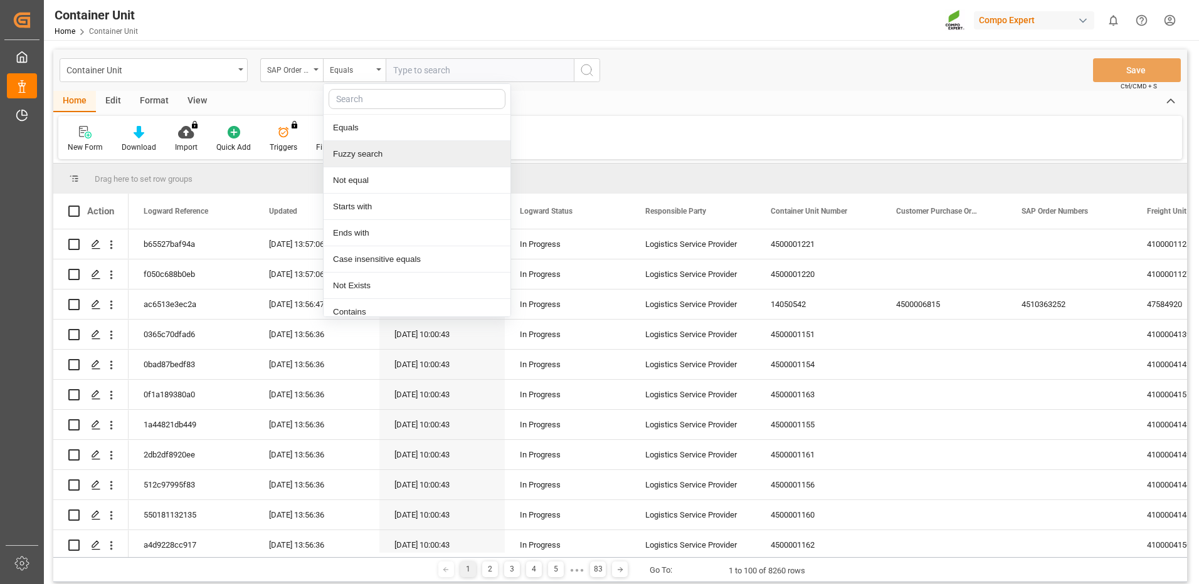
click at [335, 149] on div "Fuzzy search" at bounding box center [417, 154] width 187 height 26
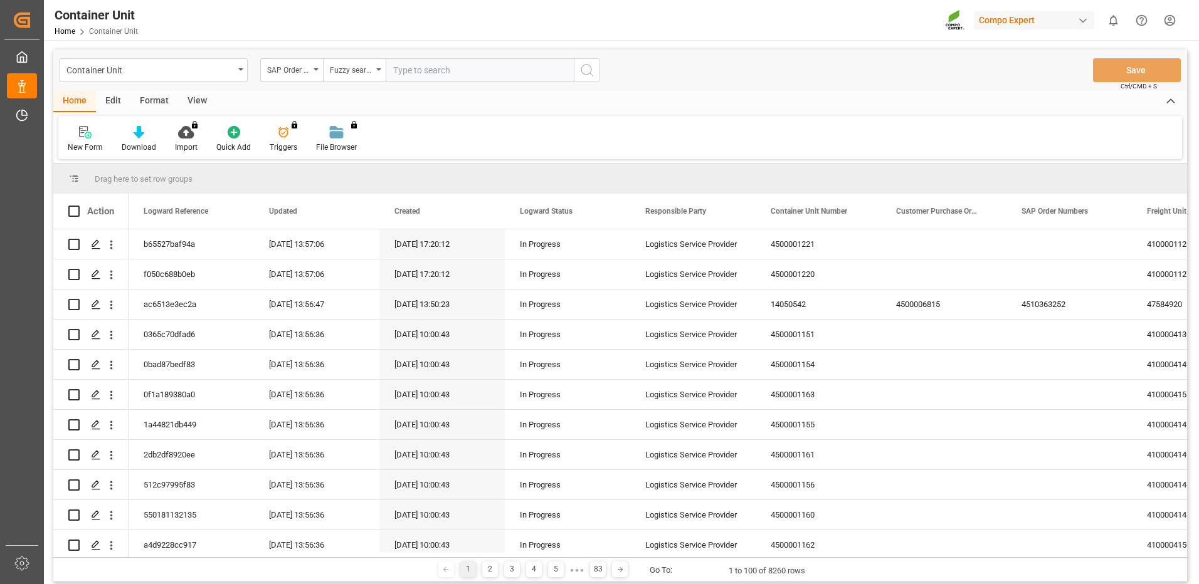
click at [435, 73] on input "text" at bounding box center [480, 70] width 188 height 24
paste input "4510363251"
type input "4510363251"
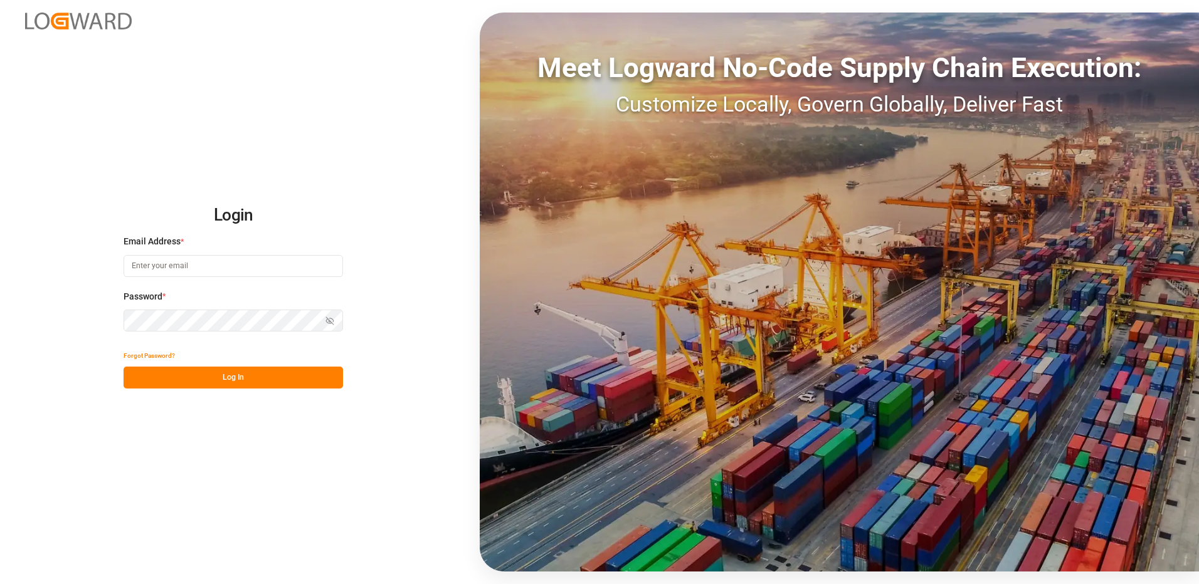
type input "[EMAIL_ADDRESS][DOMAIN_NAME]"
click at [218, 384] on button "Log In" at bounding box center [233, 378] width 219 height 22
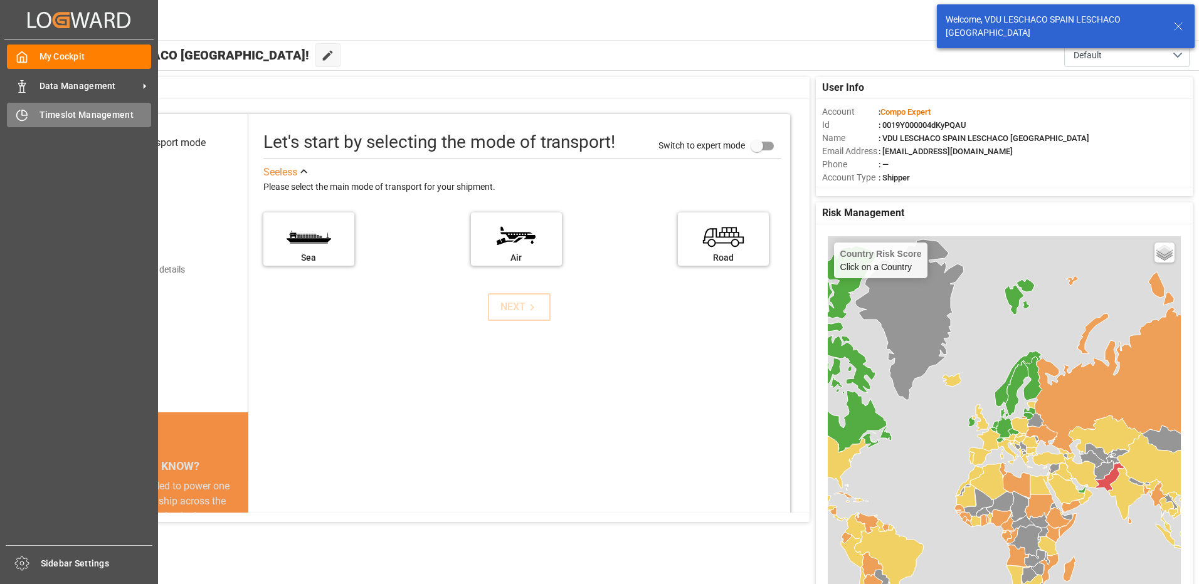
click at [19, 103] on div "Timeslot Management Timeslot Management" at bounding box center [79, 115] width 144 height 24
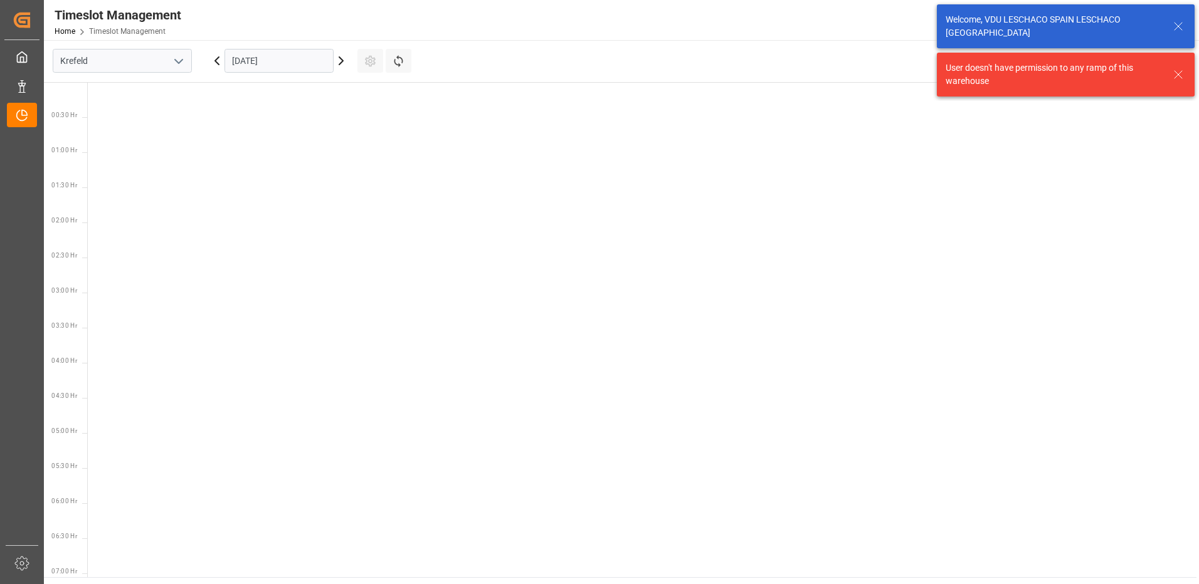
scroll to position [861, 0]
click at [153, 49] on input "Krefeld" at bounding box center [122, 61] width 139 height 24
click at [157, 65] on input "Krefeld" at bounding box center [122, 61] width 139 height 24
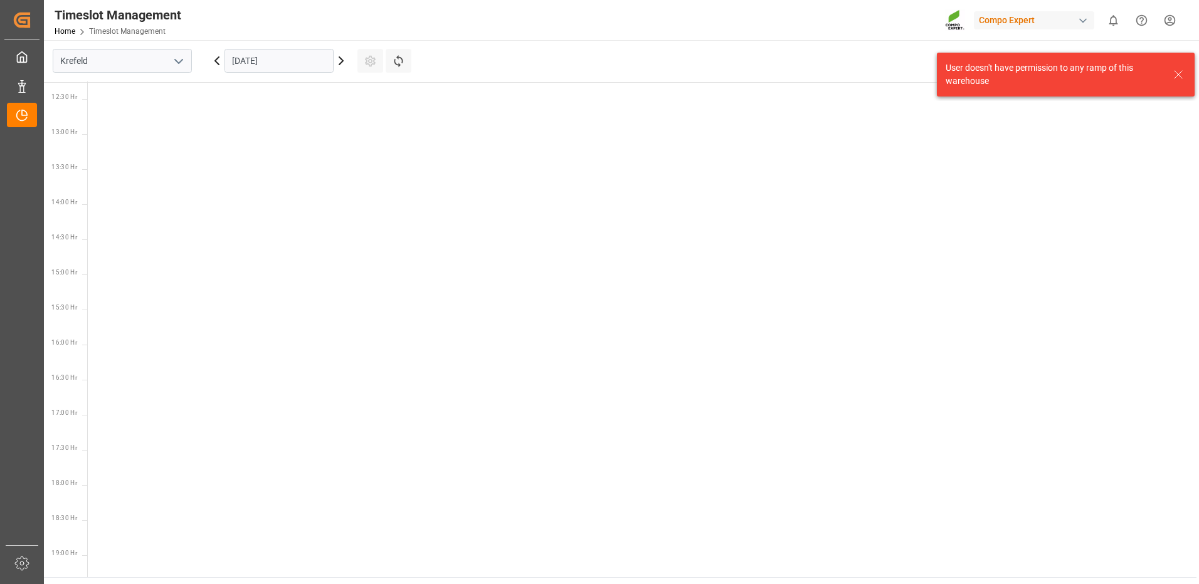
click at [195, 65] on div "Krefeld" at bounding box center [122, 61] width 158 height 24
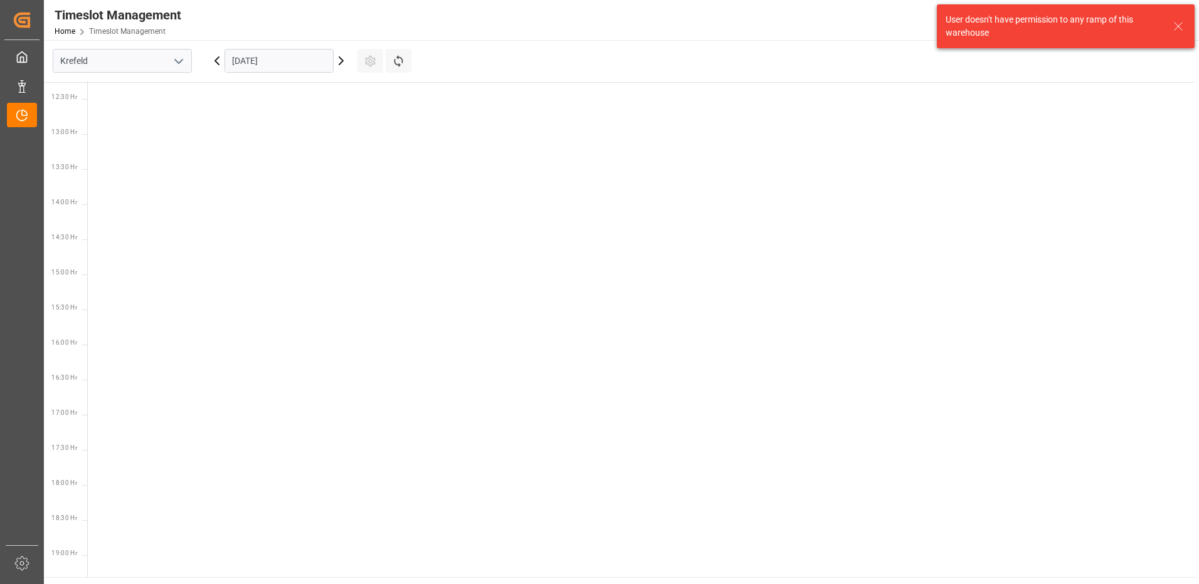
click at [186, 59] on icon "open menu" at bounding box center [178, 61] width 15 height 15
click at [105, 140] on div "La Vall d [PERSON_NAME]" at bounding box center [122, 145] width 138 height 28
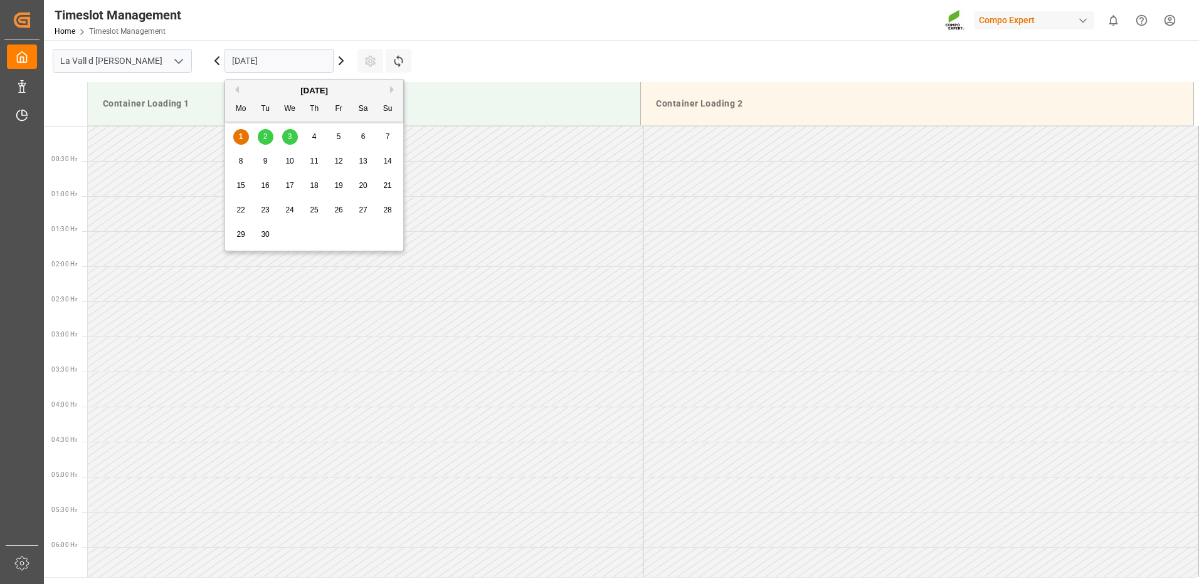
click at [300, 66] on input "[DATE]" at bounding box center [278, 61] width 109 height 24
click at [244, 157] on div "8" at bounding box center [241, 161] width 16 height 15
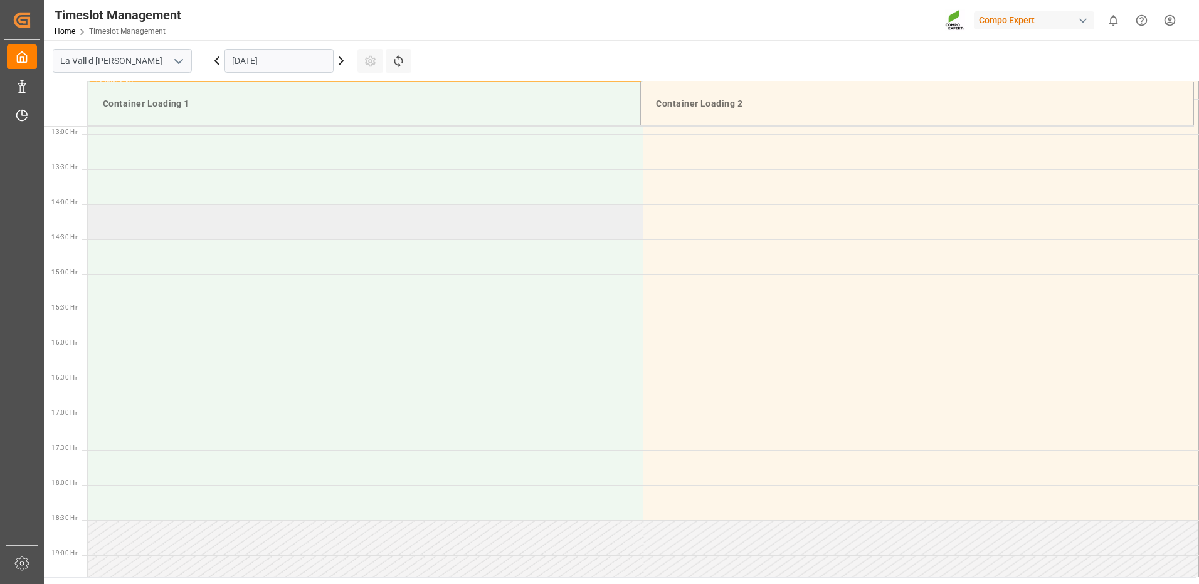
scroll to position [591, 0]
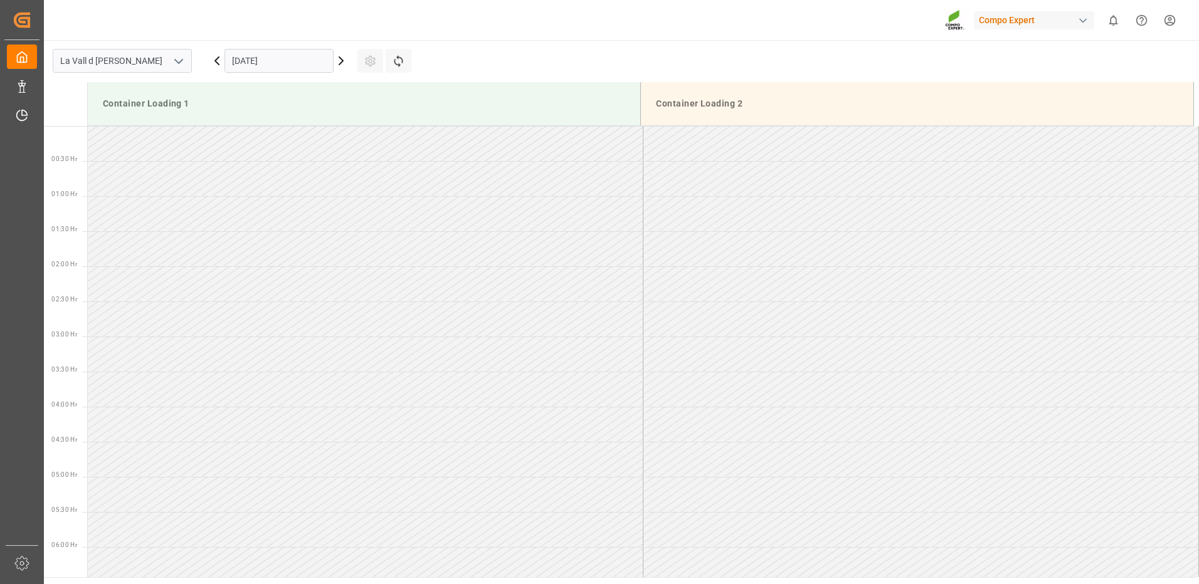
scroll to position [905, 0]
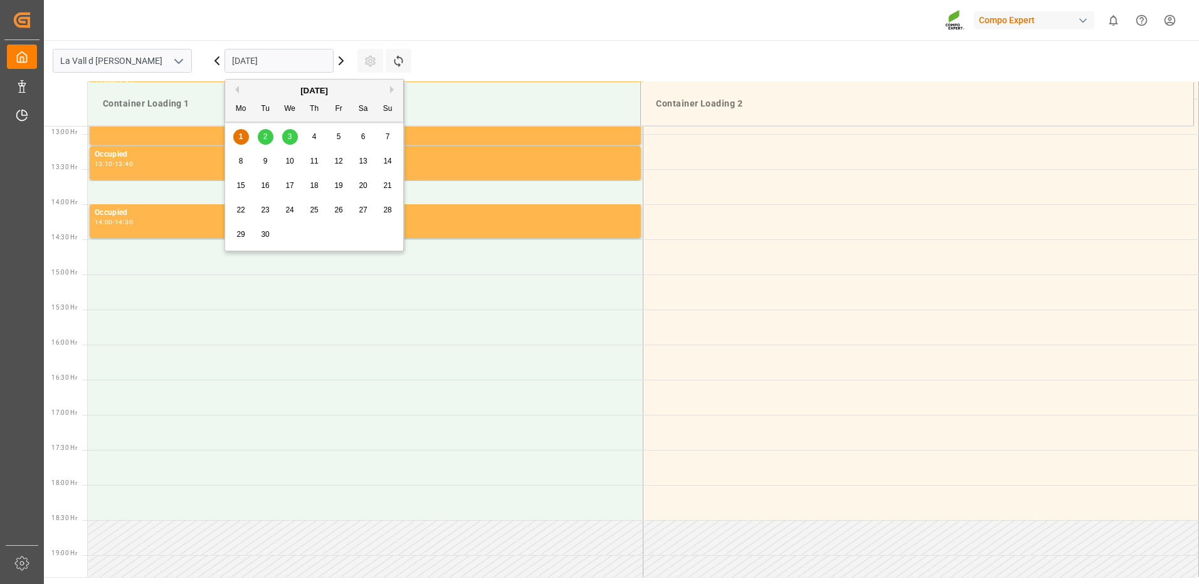
click at [289, 58] on input "[DATE]" at bounding box center [278, 61] width 109 height 24
click at [241, 161] on span "8" at bounding box center [241, 161] width 4 height 9
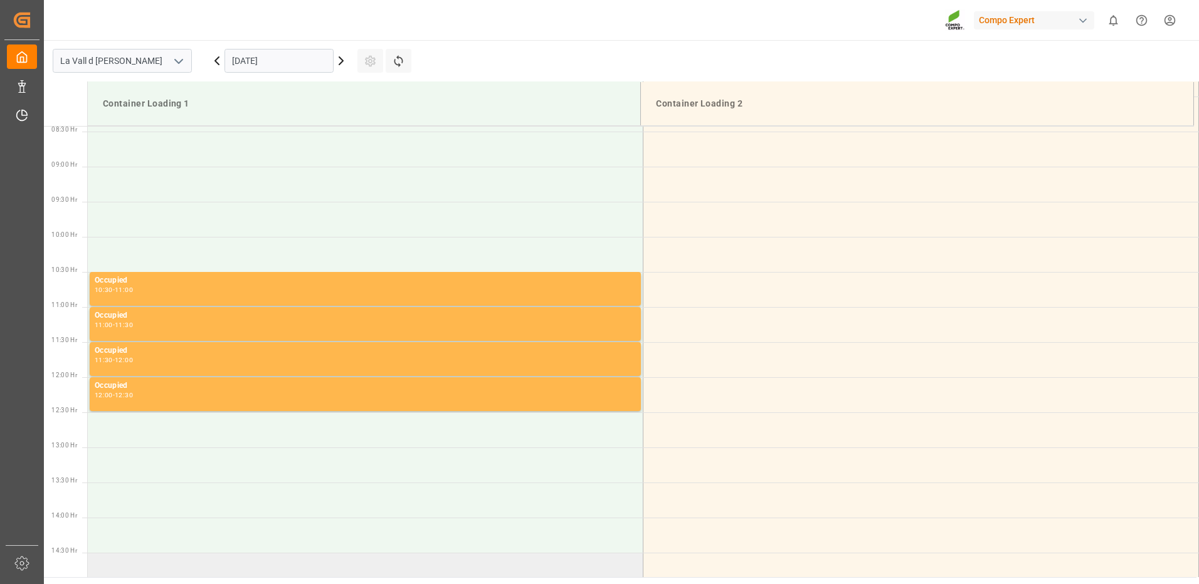
scroll to position [529, 0]
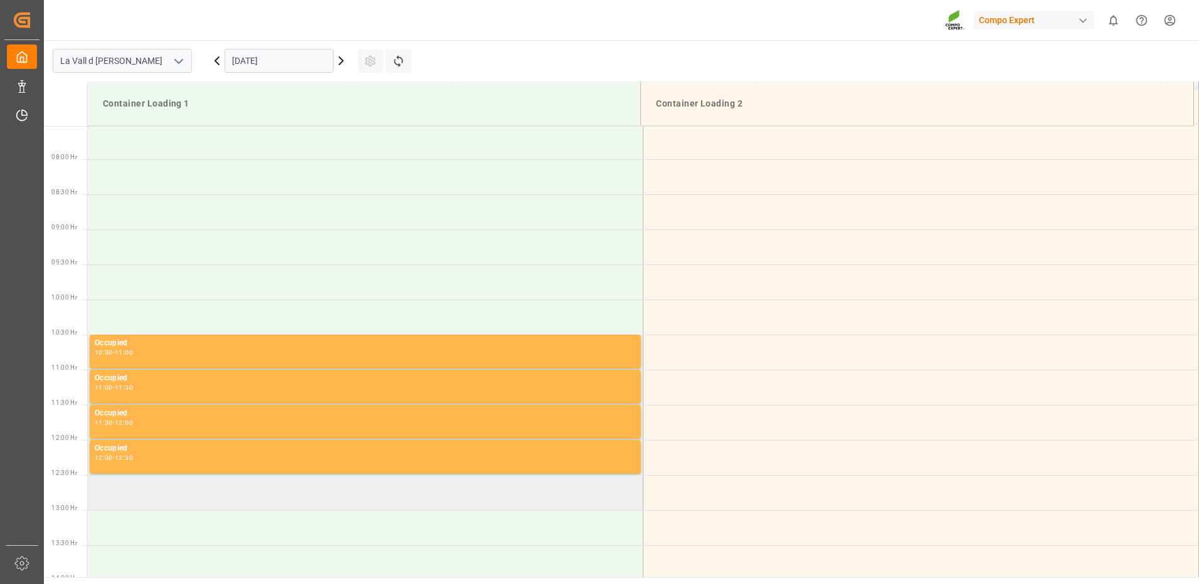
click at [224, 500] on td at bounding box center [366, 492] width 556 height 35
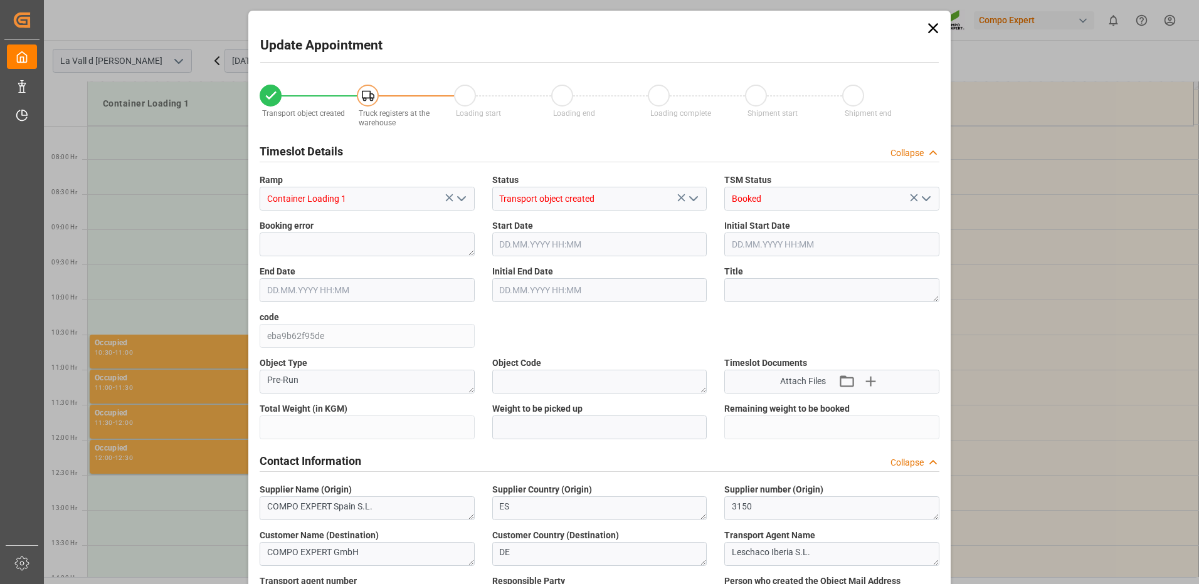
type input "24576"
type input "20"
type input "08.09.2025 12:30"
type input "08.09.2025 13:00"
type input "04.08.2025 14:11"
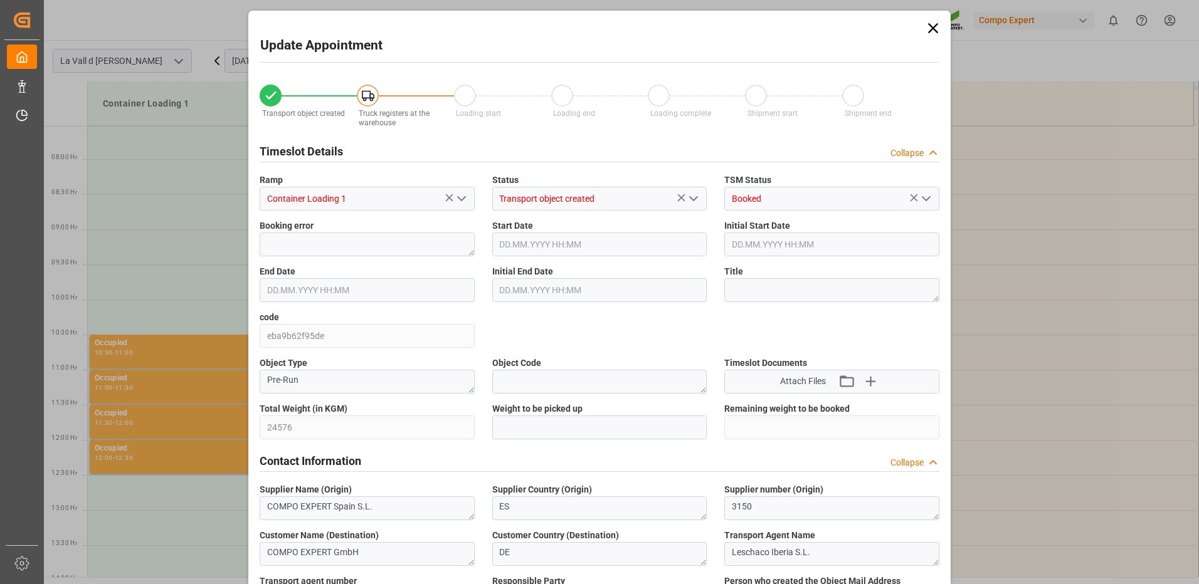
type input "01.09.2025 13:38"
click at [504, 435] on input "text" at bounding box center [599, 428] width 215 height 24
type input "24576"
click at [673, 460] on div "Contact Information Collapse" at bounding box center [600, 460] width 680 height 24
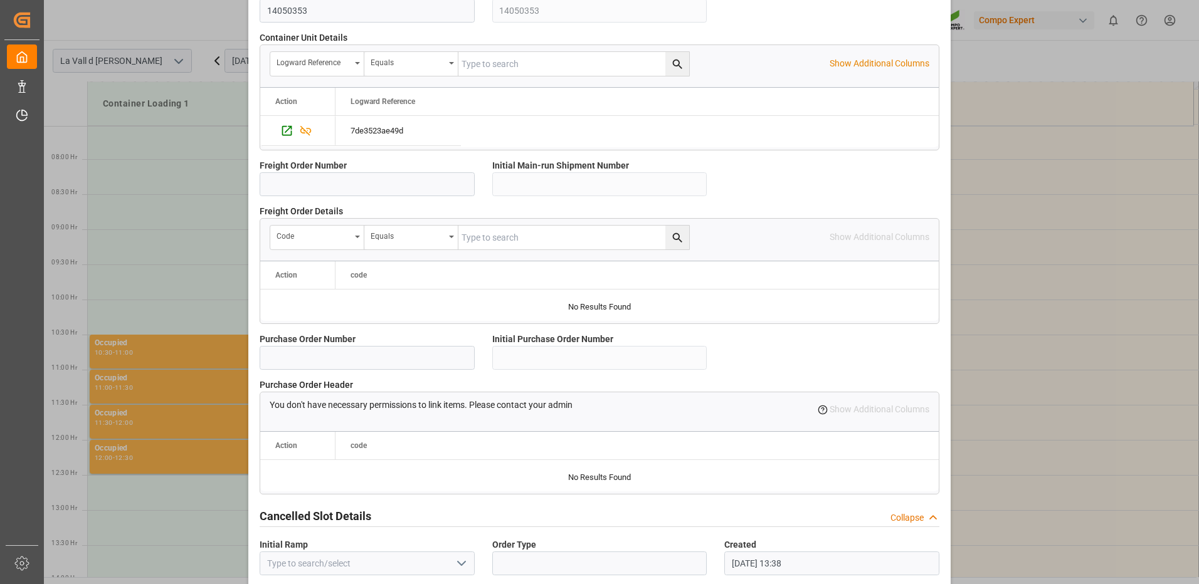
scroll to position [932, 0]
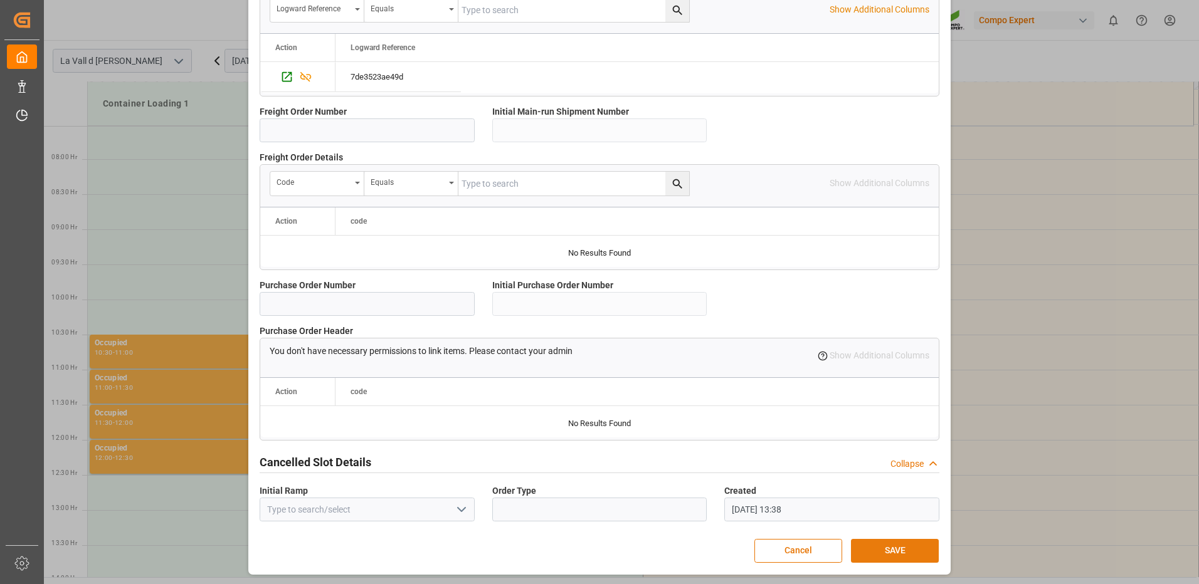
click at [902, 548] on button "SAVE" at bounding box center [895, 551] width 88 height 24
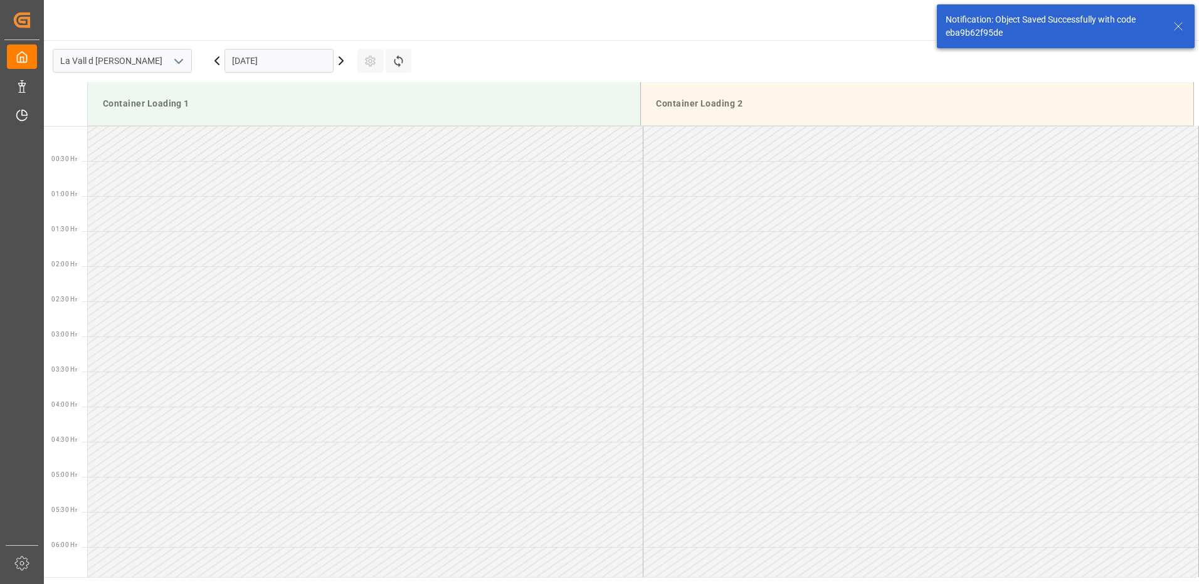
scroll to position [764, 0]
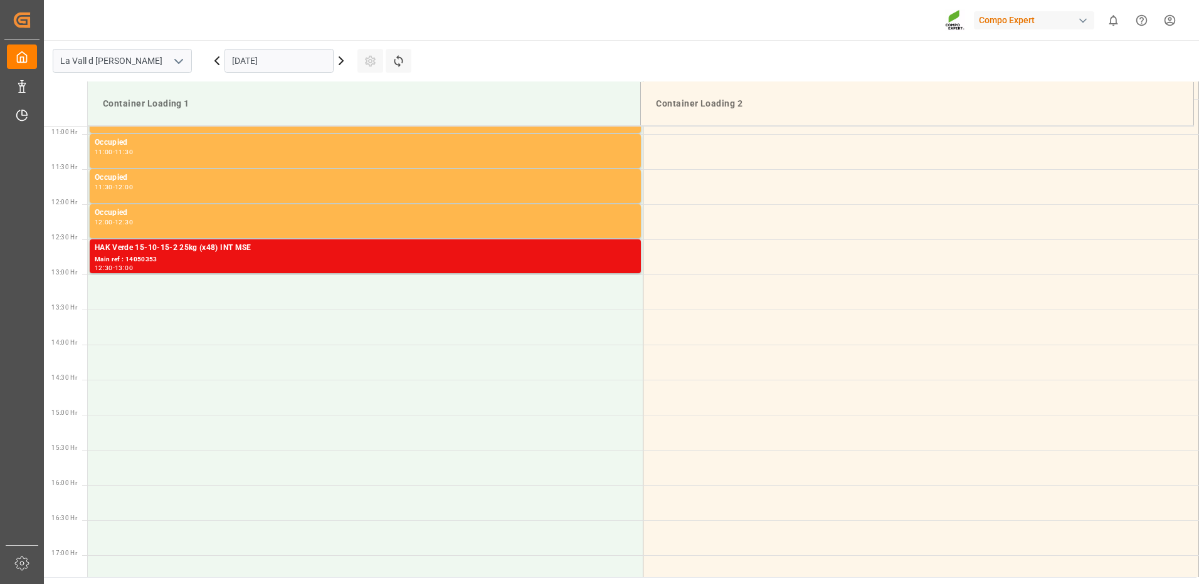
click at [344, 59] on icon at bounding box center [341, 60] width 15 height 15
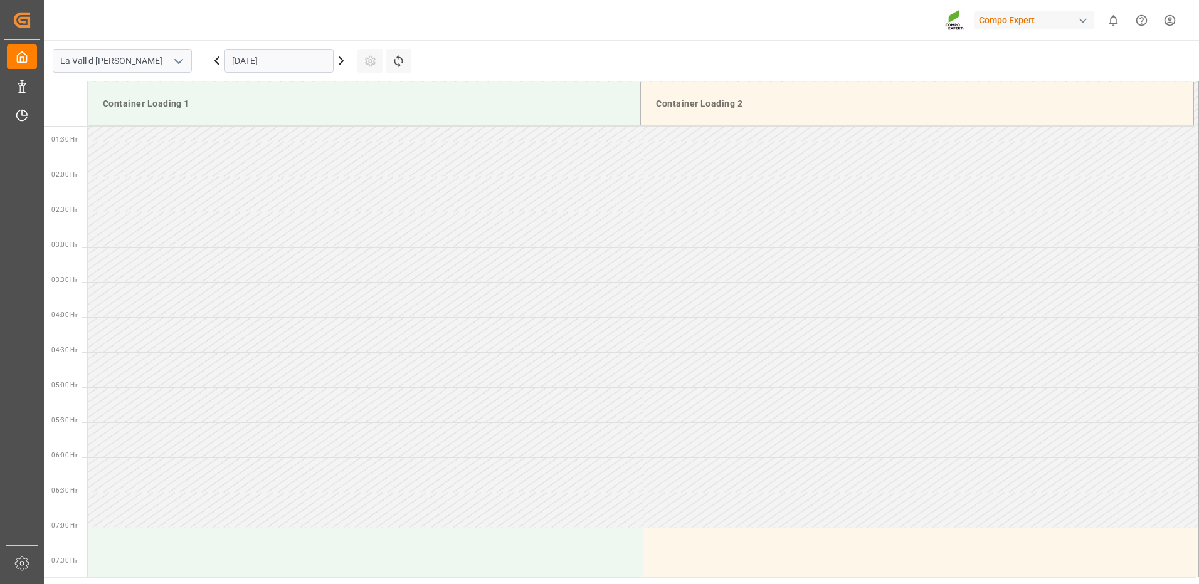
scroll to position [340, 0]
